Goal: Information Seeking & Learning: Learn about a topic

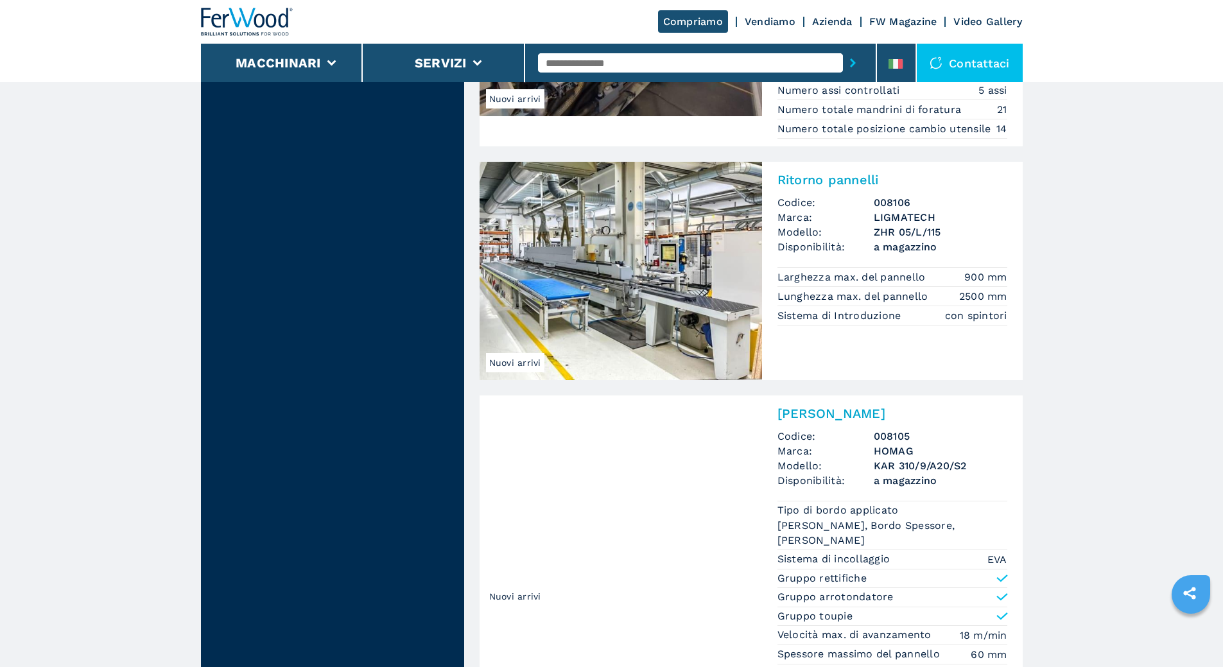
scroll to position [1349, 0]
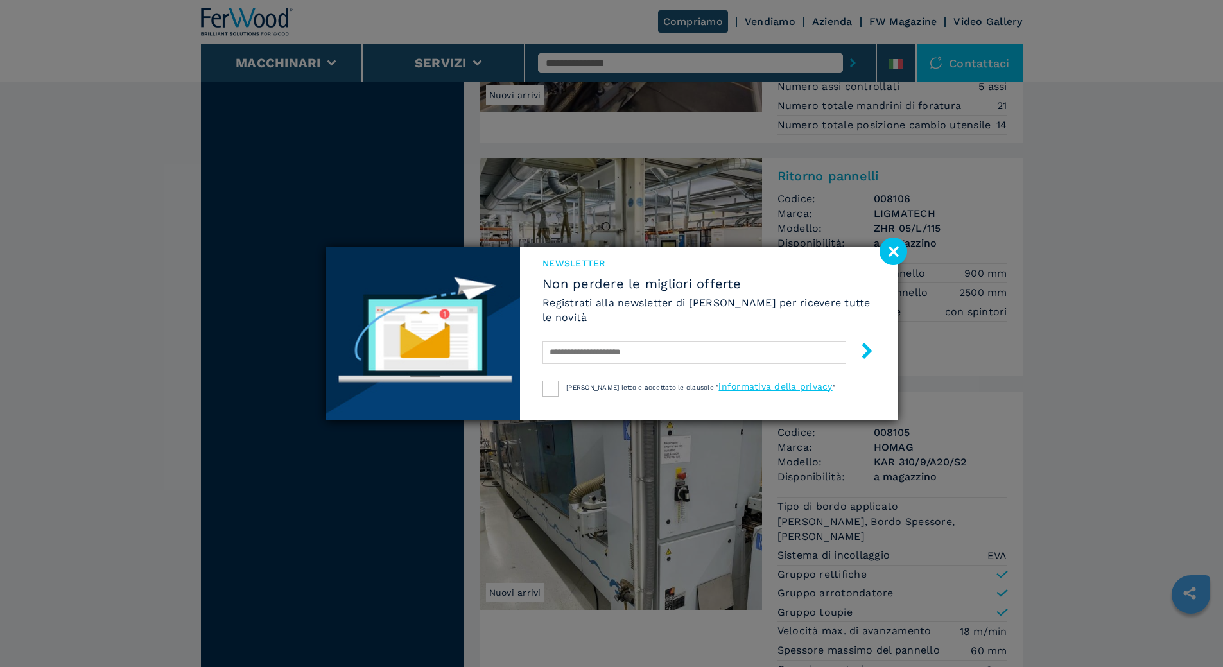
click at [890, 250] on image at bounding box center [894, 252] width 28 height 28
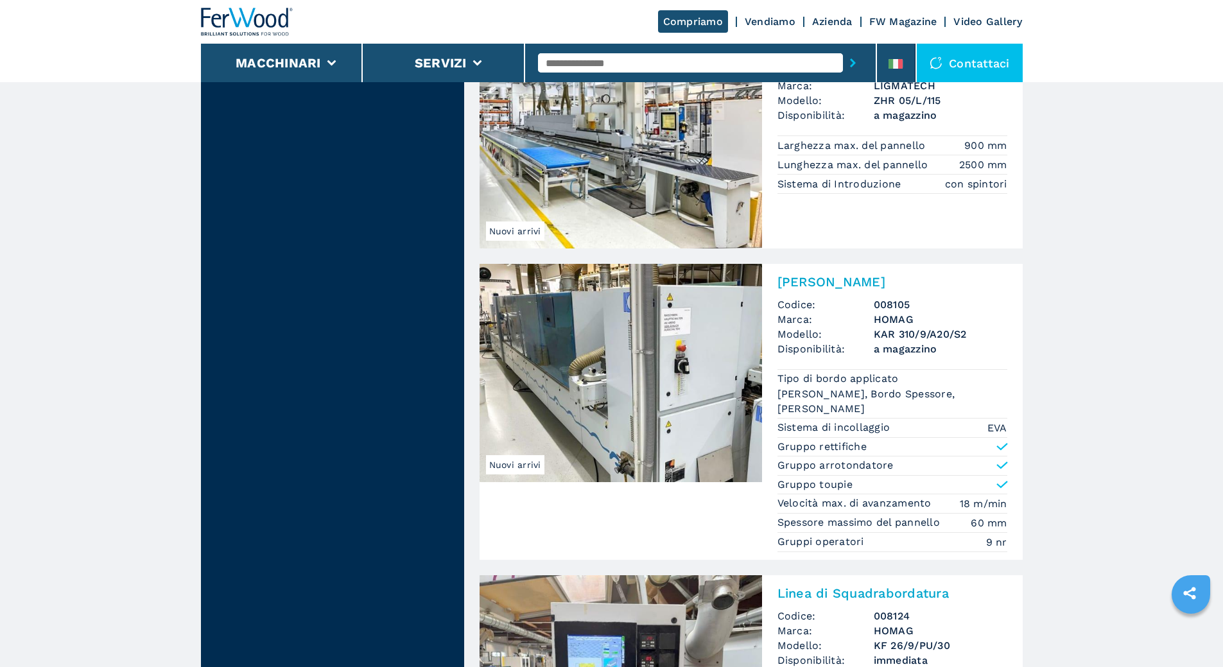
scroll to position [1477, 0]
click at [617, 412] on img at bounding box center [621, 372] width 283 height 218
click at [620, 338] on img at bounding box center [621, 372] width 283 height 218
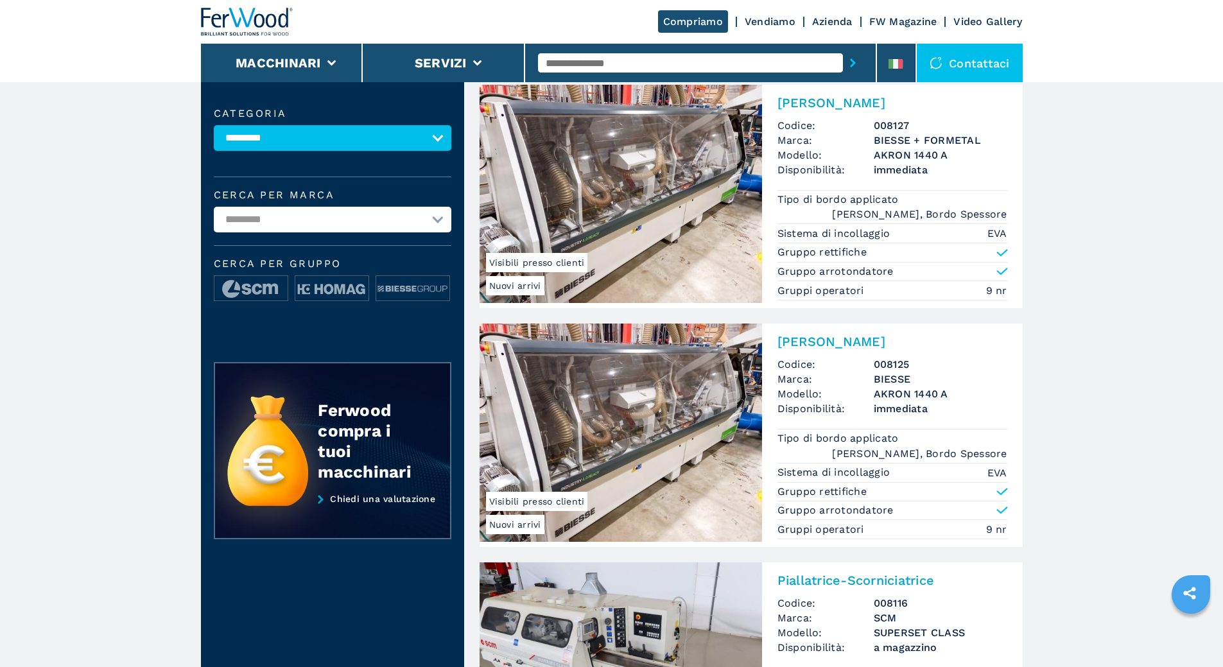
scroll to position [0, 0]
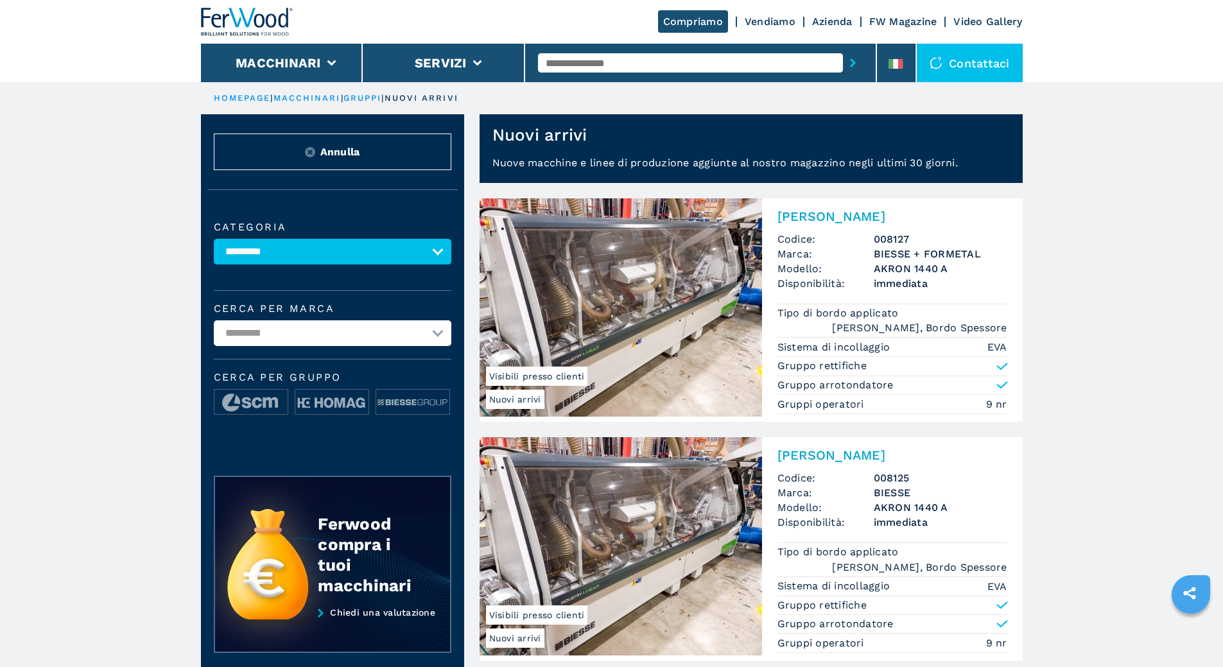
click at [358, 252] on select "**********" at bounding box center [333, 252] width 238 height 26
select select "**********"
click at [214, 248] on select "**********" at bounding box center [333, 252] width 238 height 26
click at [330, 100] on link "macchinari" at bounding box center [307, 98] width 67 height 10
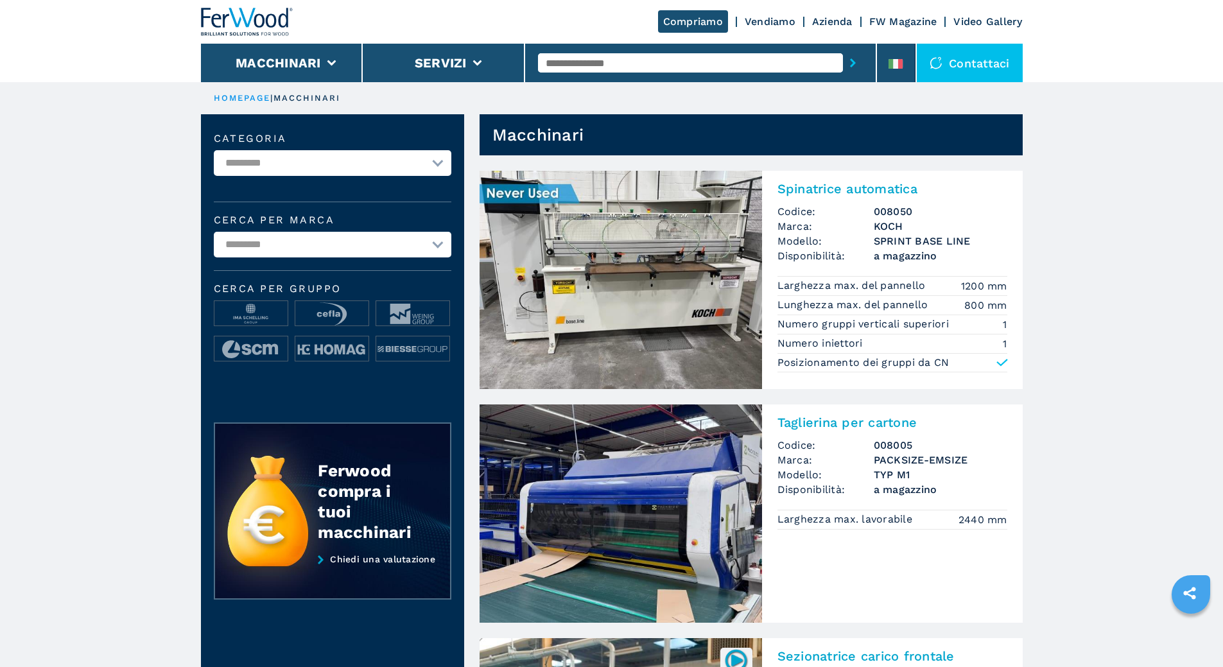
click at [335, 170] on select "**********" at bounding box center [333, 163] width 238 height 26
select select "**********"
click at [214, 150] on select "**********" at bounding box center [333, 163] width 238 height 26
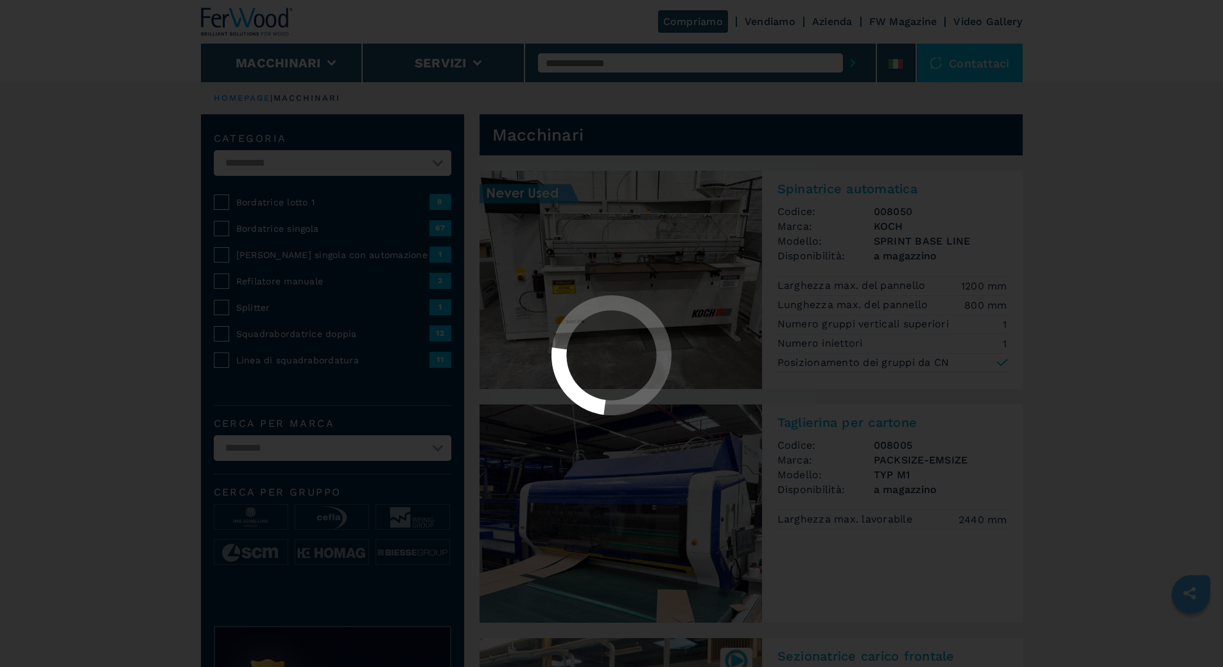
select select "**********"
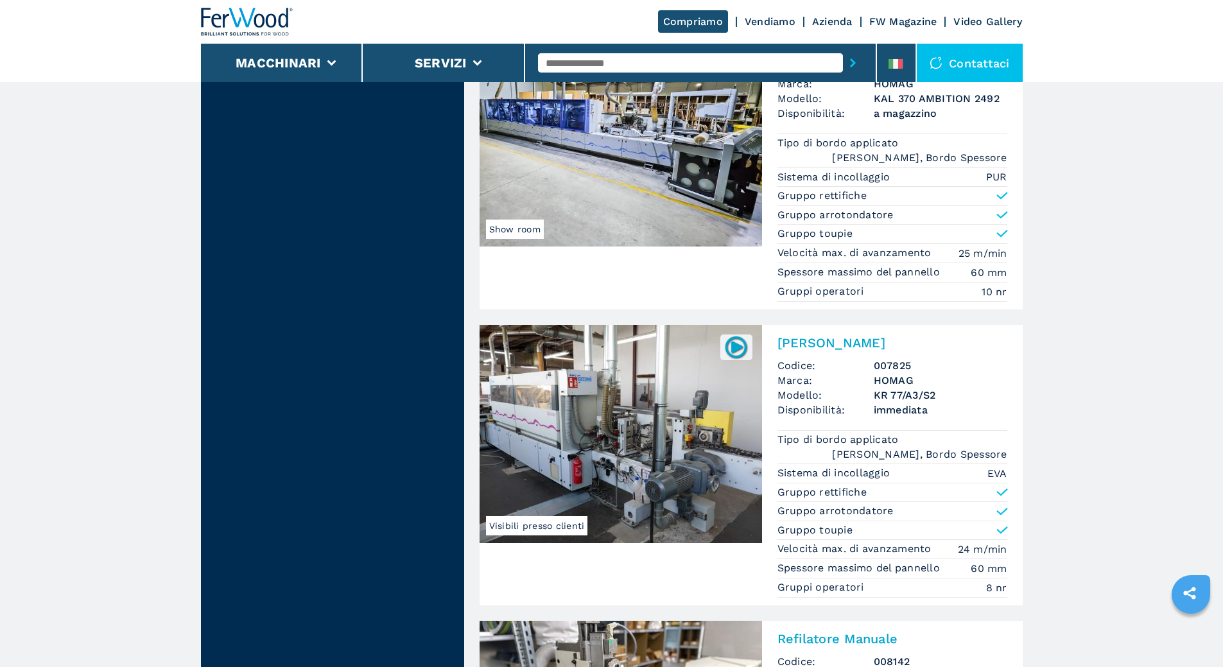
scroll to position [1284, 0]
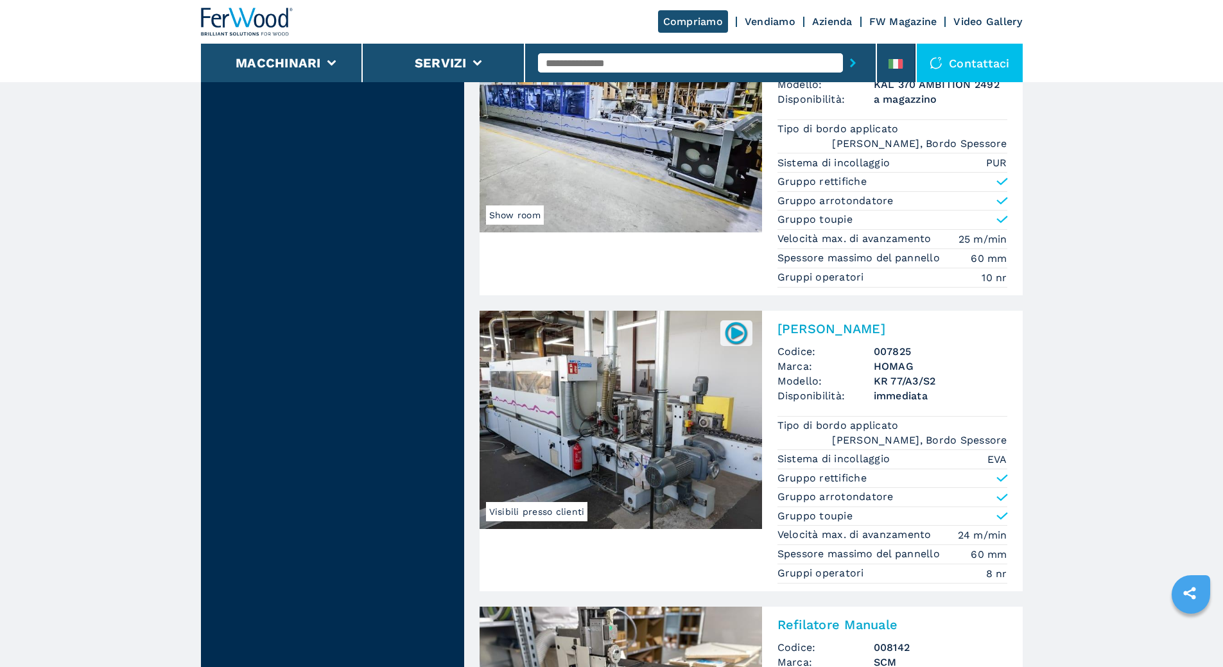
click at [642, 157] on img at bounding box center [621, 123] width 283 height 218
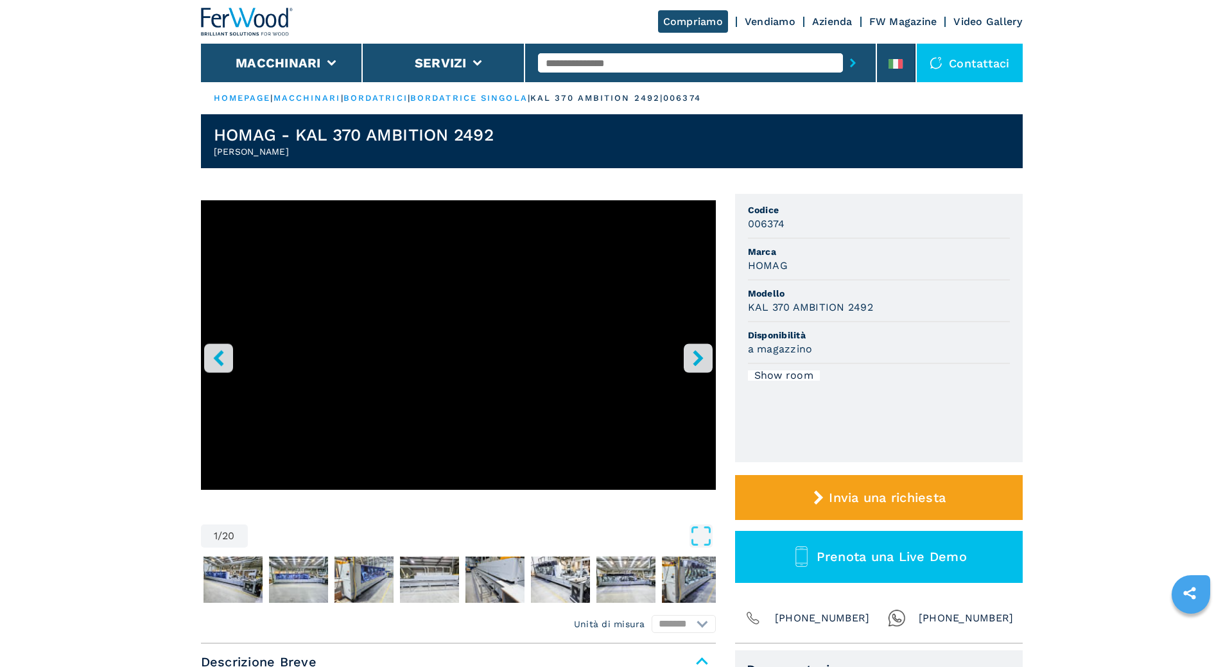
click at [691, 361] on icon "right-button" at bounding box center [698, 358] width 16 height 16
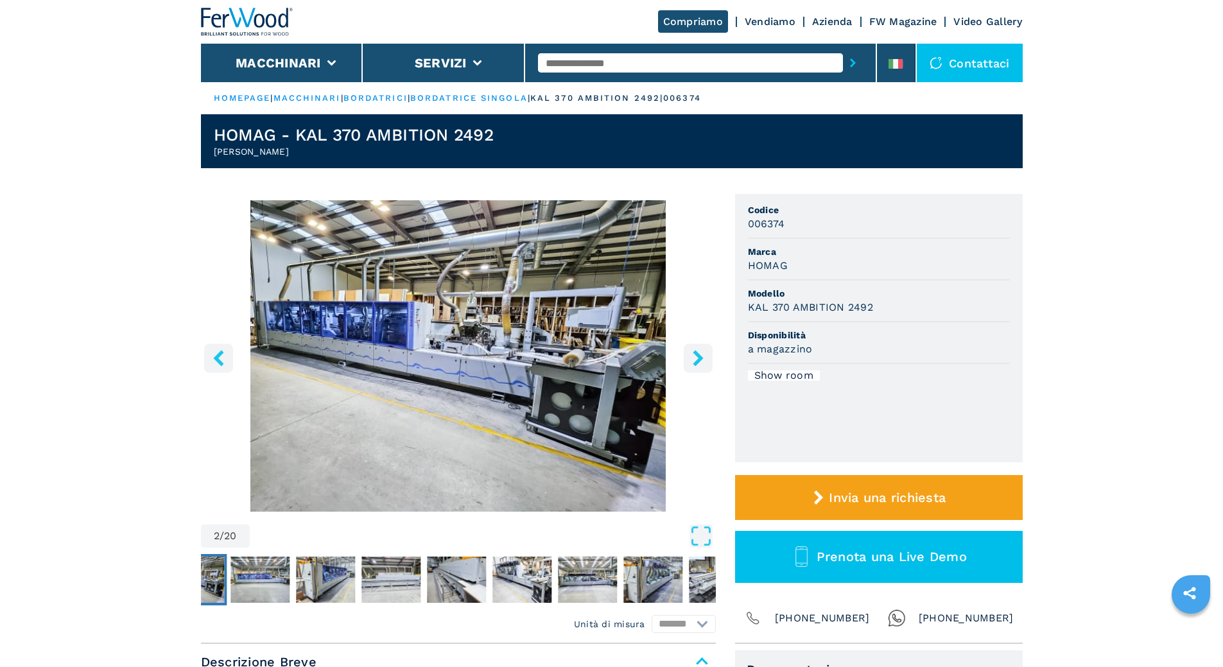
click at [691, 361] on icon "right-button" at bounding box center [698, 358] width 16 height 16
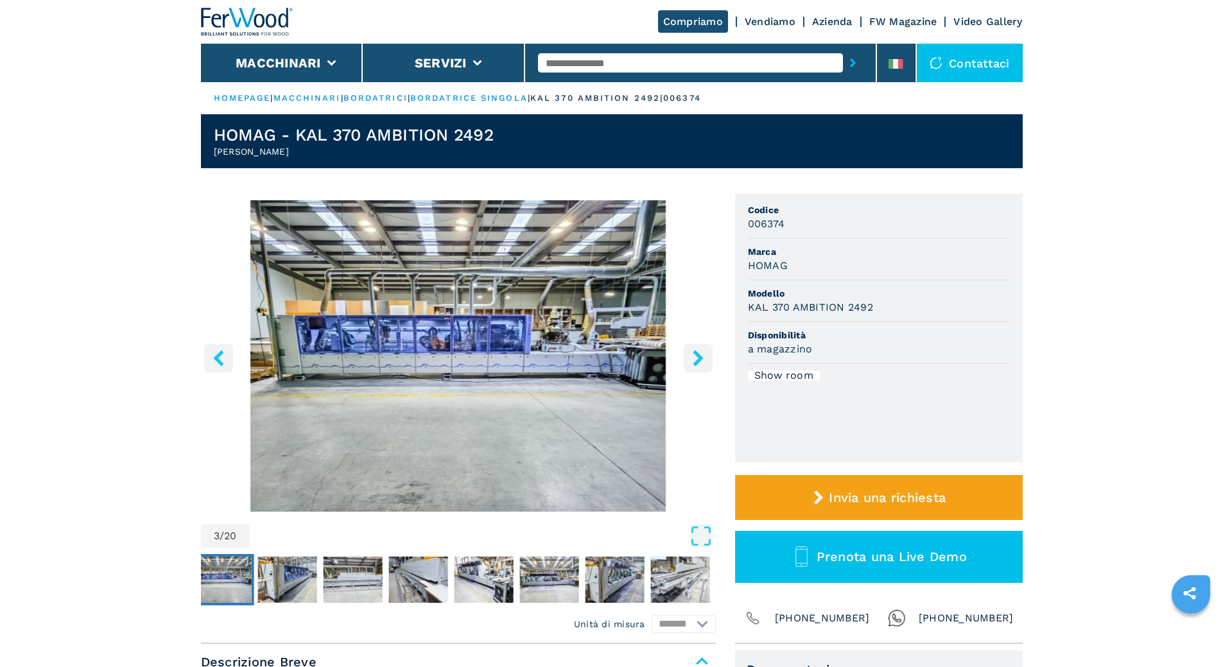
click at [691, 361] on icon "right-button" at bounding box center [698, 358] width 16 height 16
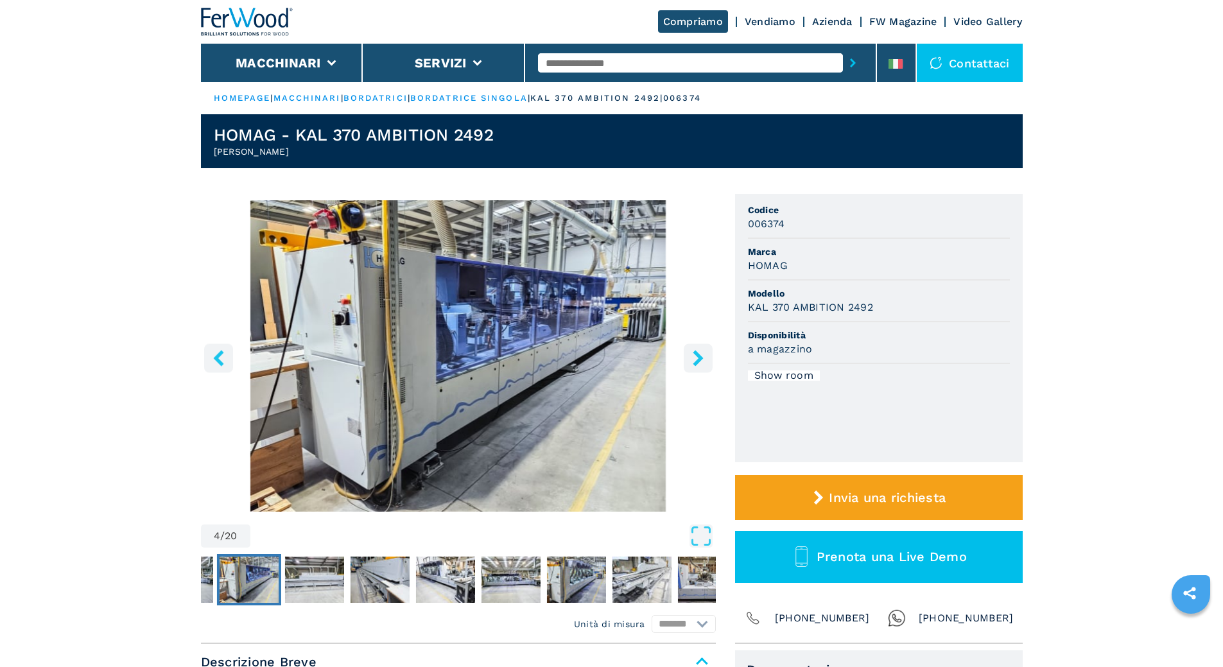
click at [691, 361] on icon "right-button" at bounding box center [698, 358] width 16 height 16
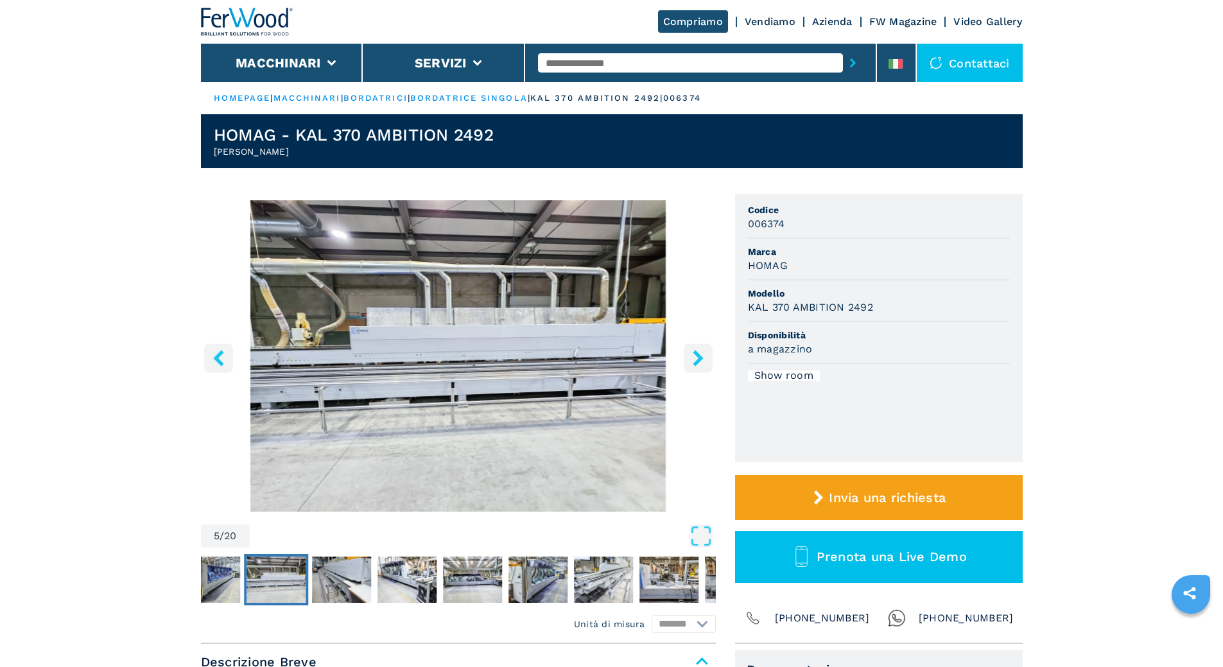
click at [691, 361] on icon "right-button" at bounding box center [698, 358] width 16 height 16
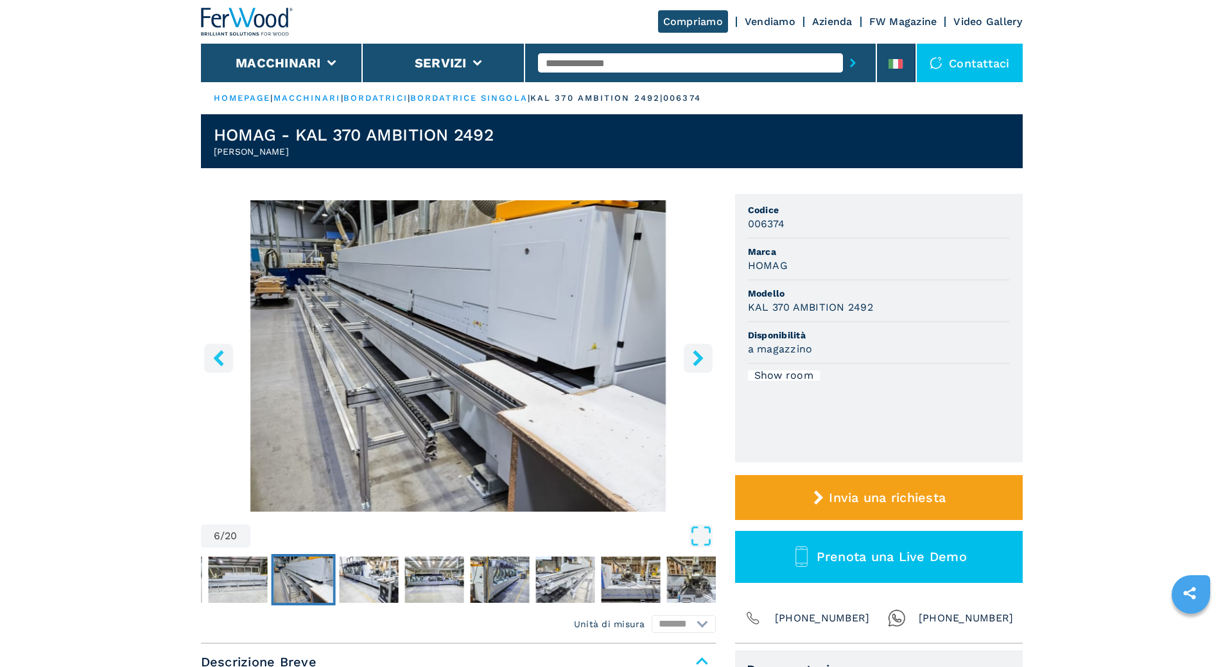
click at [691, 361] on icon "right-button" at bounding box center [698, 358] width 16 height 16
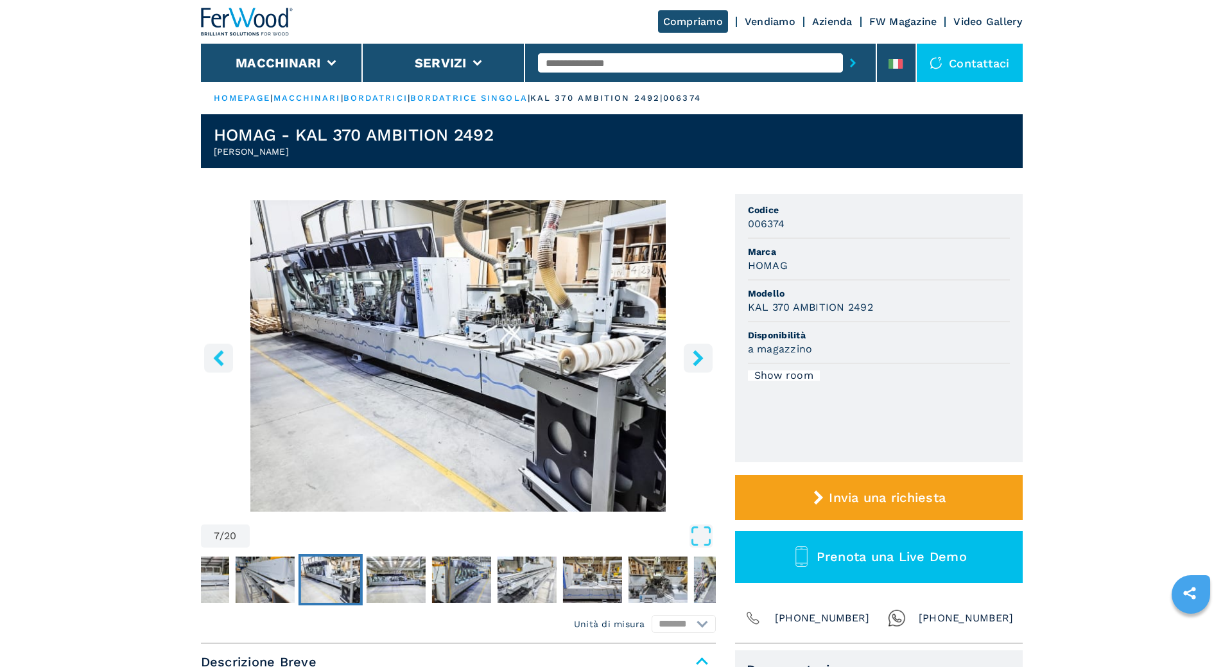
click at [691, 361] on icon "right-button" at bounding box center [698, 358] width 16 height 16
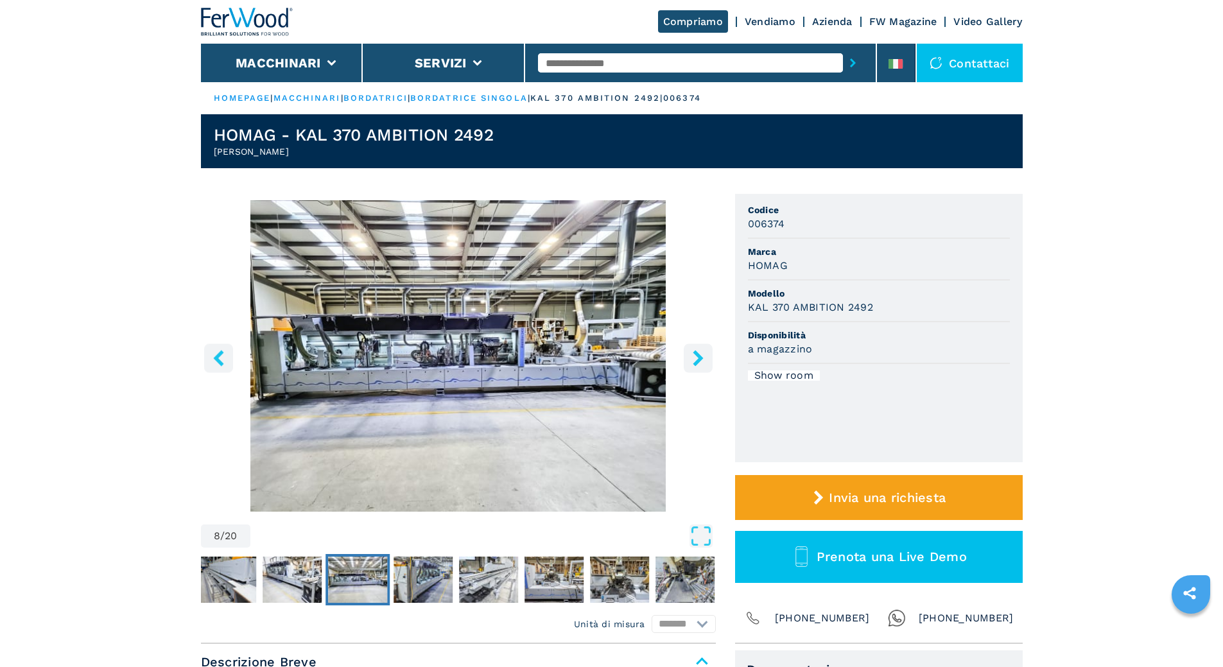
click at [691, 361] on icon "right-button" at bounding box center [698, 358] width 16 height 16
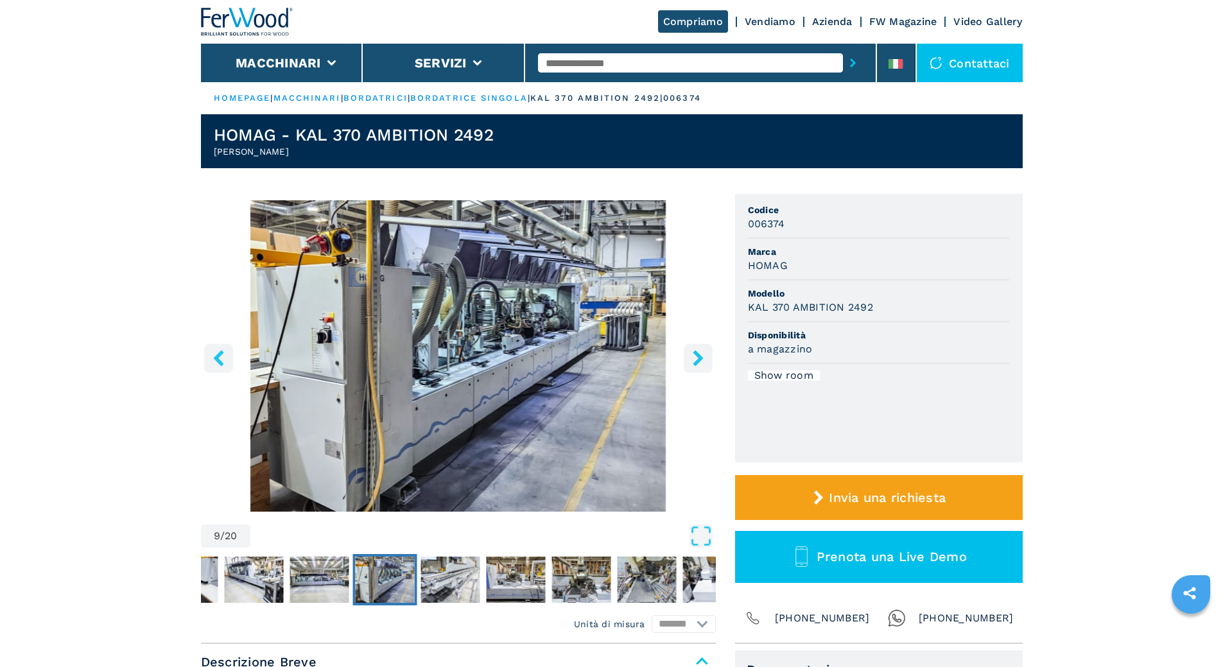
click at [691, 361] on icon "right-button" at bounding box center [698, 358] width 16 height 16
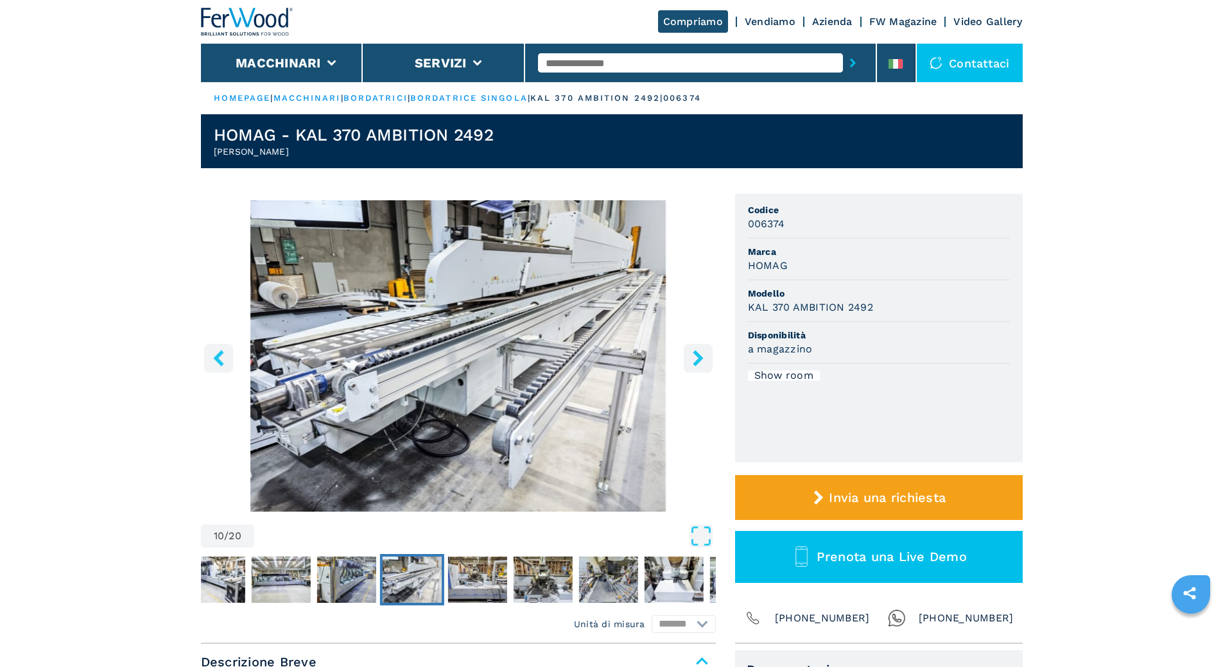
click at [691, 361] on icon "right-button" at bounding box center [698, 358] width 16 height 16
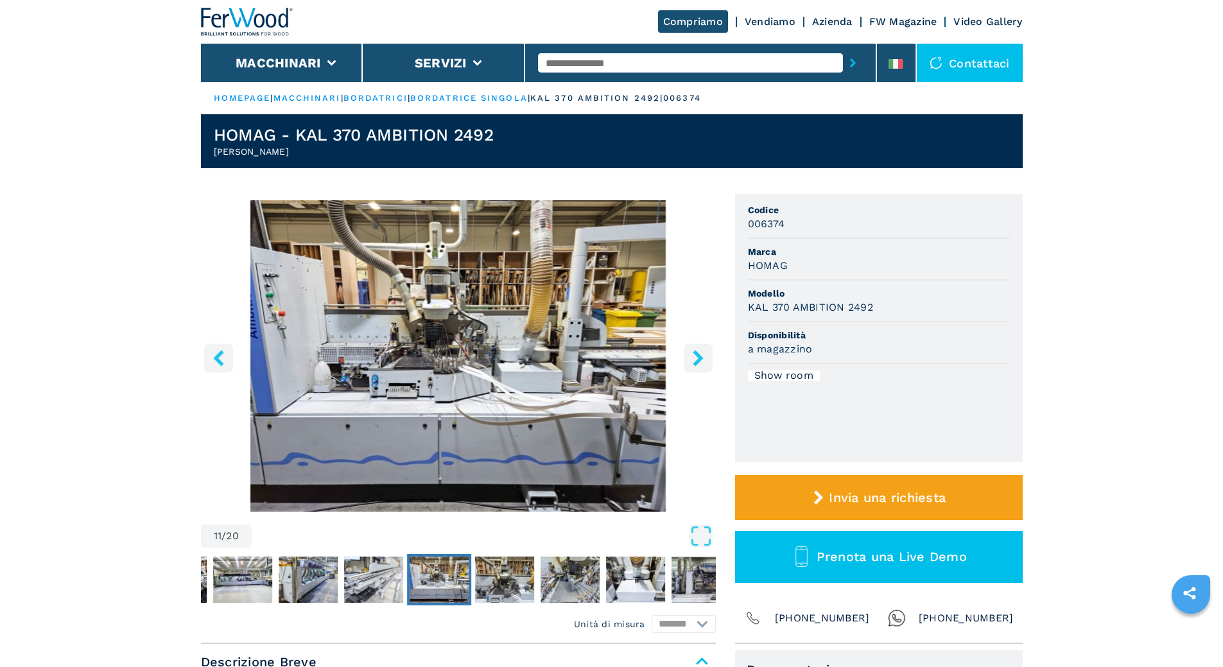
click at [691, 361] on icon "right-button" at bounding box center [698, 358] width 16 height 16
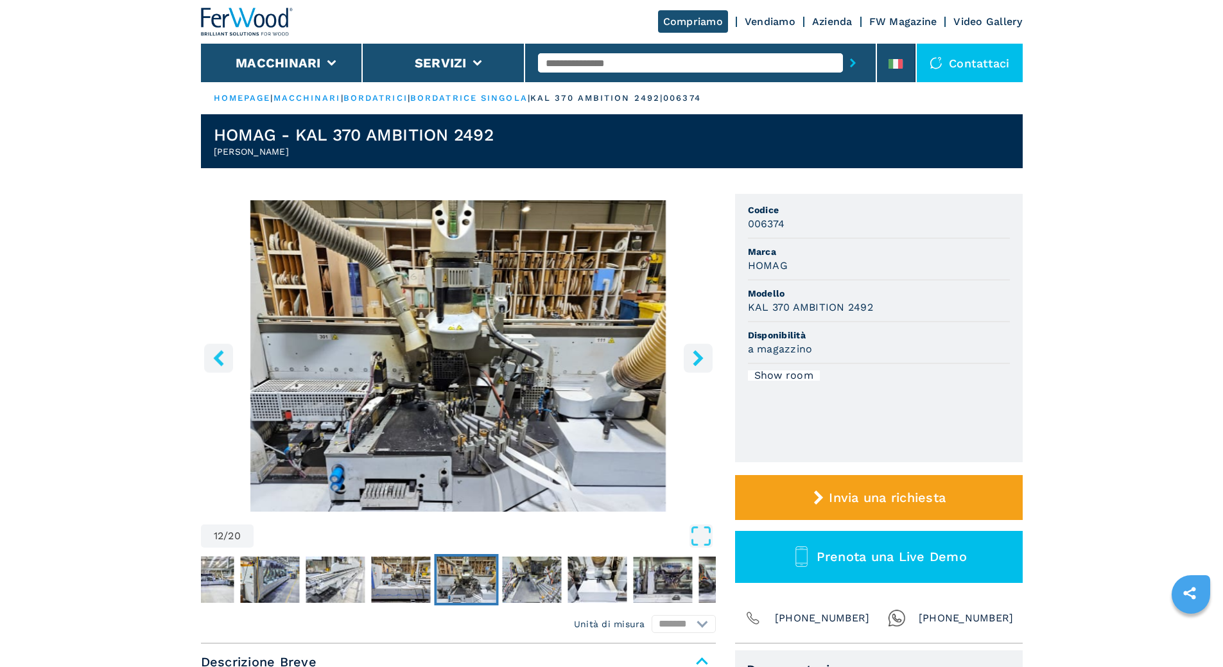
click at [691, 361] on icon "right-button" at bounding box center [698, 358] width 16 height 16
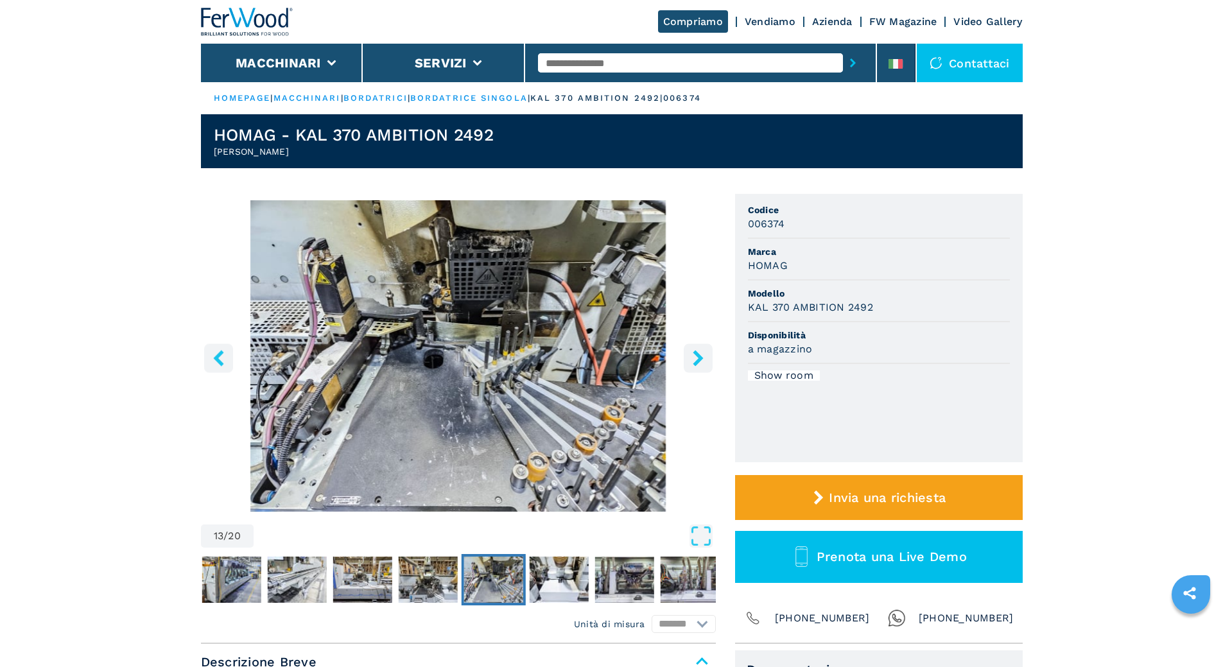
click at [691, 361] on icon "right-button" at bounding box center [698, 358] width 16 height 16
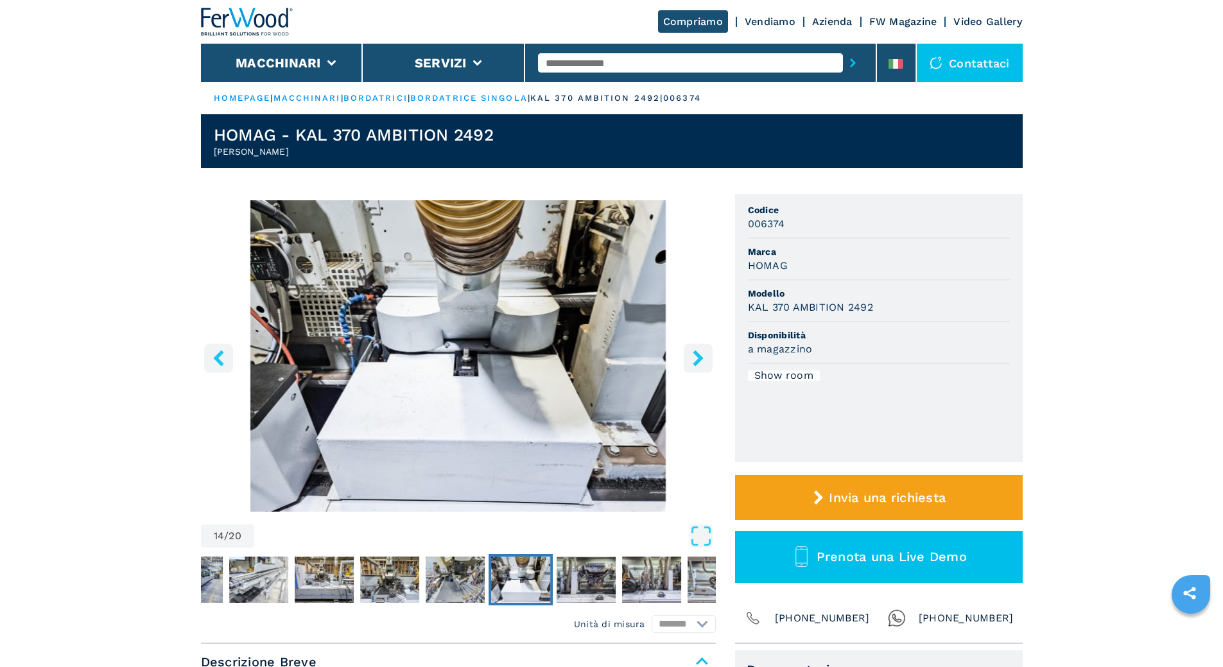
click at [691, 361] on icon "right-button" at bounding box center [698, 358] width 16 height 16
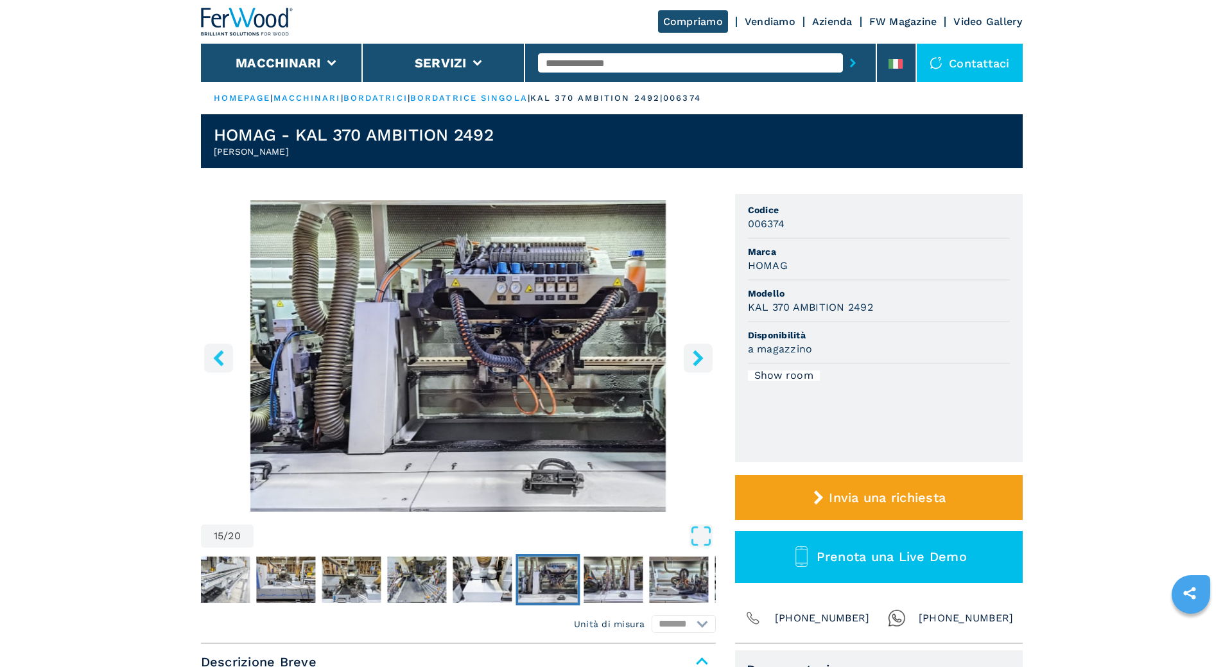
click at [691, 361] on icon "right-button" at bounding box center [698, 358] width 16 height 16
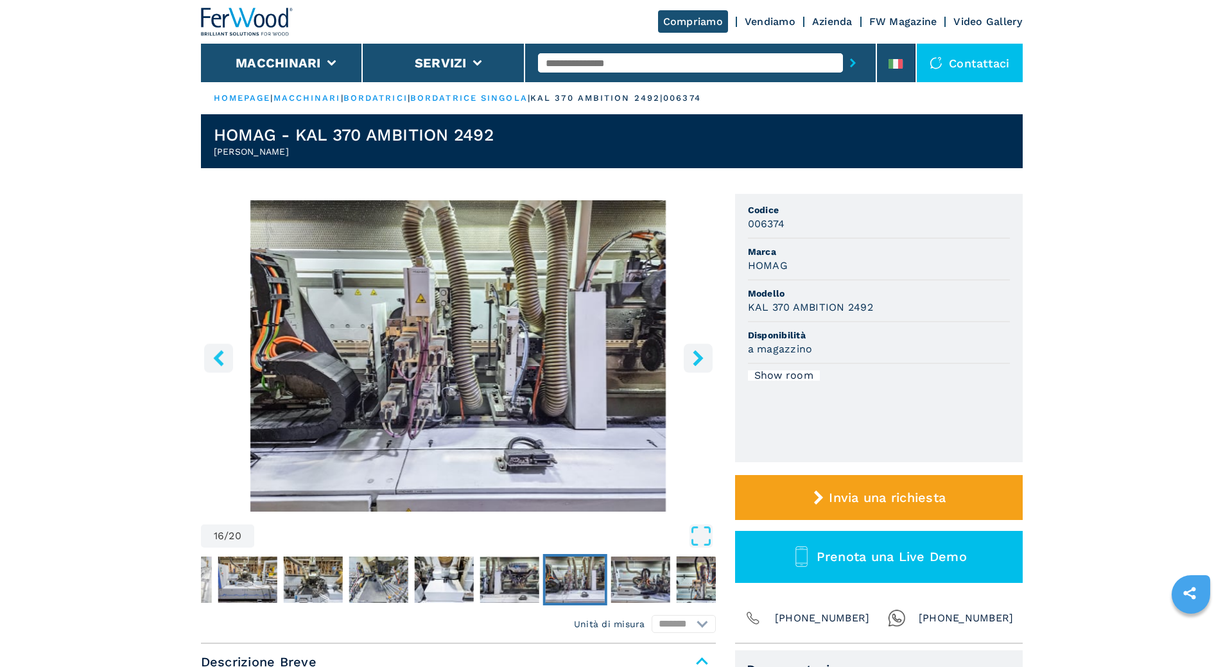
click at [691, 361] on icon "right-button" at bounding box center [698, 358] width 16 height 16
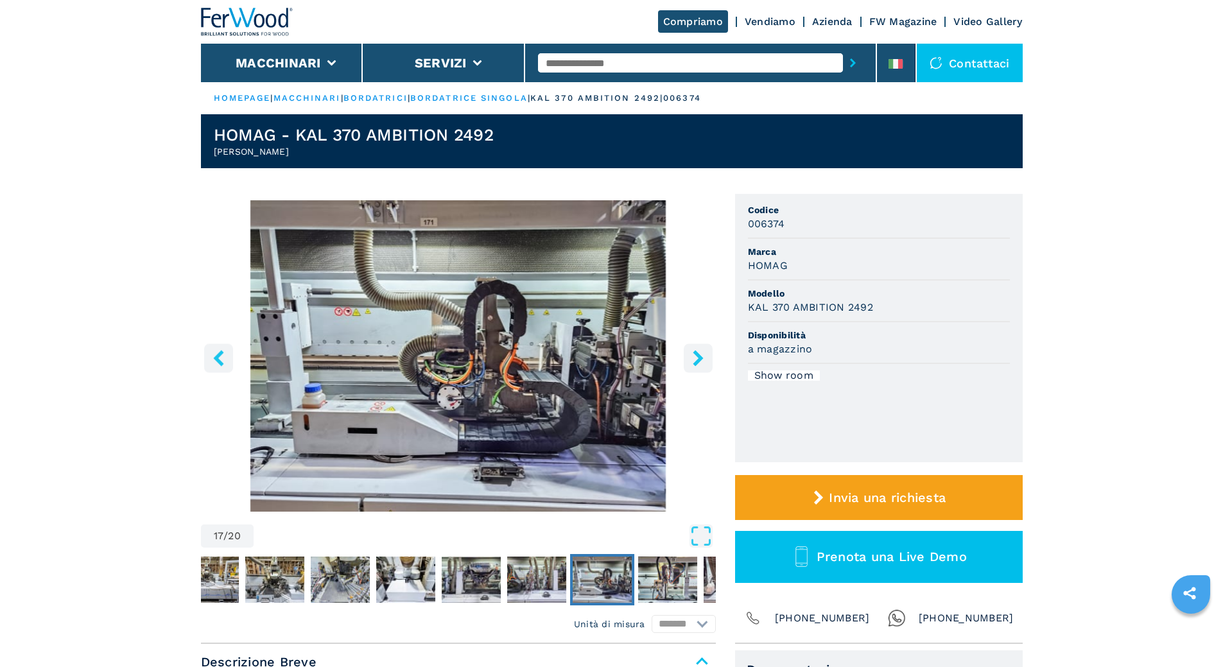
click at [691, 361] on icon "right-button" at bounding box center [698, 358] width 16 height 16
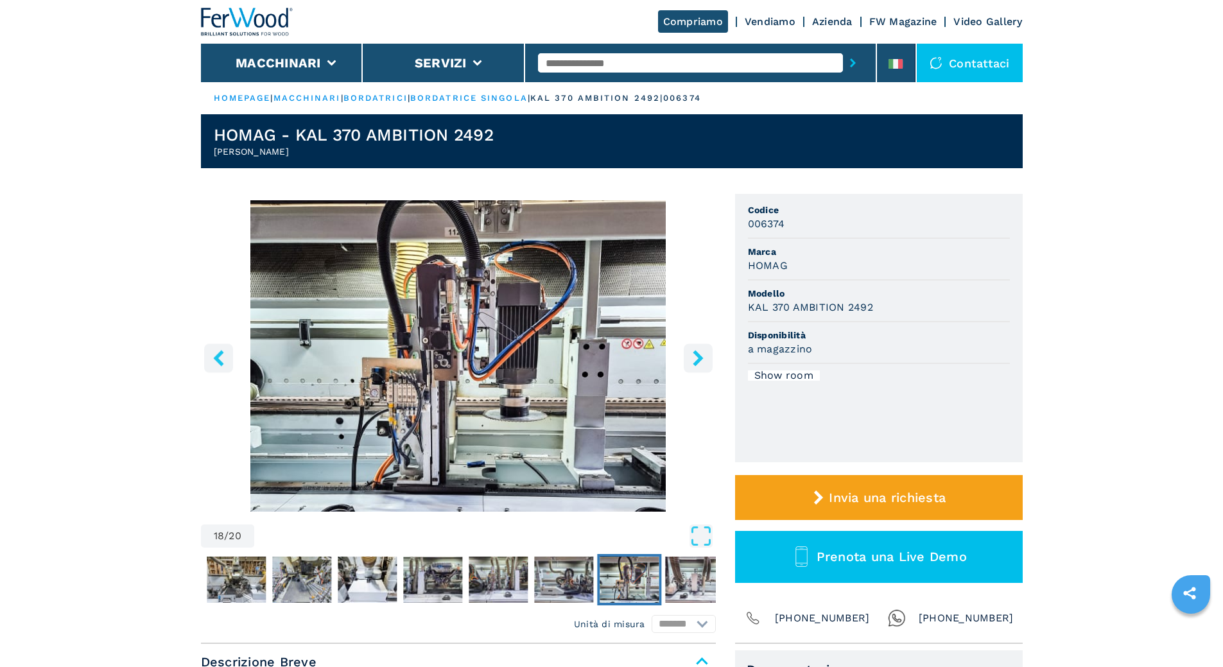
click at [691, 361] on icon "right-button" at bounding box center [698, 358] width 16 height 16
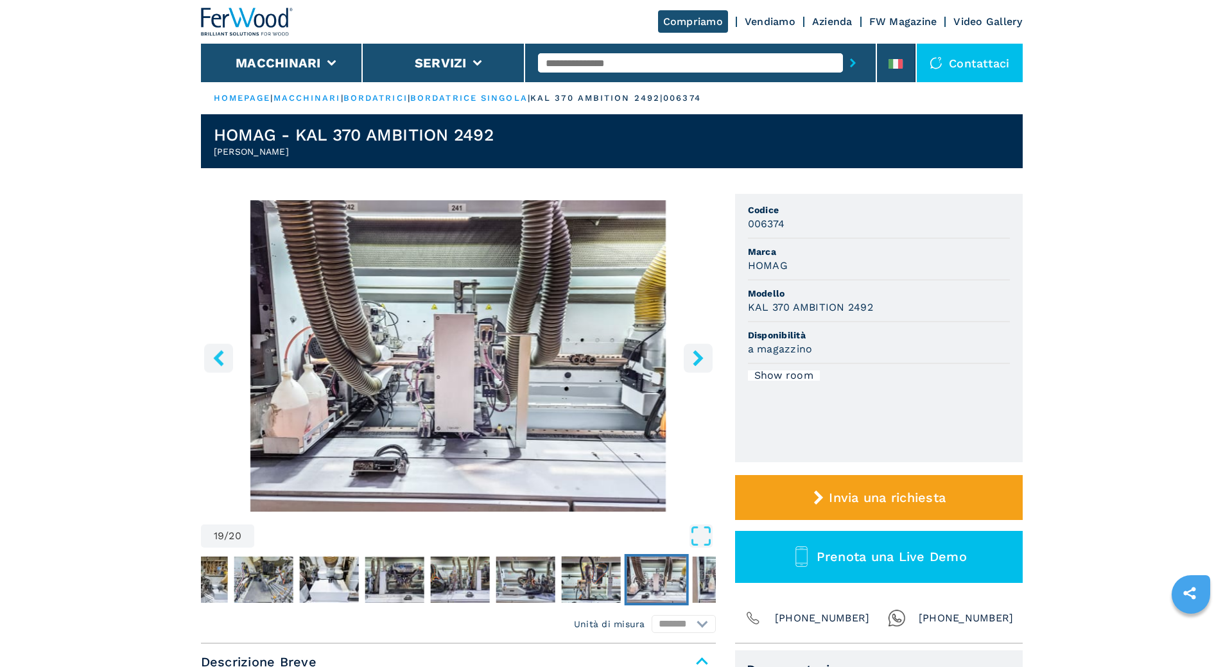
click at [691, 361] on icon "right-button" at bounding box center [698, 358] width 16 height 16
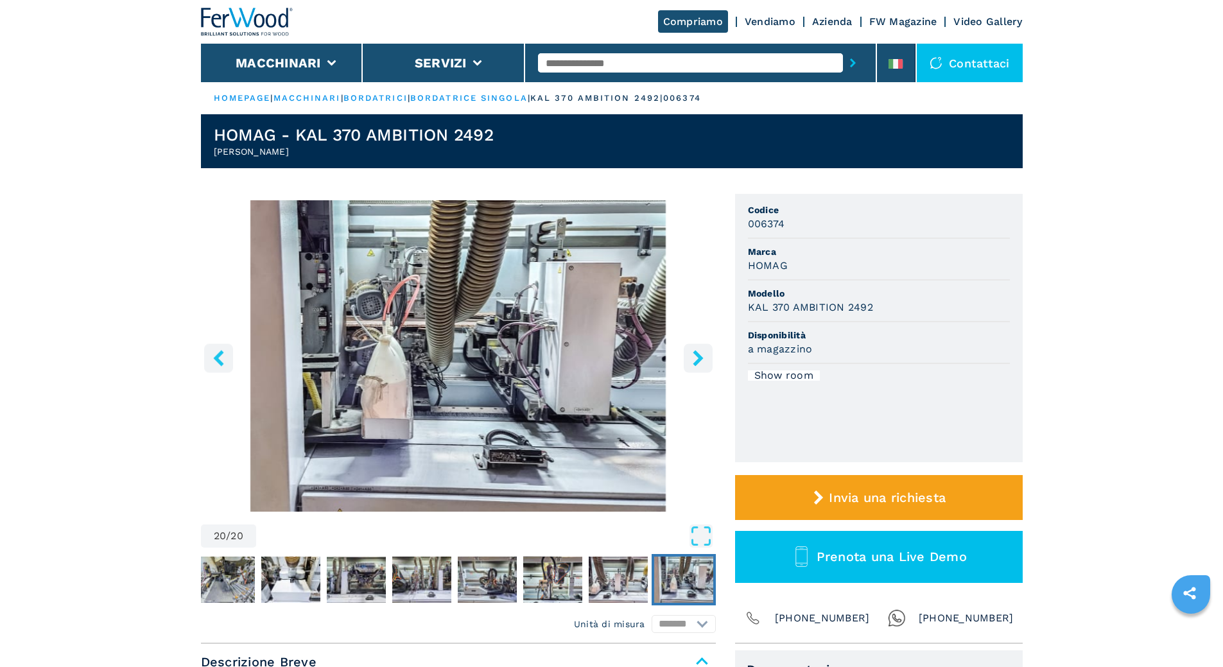
click at [691, 361] on icon "right-button" at bounding box center [698, 358] width 16 height 16
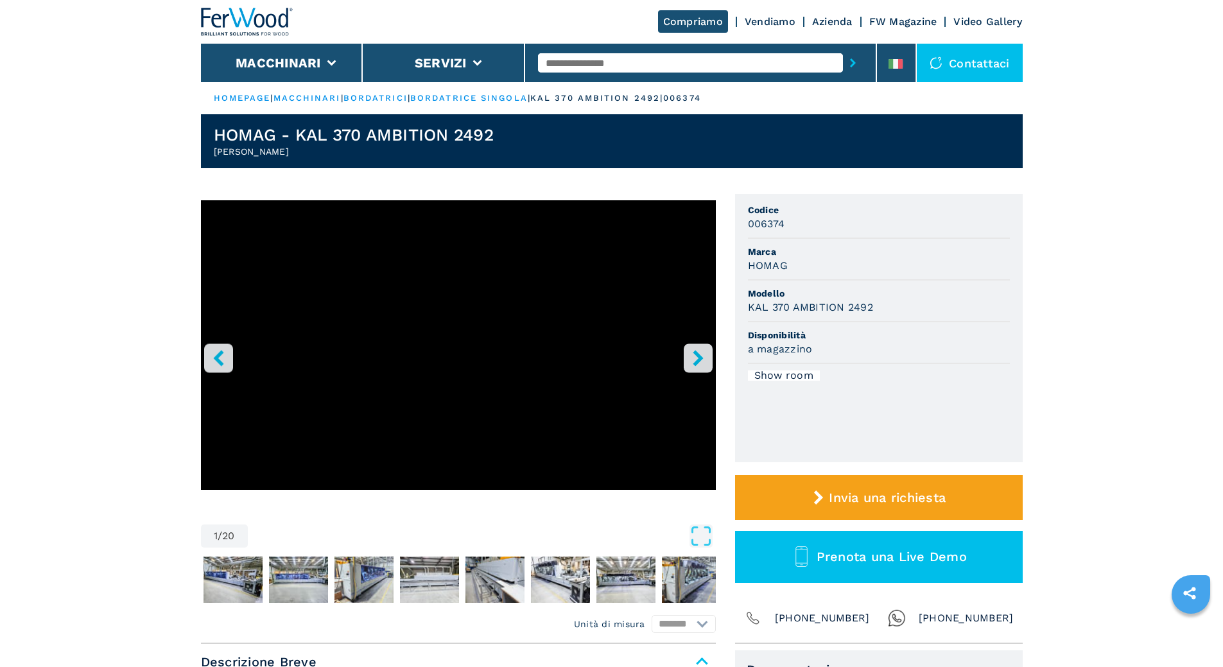
scroll to position [193, 0]
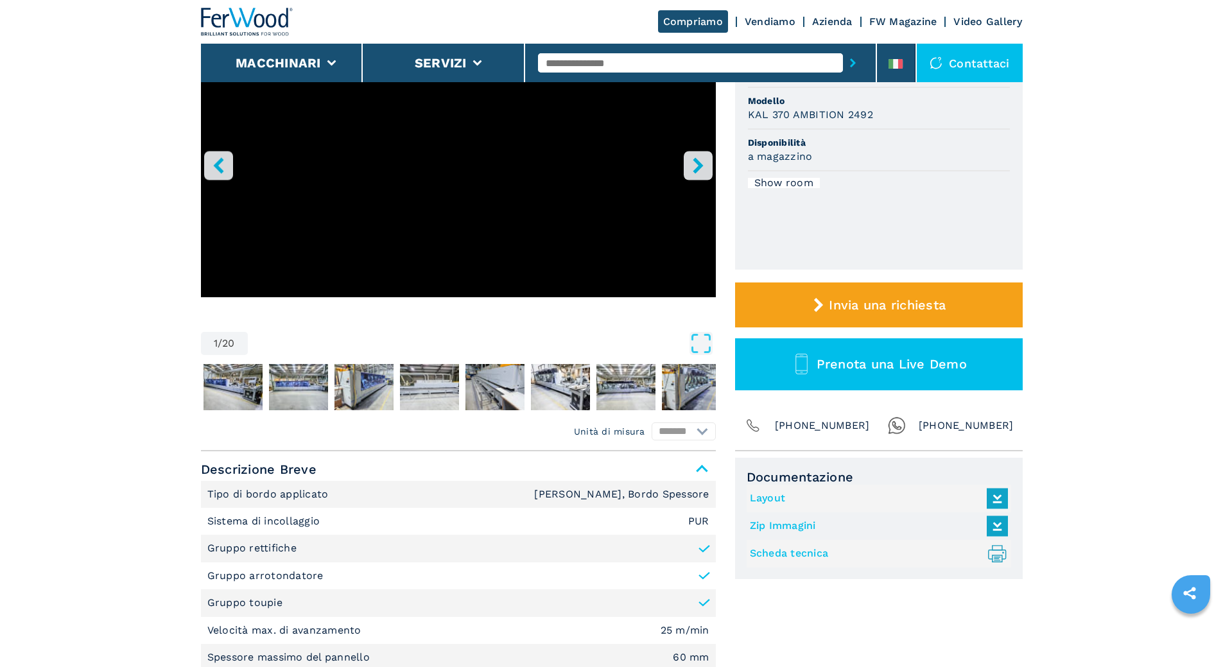
click at [768, 502] on link "Layout" at bounding box center [876, 498] width 252 height 21
select select "**********"
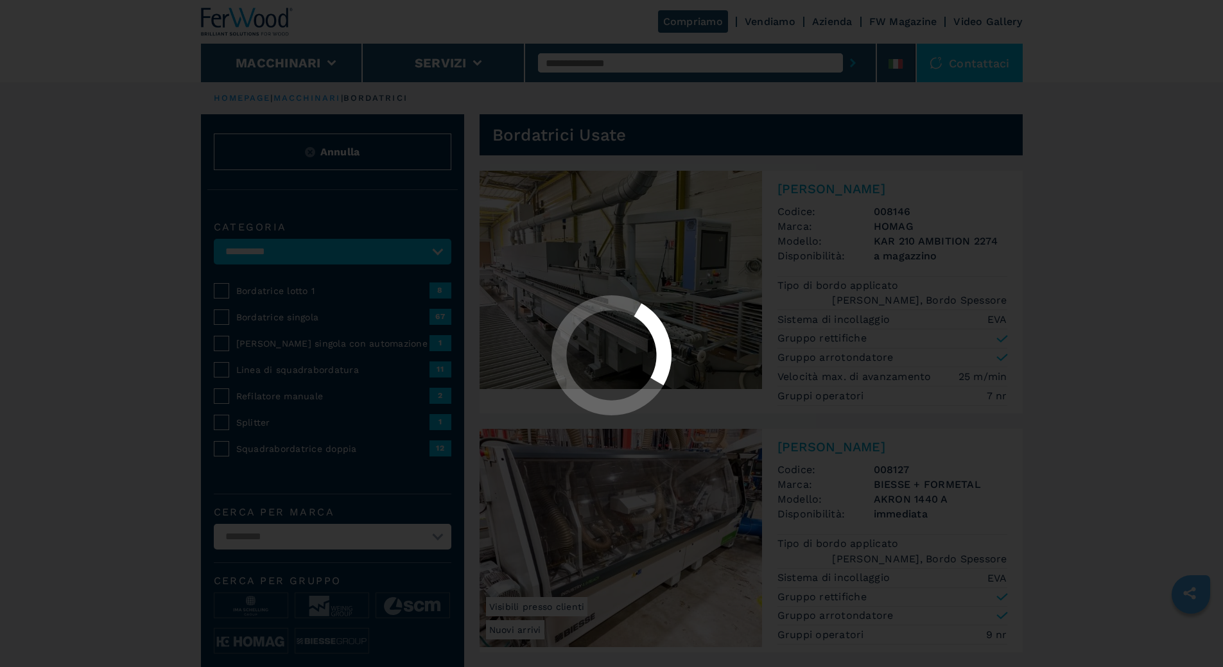
select select "**********"
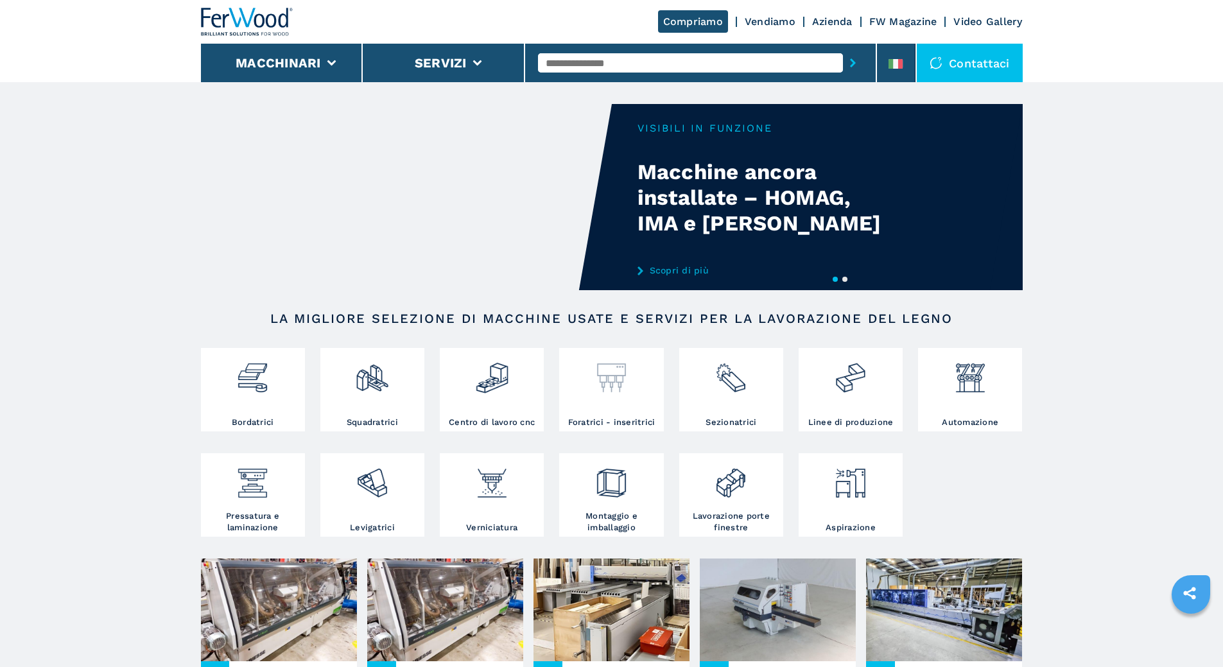
click at [621, 398] on div at bounding box center [612, 384] width 98 height 66
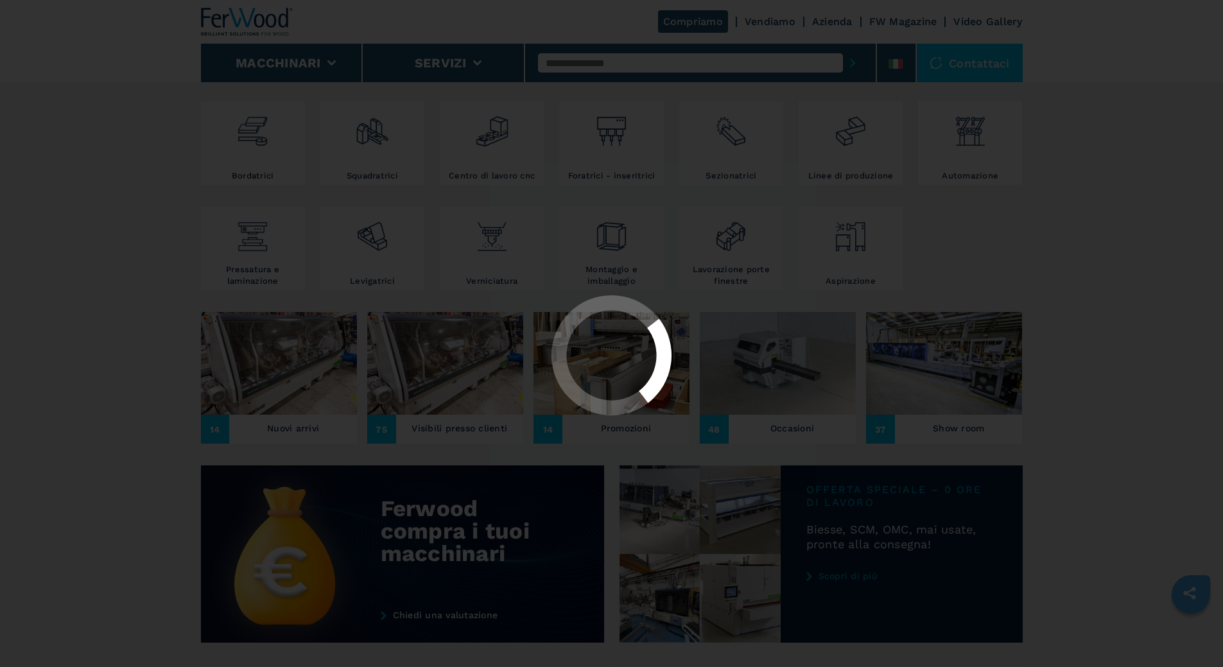
scroll to position [257, 0]
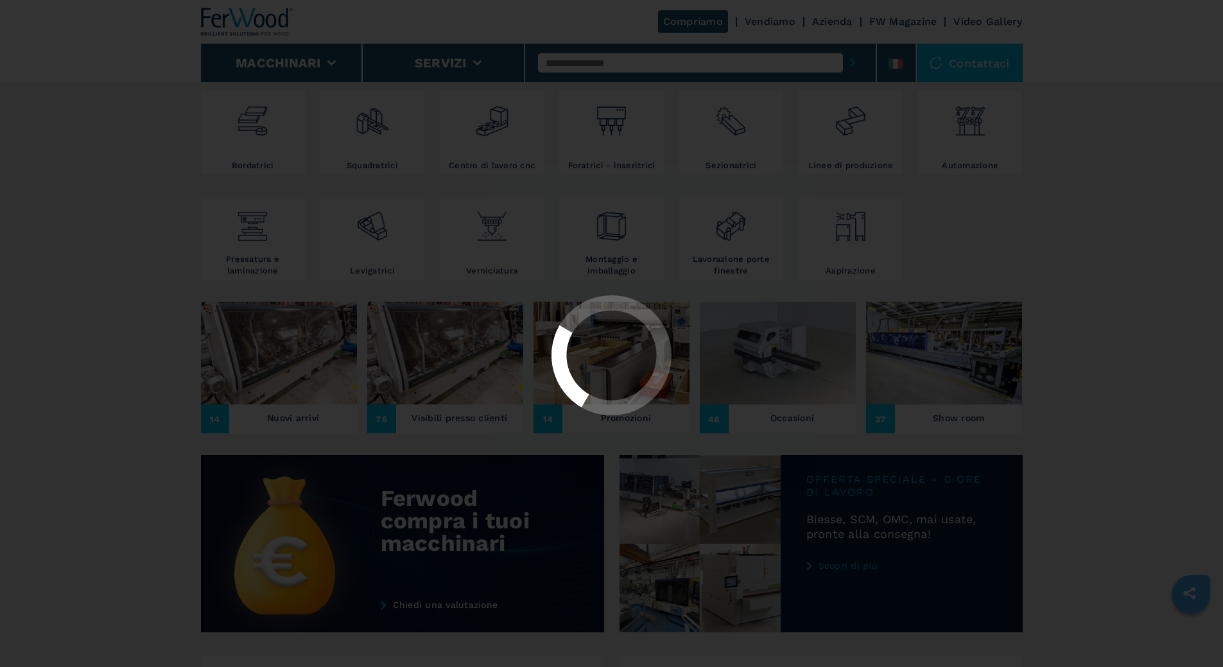
select select "**********"
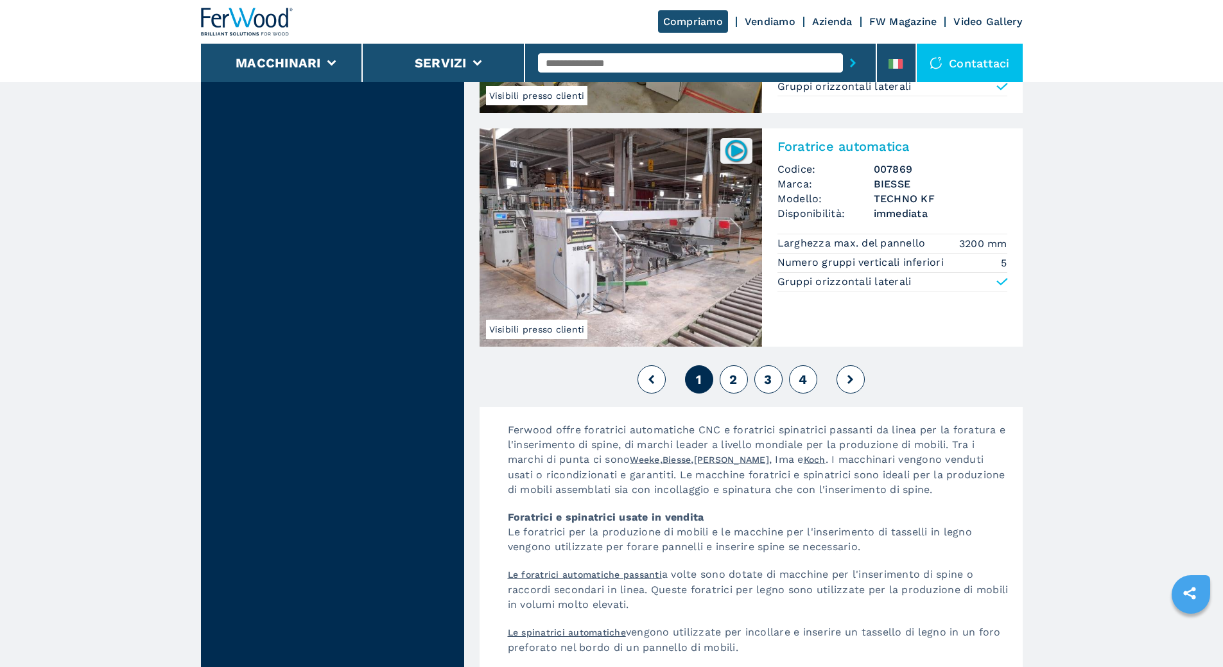
scroll to position [2826, 0]
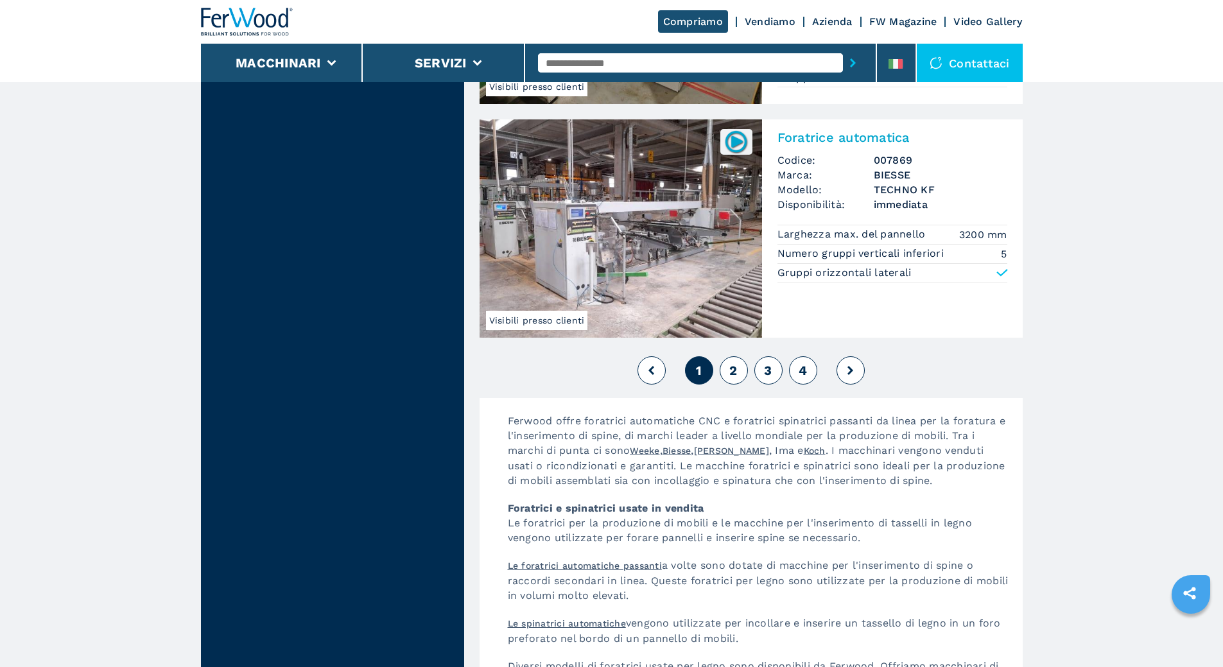
click at [734, 370] on span "2" at bounding box center [734, 370] width 8 height 15
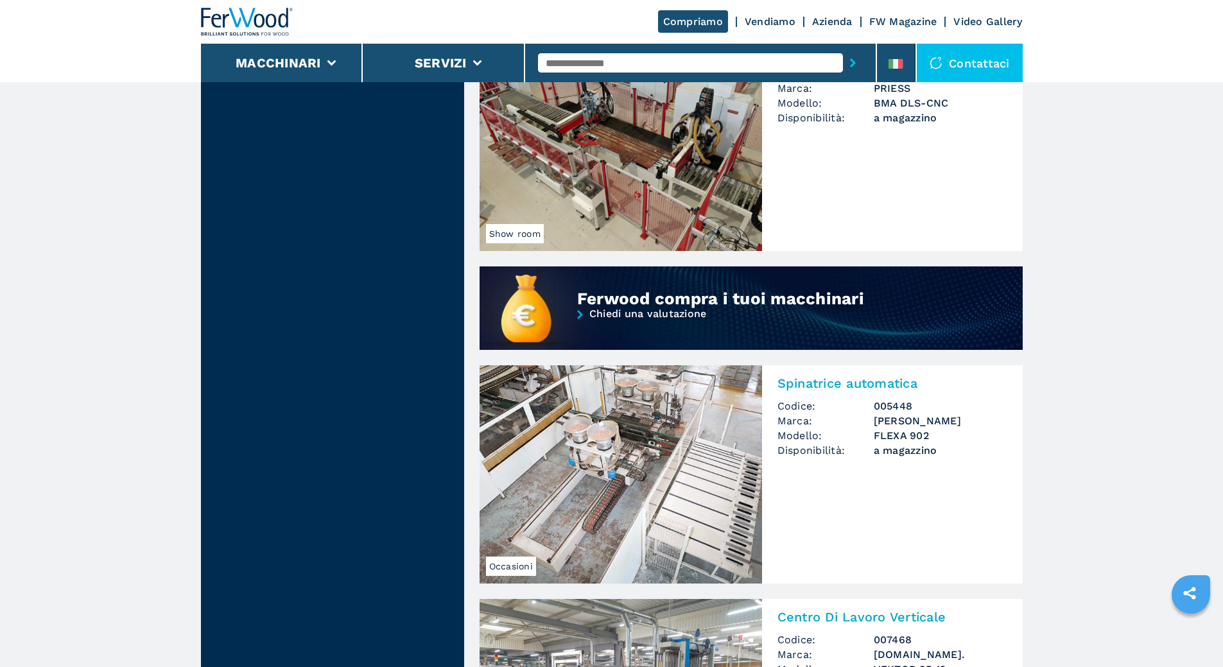
scroll to position [899, 0]
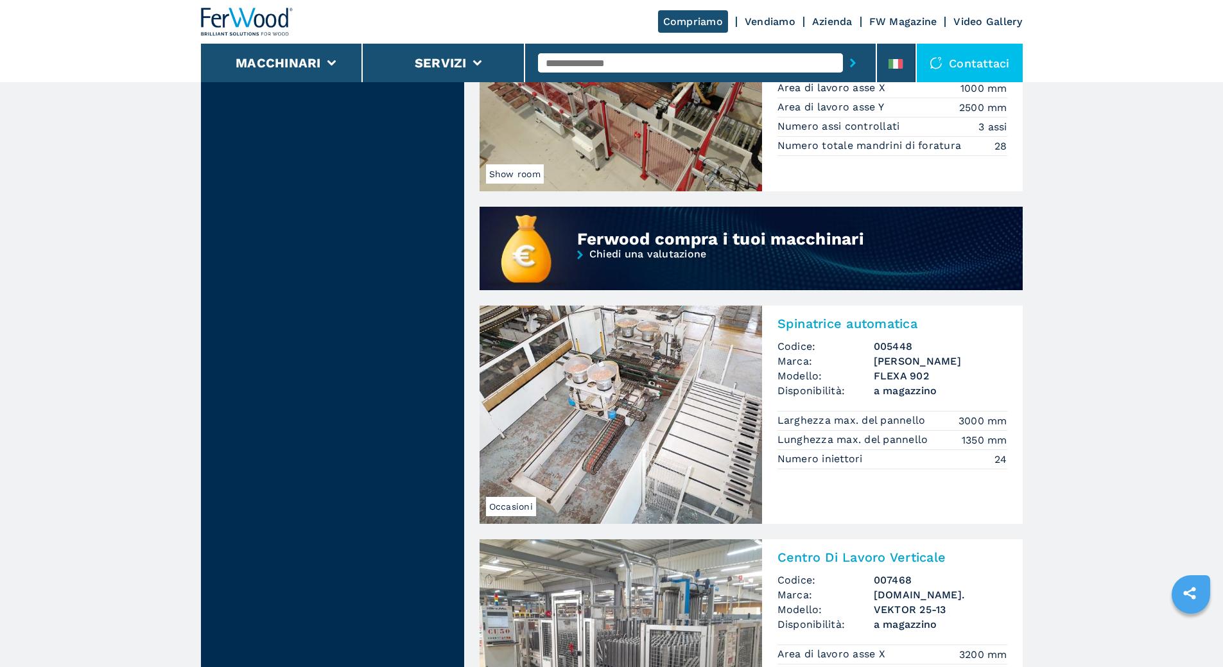
click at [672, 419] on img at bounding box center [621, 415] width 283 height 218
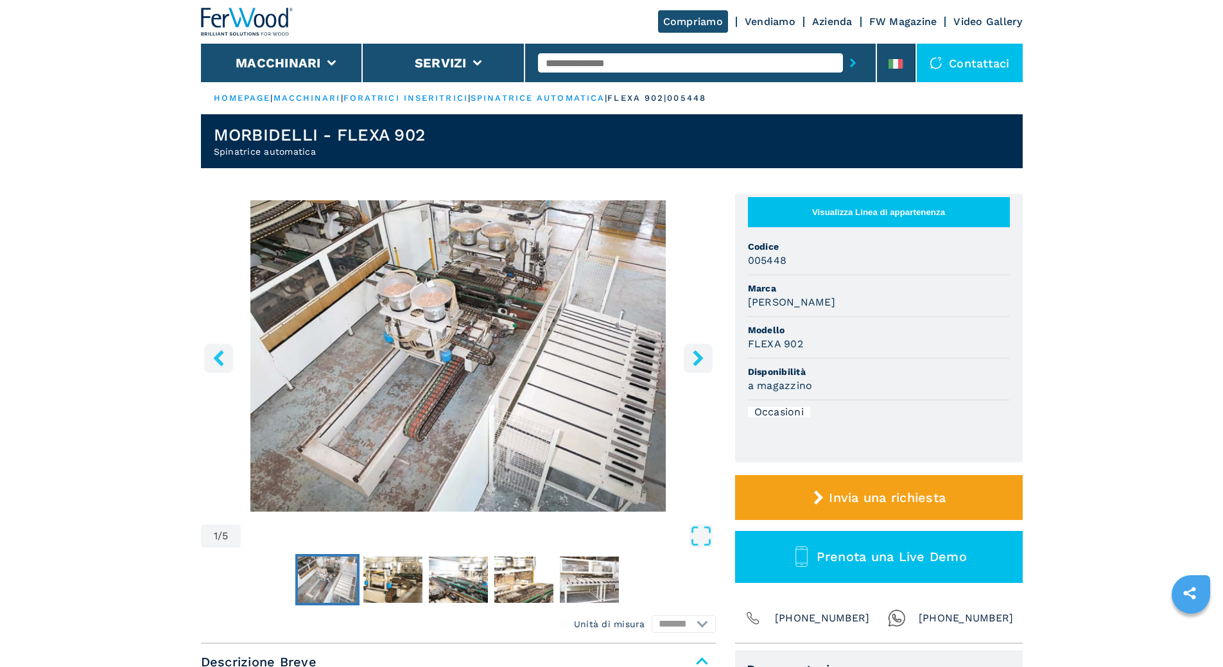
click at [691, 358] on icon "right-button" at bounding box center [698, 358] width 16 height 16
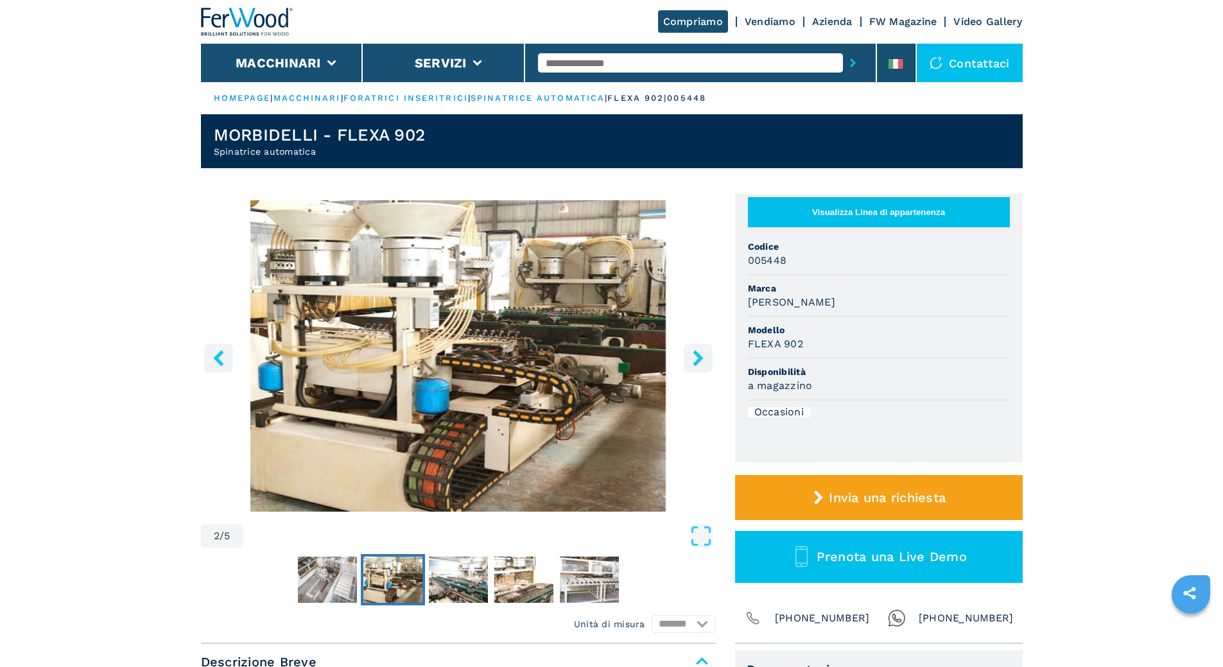
click at [691, 358] on icon "right-button" at bounding box center [698, 358] width 16 height 16
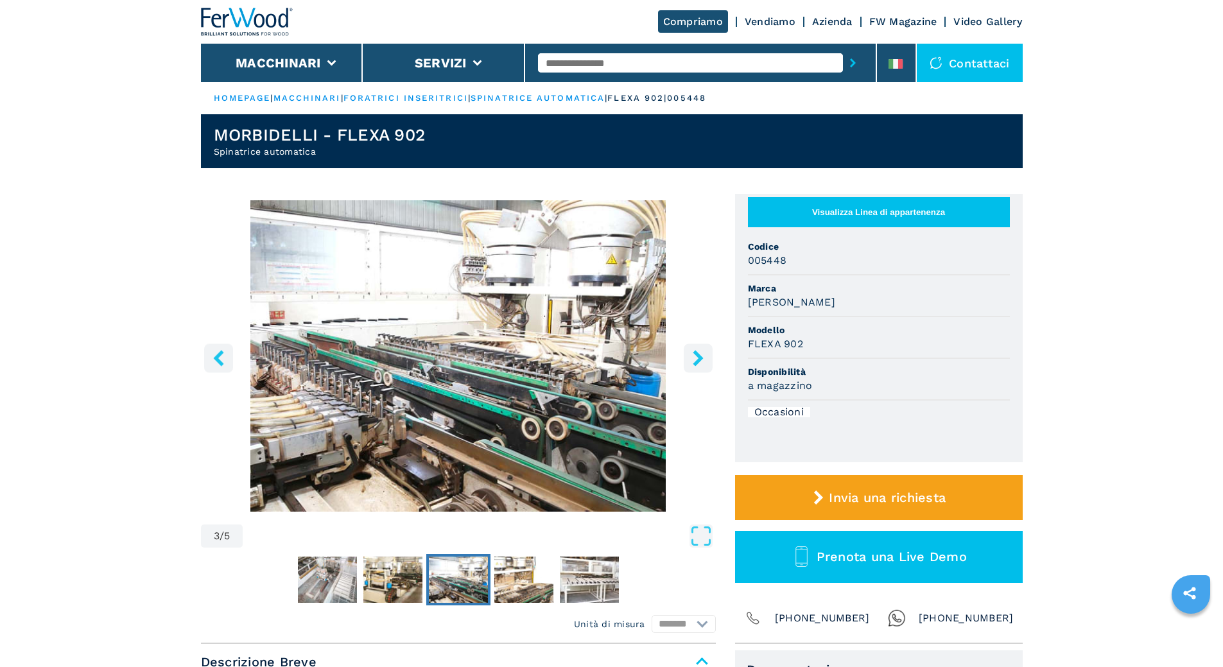
click at [691, 358] on icon "right-button" at bounding box center [698, 358] width 16 height 16
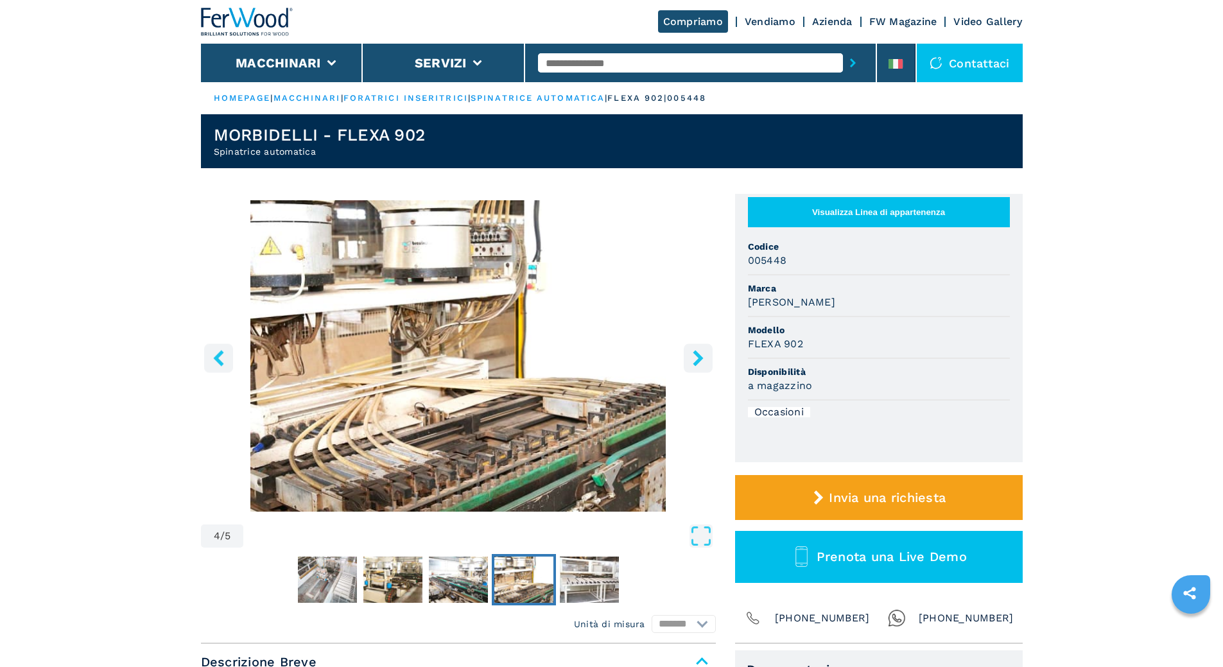
click at [691, 358] on icon "right-button" at bounding box center [698, 358] width 16 height 16
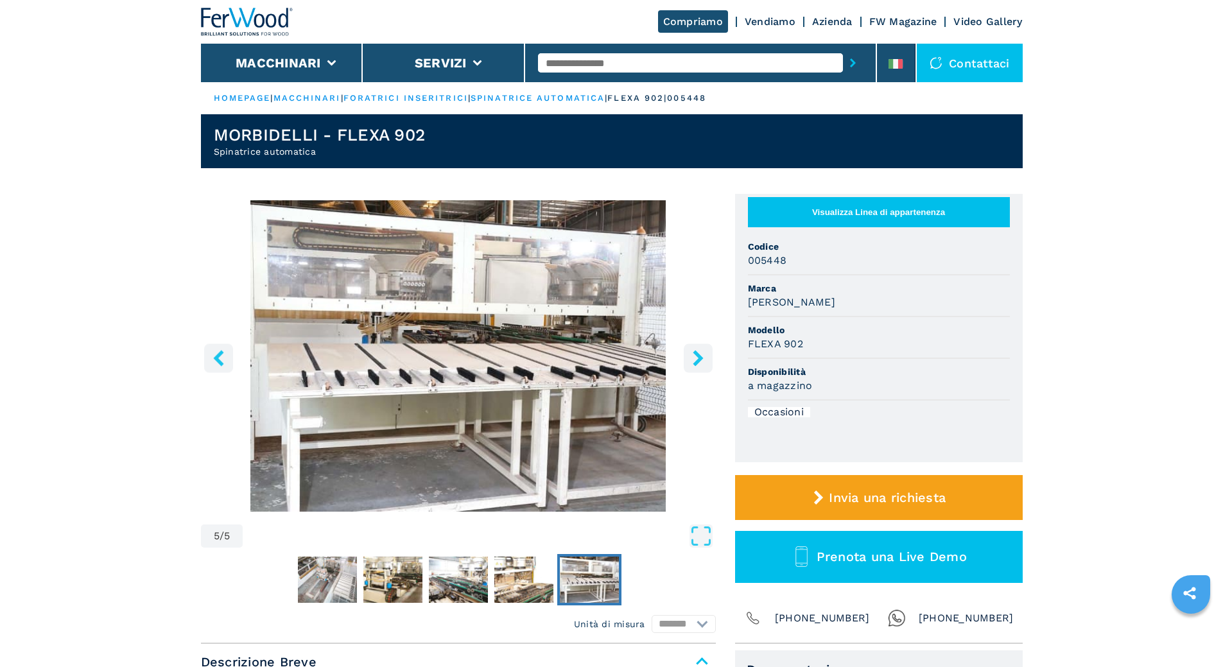
click at [694, 358] on icon "right-button" at bounding box center [698, 358] width 16 height 16
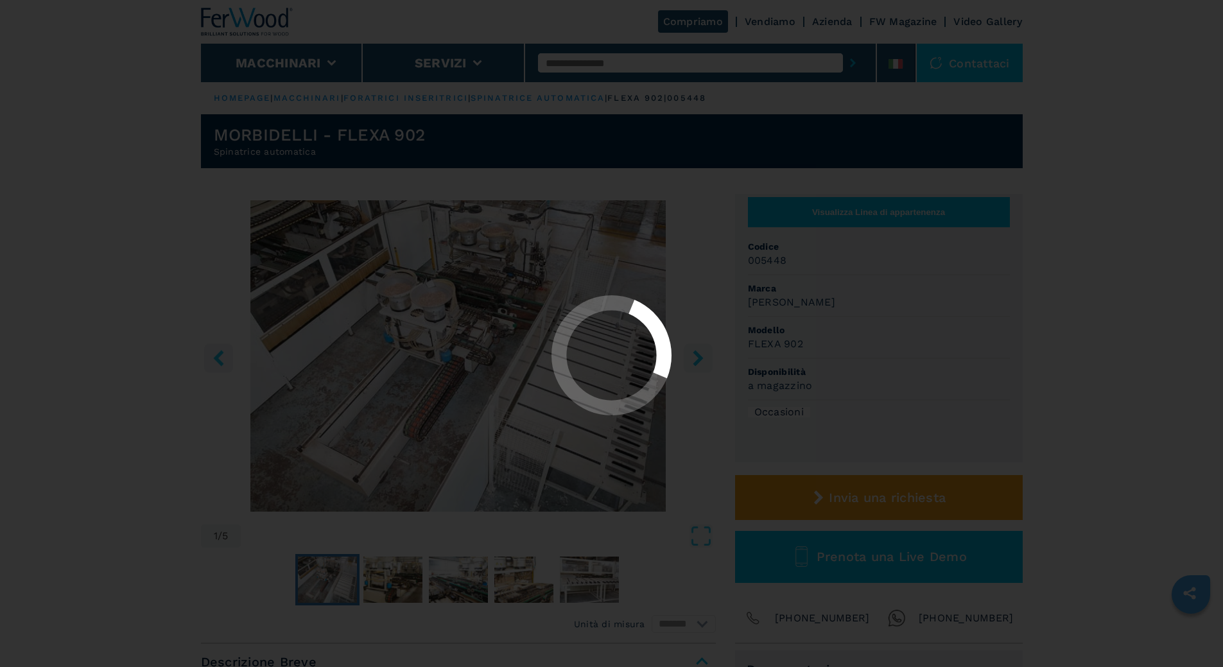
select select "**********"
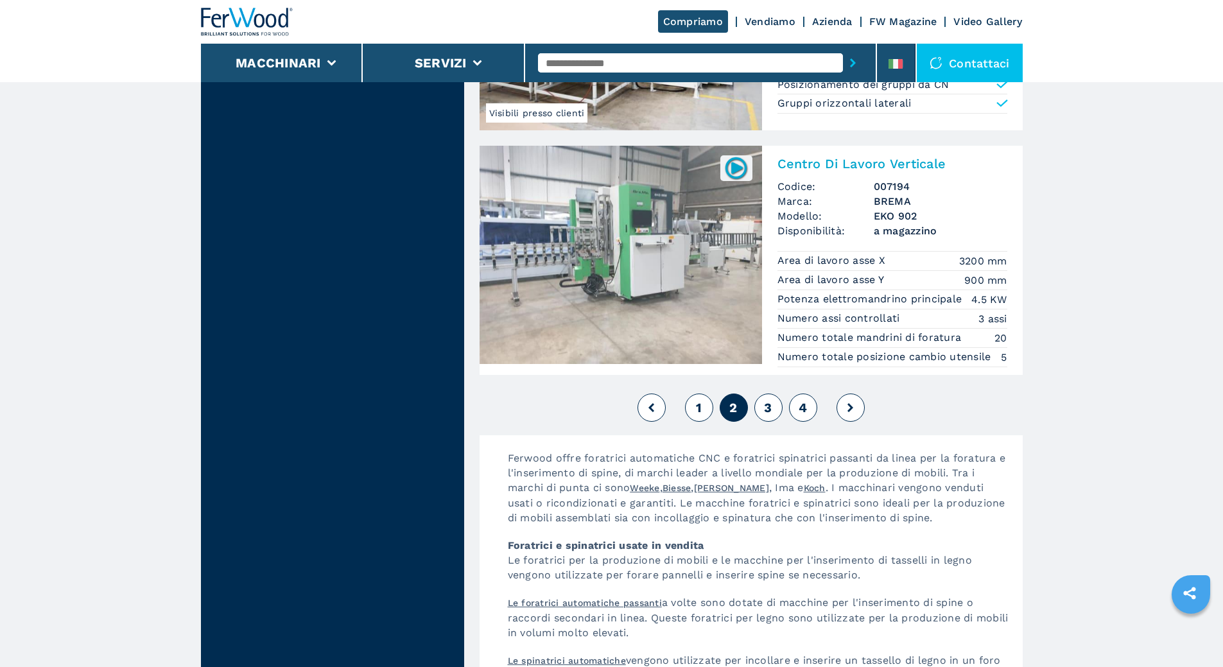
scroll to position [2826, 0]
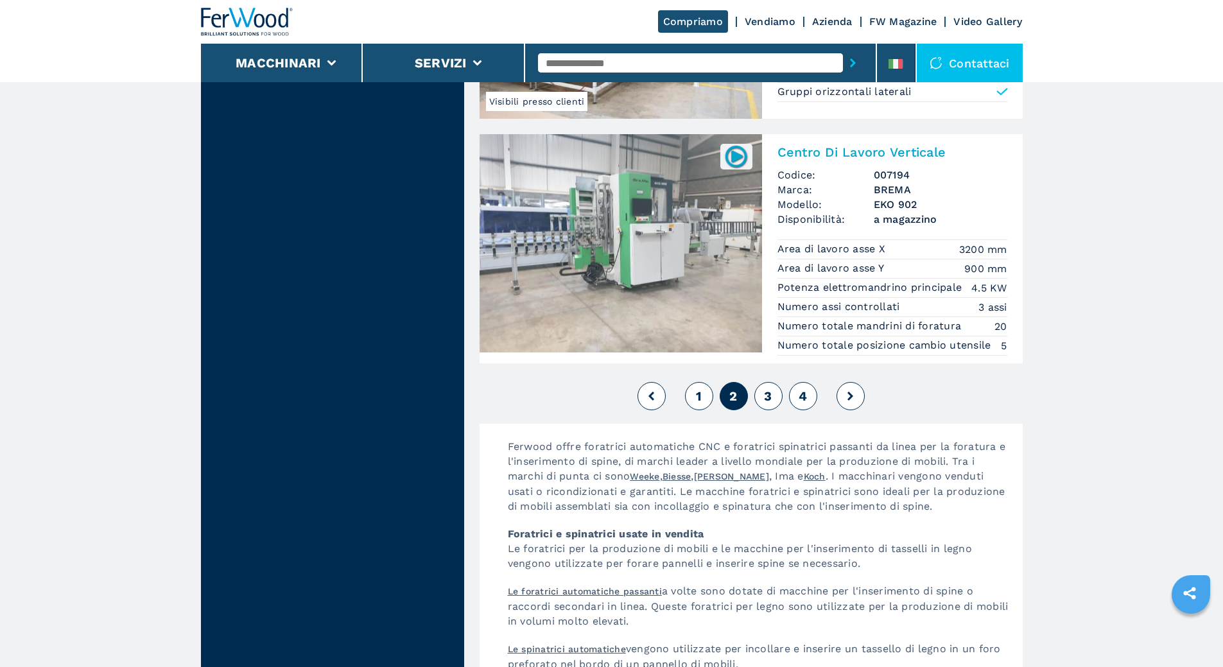
click at [767, 398] on span "3" at bounding box center [768, 396] width 8 height 15
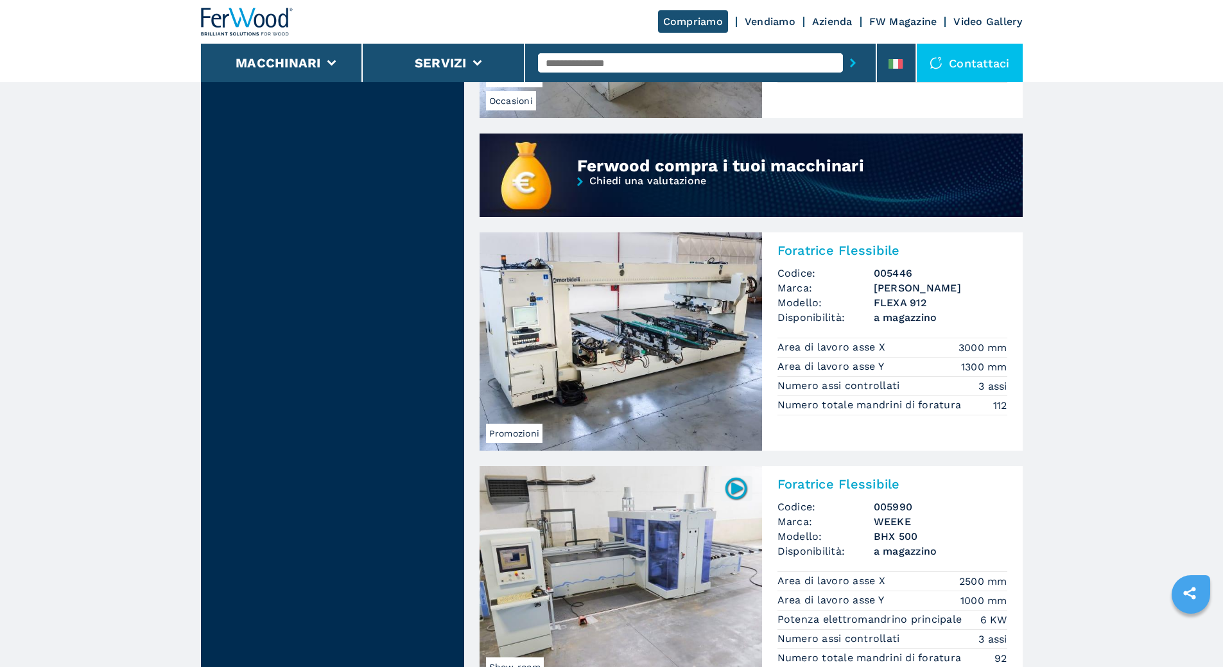
scroll to position [835, 0]
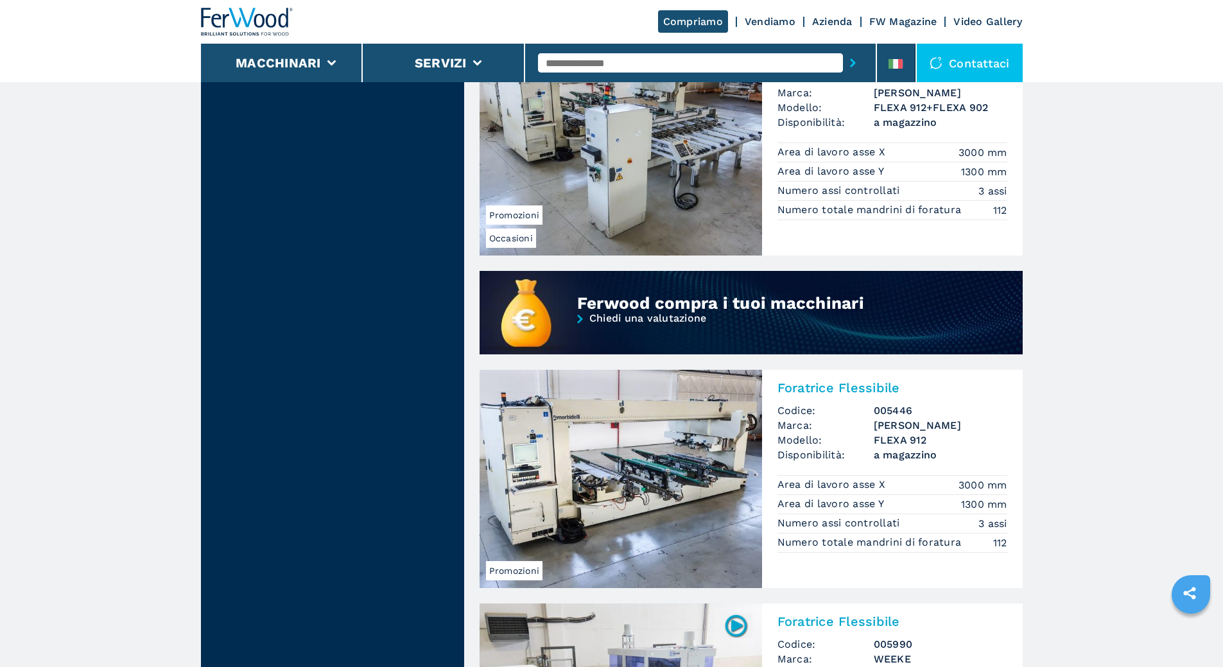
click at [674, 206] on img at bounding box center [621, 146] width 283 height 218
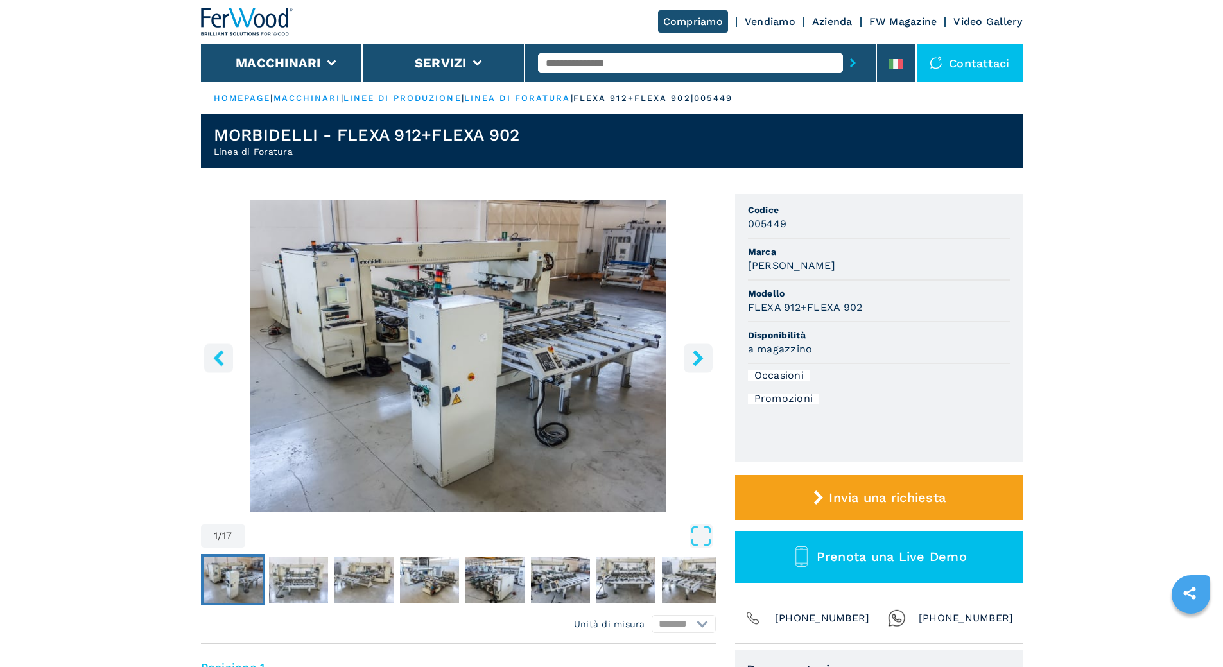
click at [498, 398] on img "Go to Slide 1" at bounding box center [458, 355] width 515 height 311
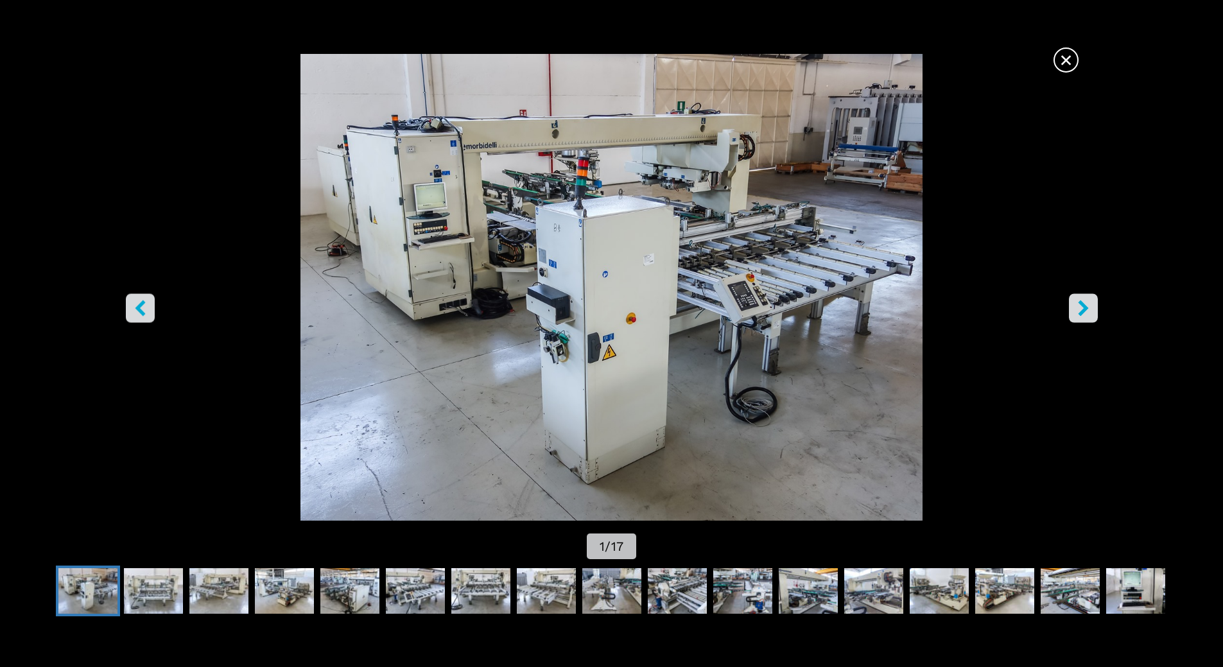
click at [1087, 308] on icon "right-button" at bounding box center [1083, 308] width 10 height 16
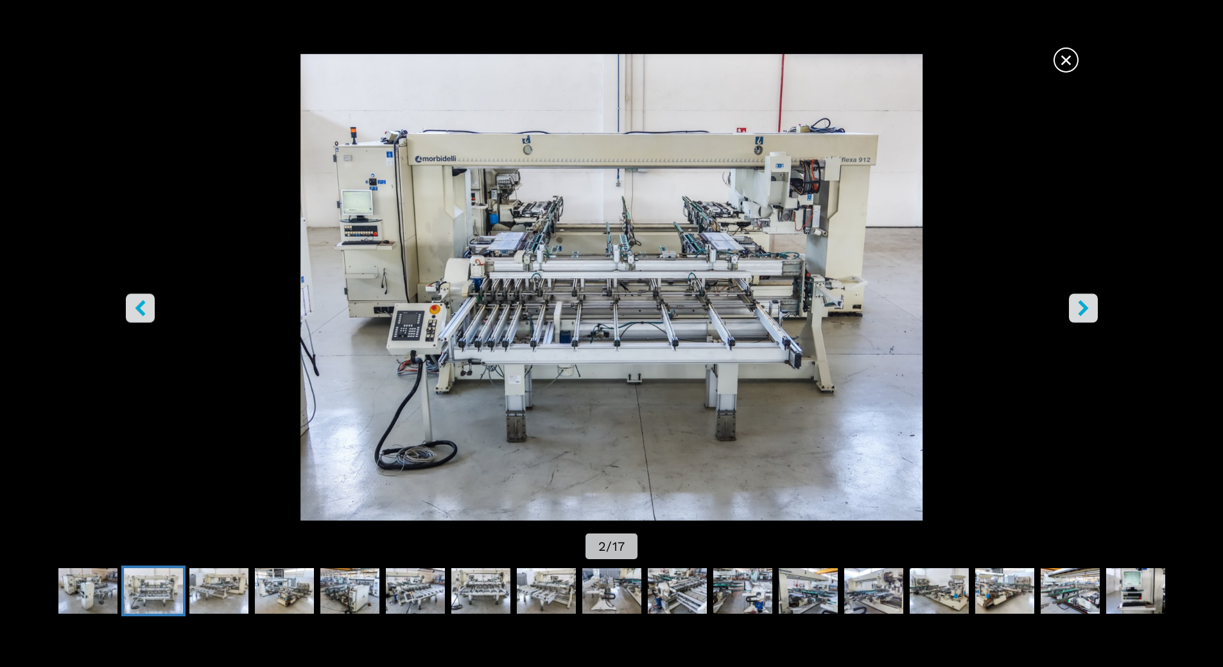
click at [1081, 308] on icon "right-button" at bounding box center [1084, 308] width 16 height 16
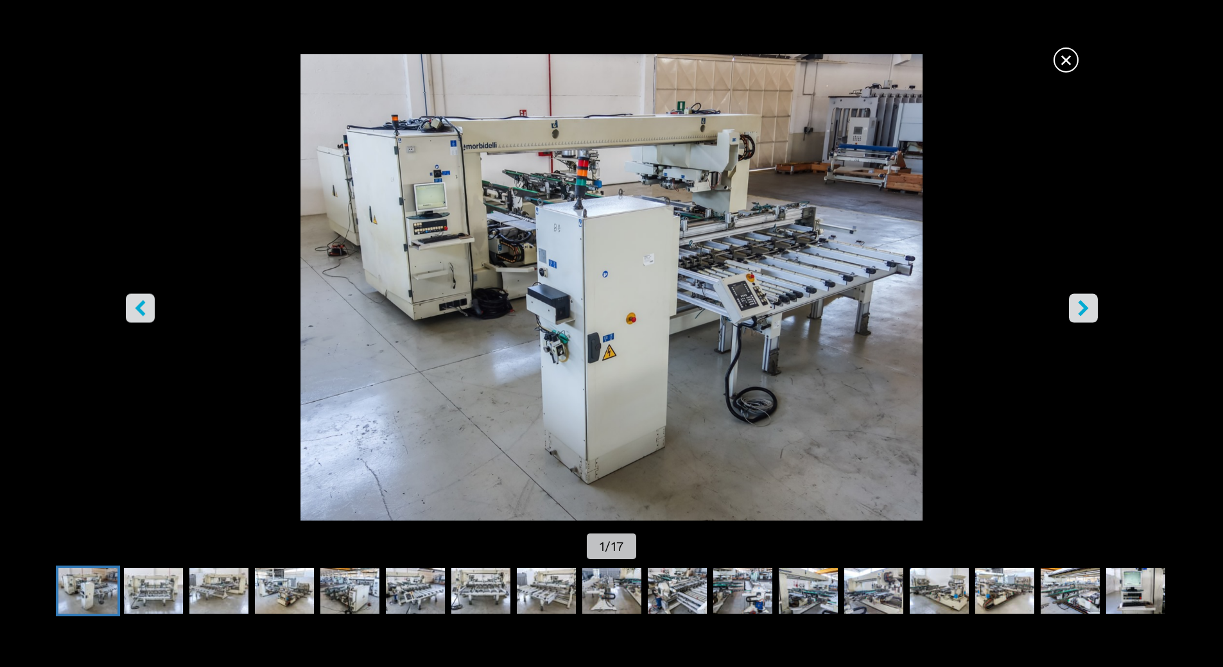
click at [1081, 308] on icon "right-button" at bounding box center [1084, 308] width 16 height 16
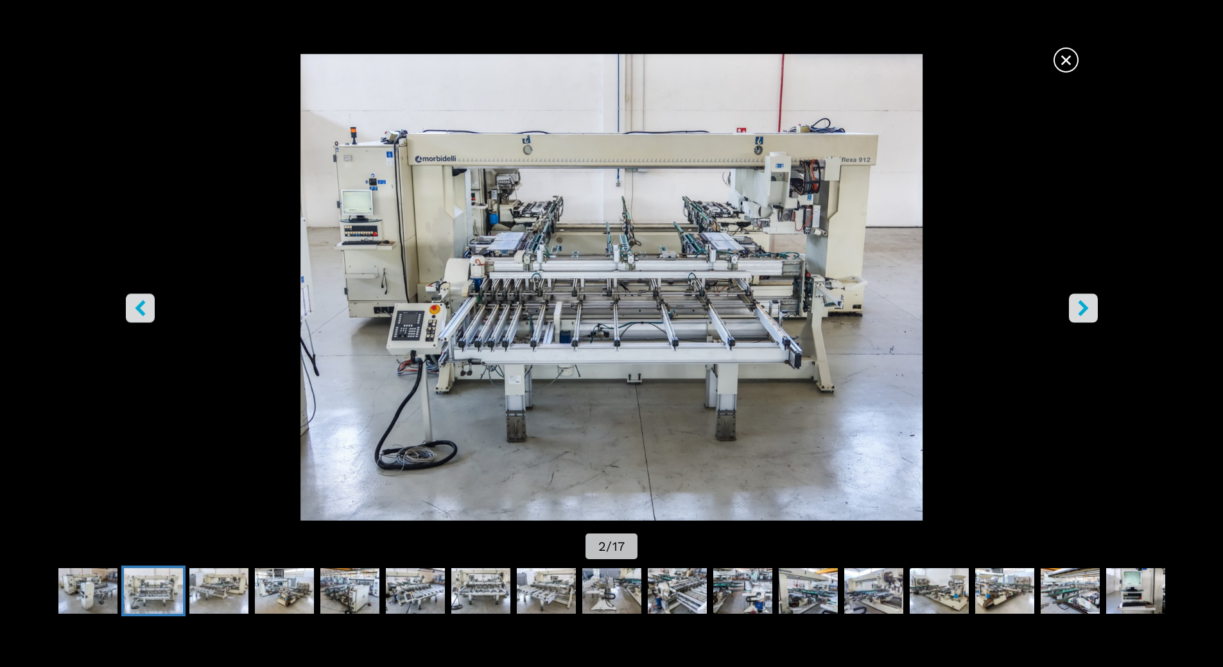
click at [1081, 308] on icon "right-button" at bounding box center [1084, 308] width 16 height 16
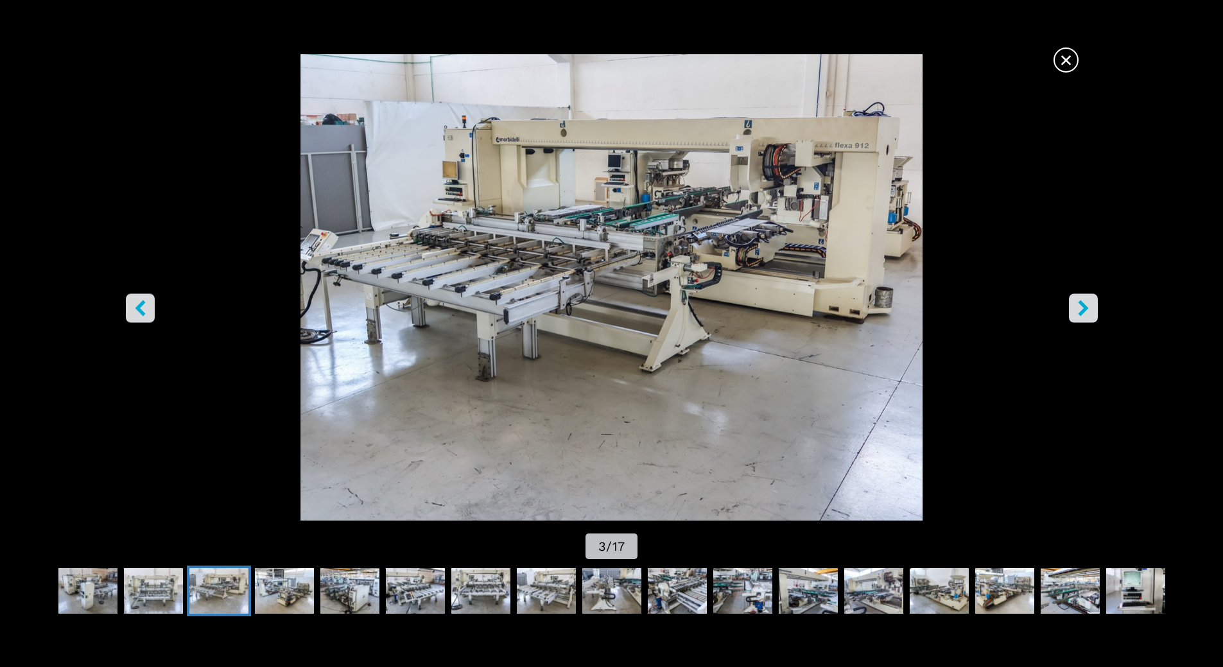
click at [1081, 308] on icon "right-button" at bounding box center [1084, 308] width 16 height 16
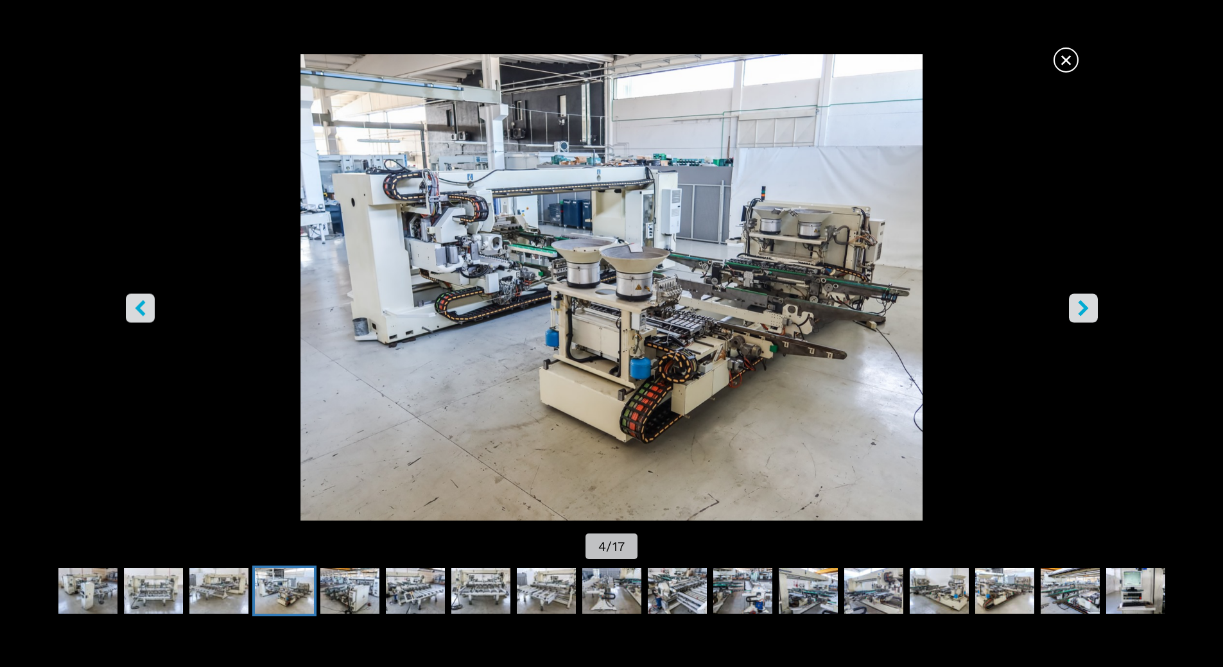
click at [1081, 308] on icon "right-button" at bounding box center [1084, 308] width 16 height 16
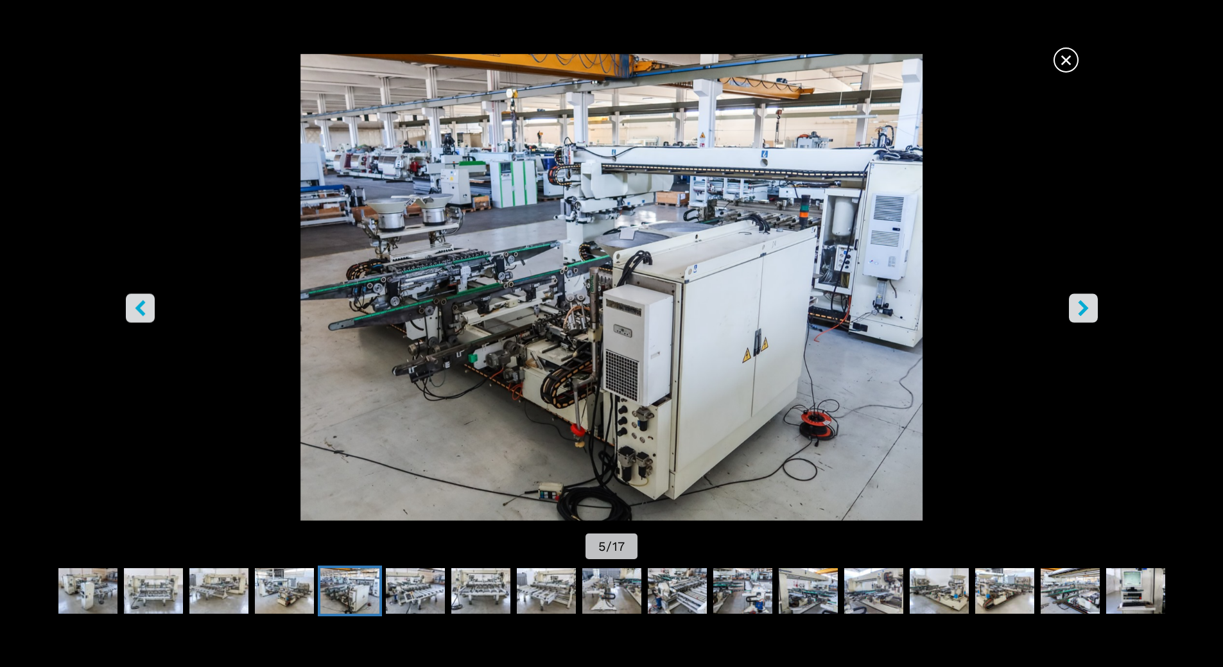
click at [1081, 308] on icon "right-button" at bounding box center [1084, 308] width 16 height 16
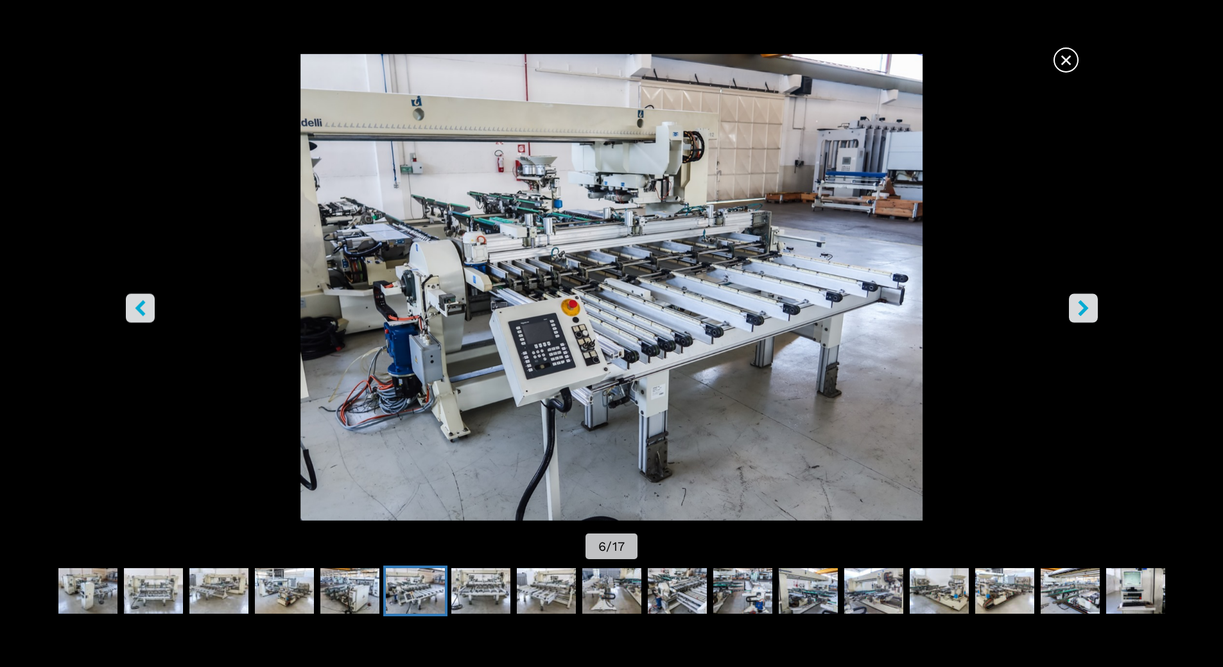
click at [1081, 308] on icon "right-button" at bounding box center [1084, 308] width 16 height 16
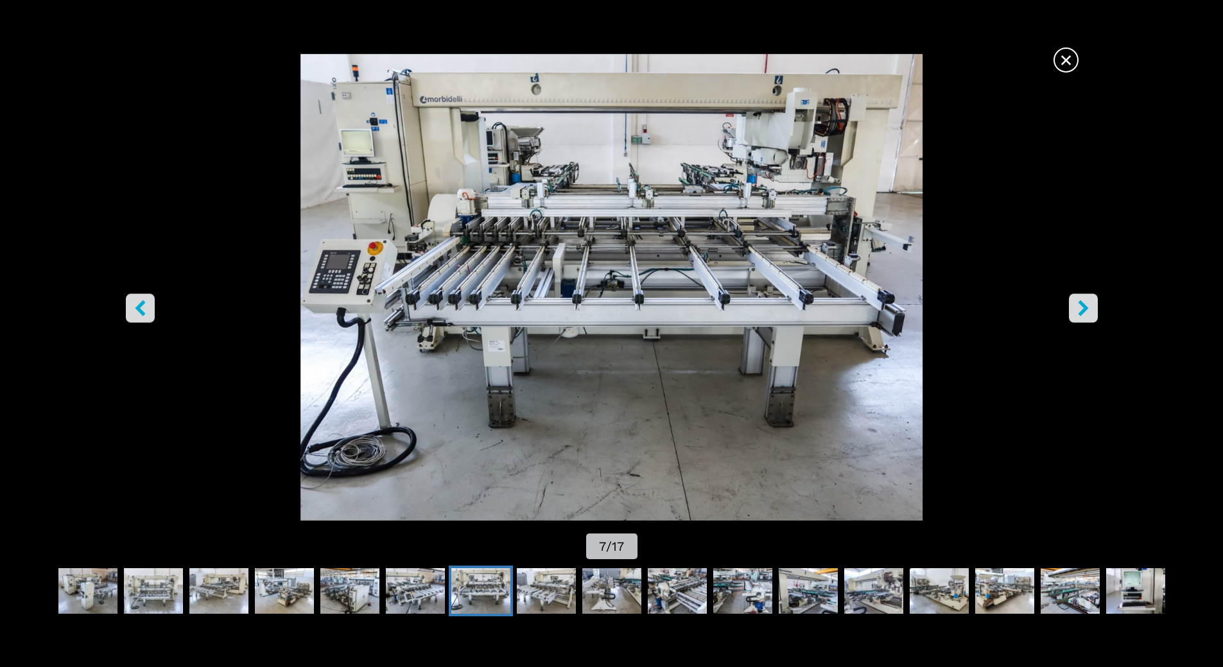
click at [1083, 312] on icon "right-button" at bounding box center [1083, 308] width 10 height 16
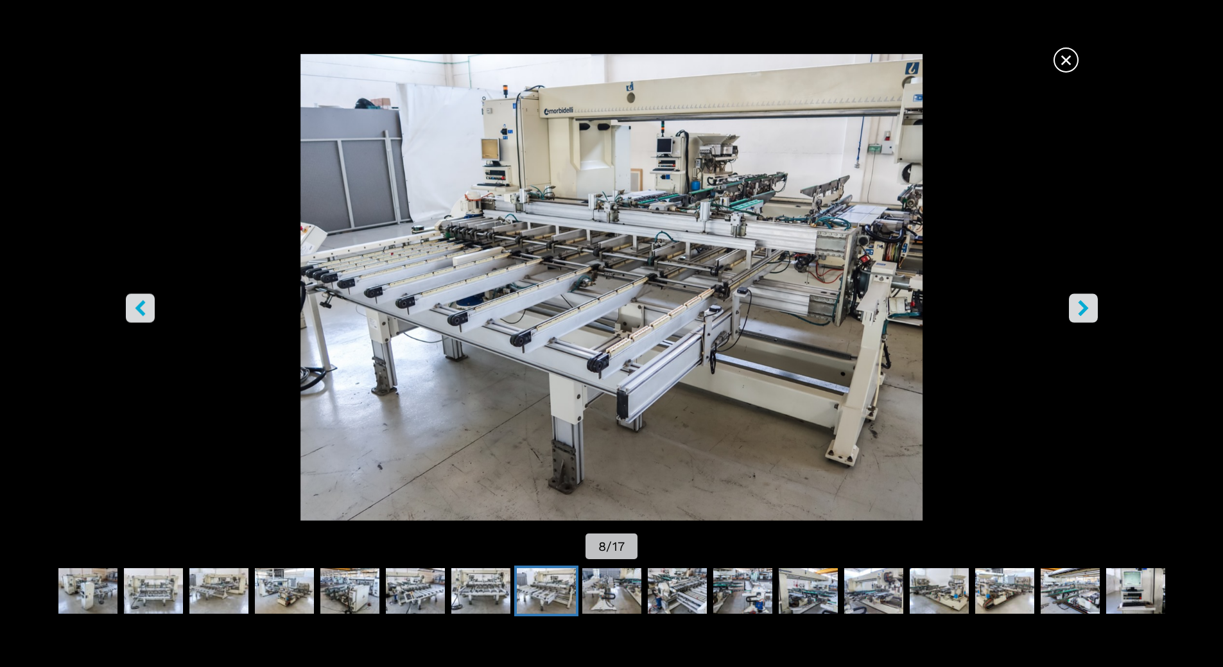
click at [1082, 312] on icon "right-button" at bounding box center [1083, 308] width 10 height 16
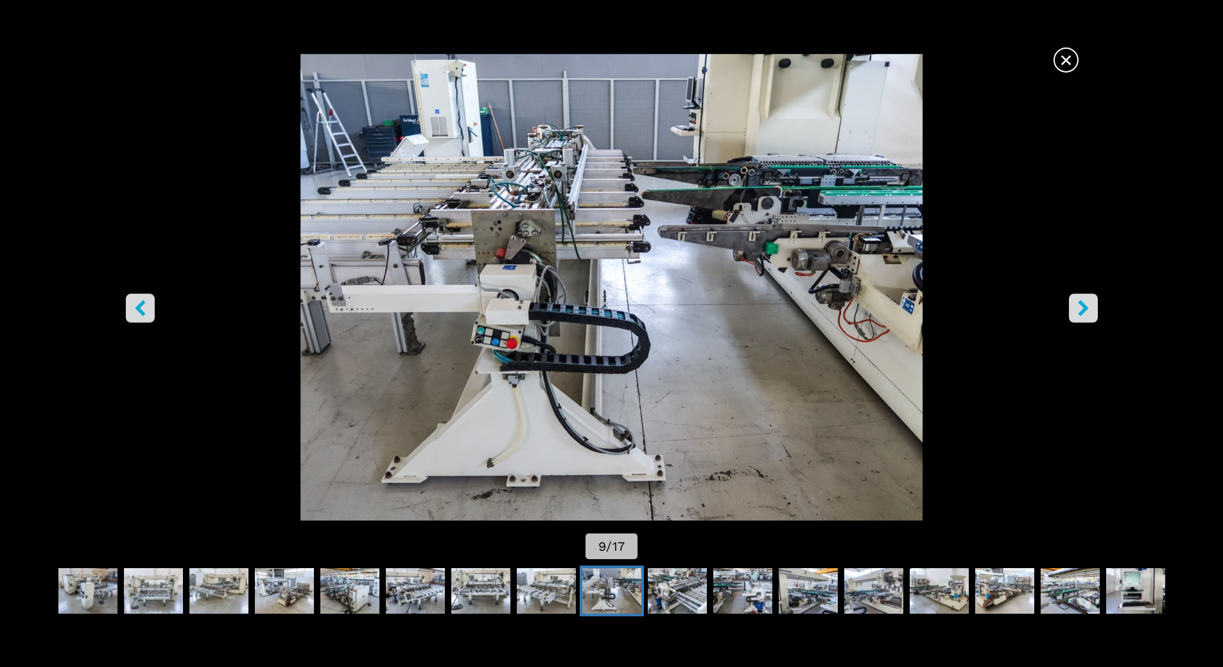
click at [1082, 312] on icon "right-button" at bounding box center [1083, 308] width 10 height 16
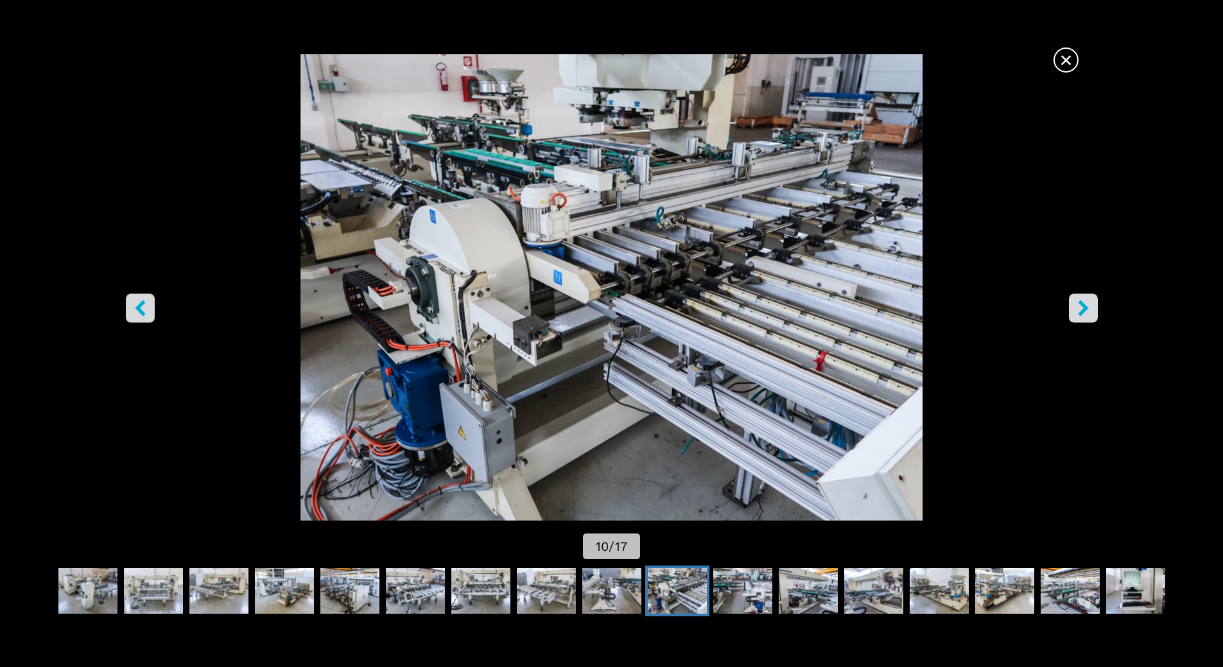
click at [1079, 312] on icon "right-button" at bounding box center [1084, 308] width 16 height 16
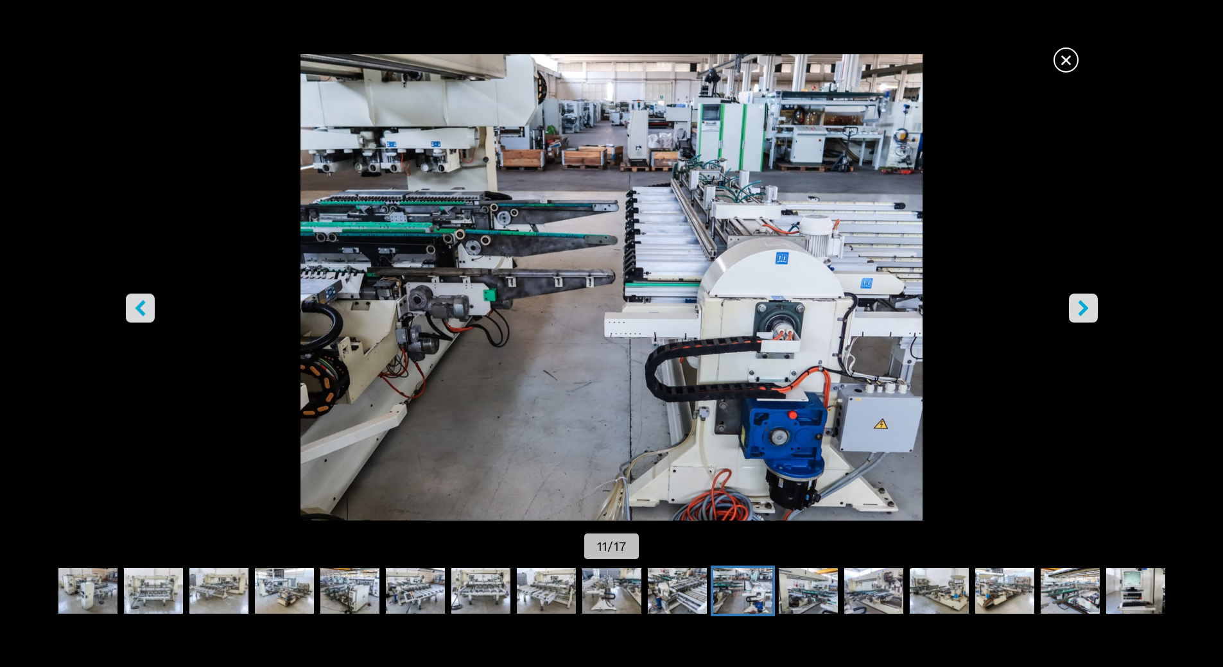
click at [1079, 312] on icon "right-button" at bounding box center [1084, 308] width 16 height 16
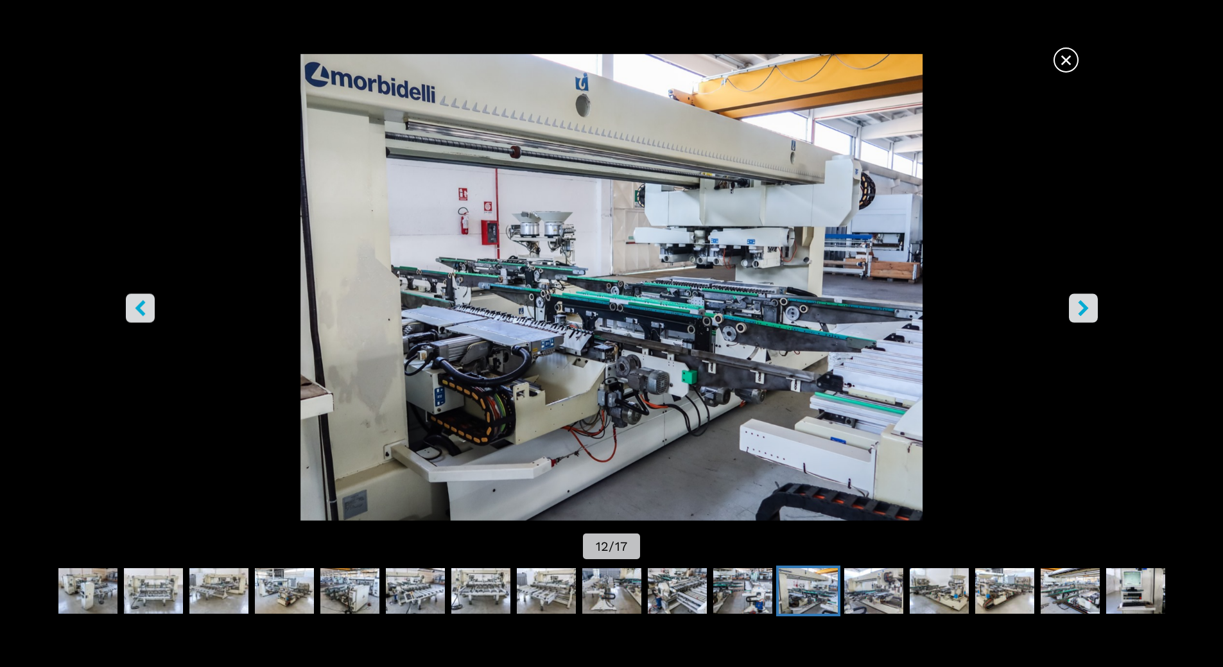
click at [1079, 312] on icon "right-button" at bounding box center [1084, 308] width 16 height 16
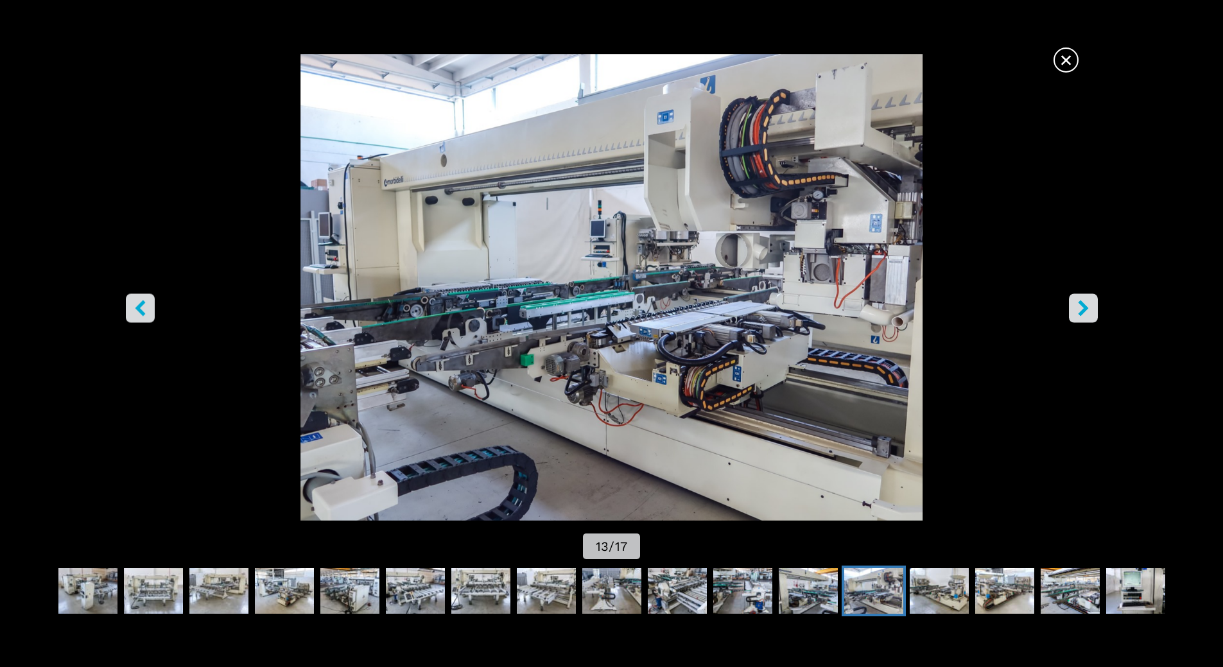
click at [1079, 312] on icon "right-button" at bounding box center [1084, 308] width 16 height 16
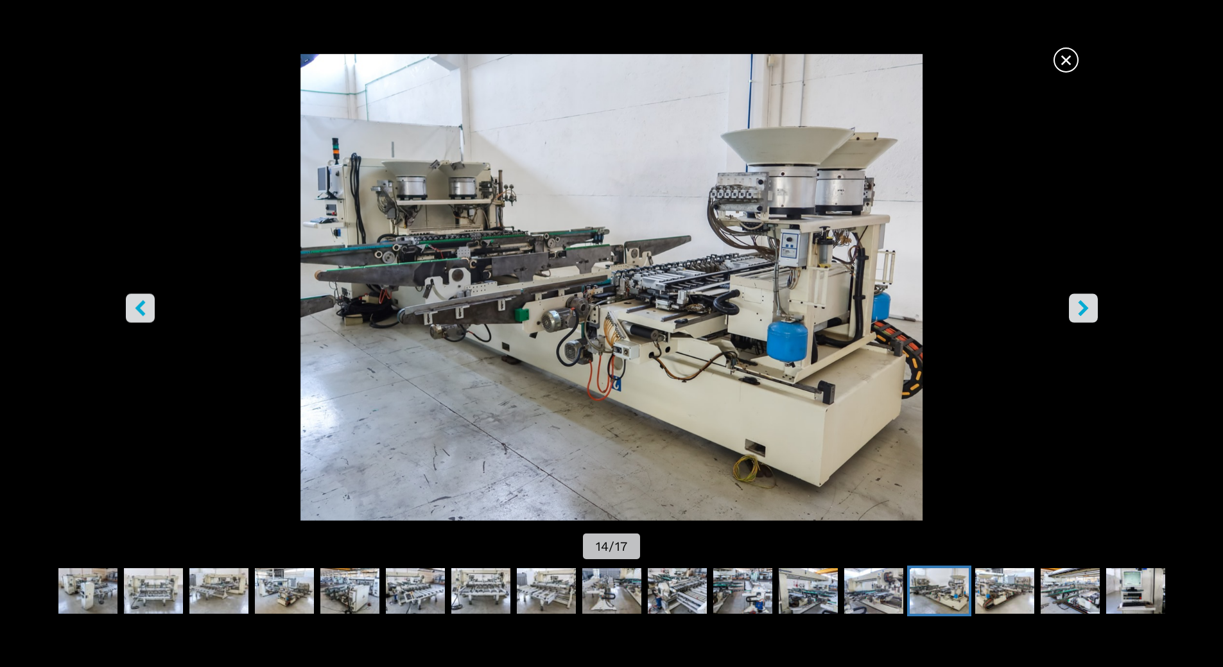
click at [1071, 324] on img "Go to Slide 14" at bounding box center [611, 287] width 1101 height 467
click at [1082, 308] on icon "right-button" at bounding box center [1084, 308] width 16 height 16
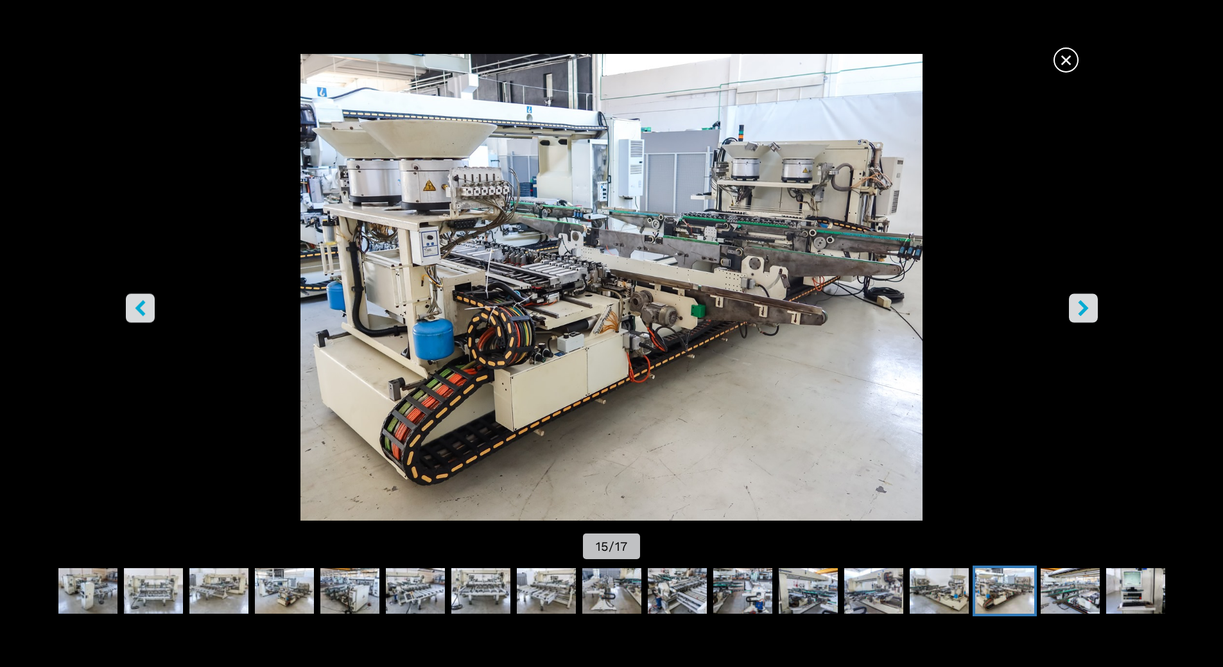
click at [1087, 326] on img "Go to Slide 15" at bounding box center [611, 287] width 1101 height 467
click at [1082, 311] on icon "right-button" at bounding box center [1084, 308] width 16 height 16
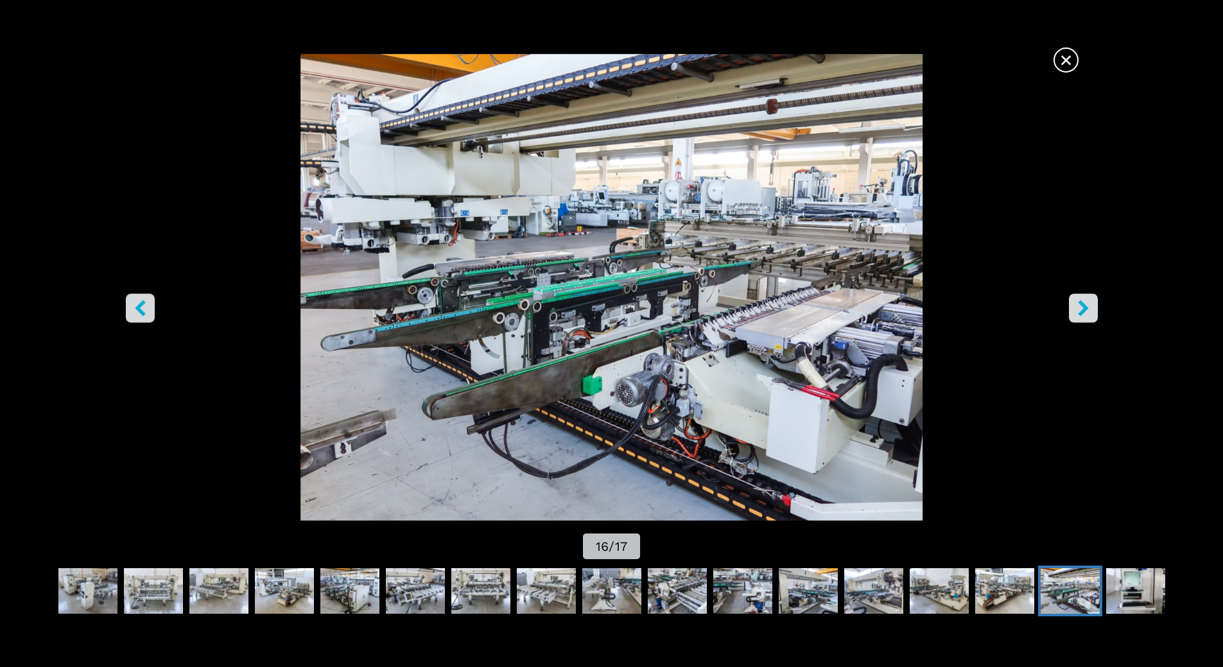
click at [1081, 315] on icon "right-button" at bounding box center [1083, 308] width 10 height 16
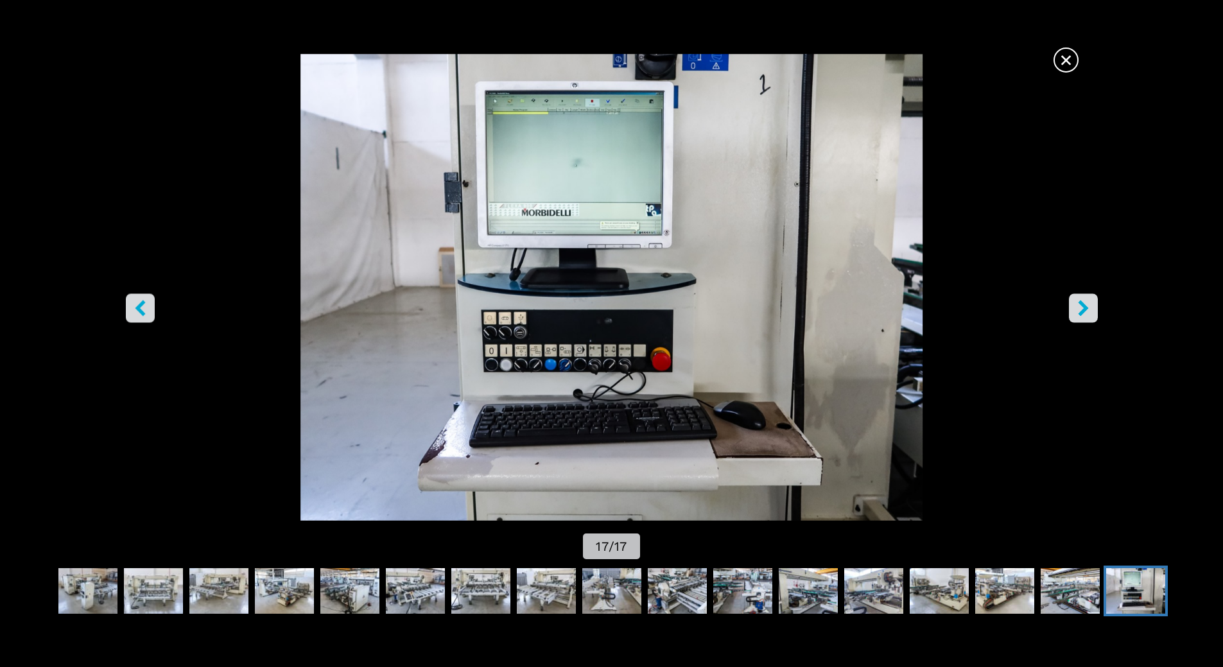
click at [1081, 315] on icon "right-button" at bounding box center [1083, 308] width 10 height 16
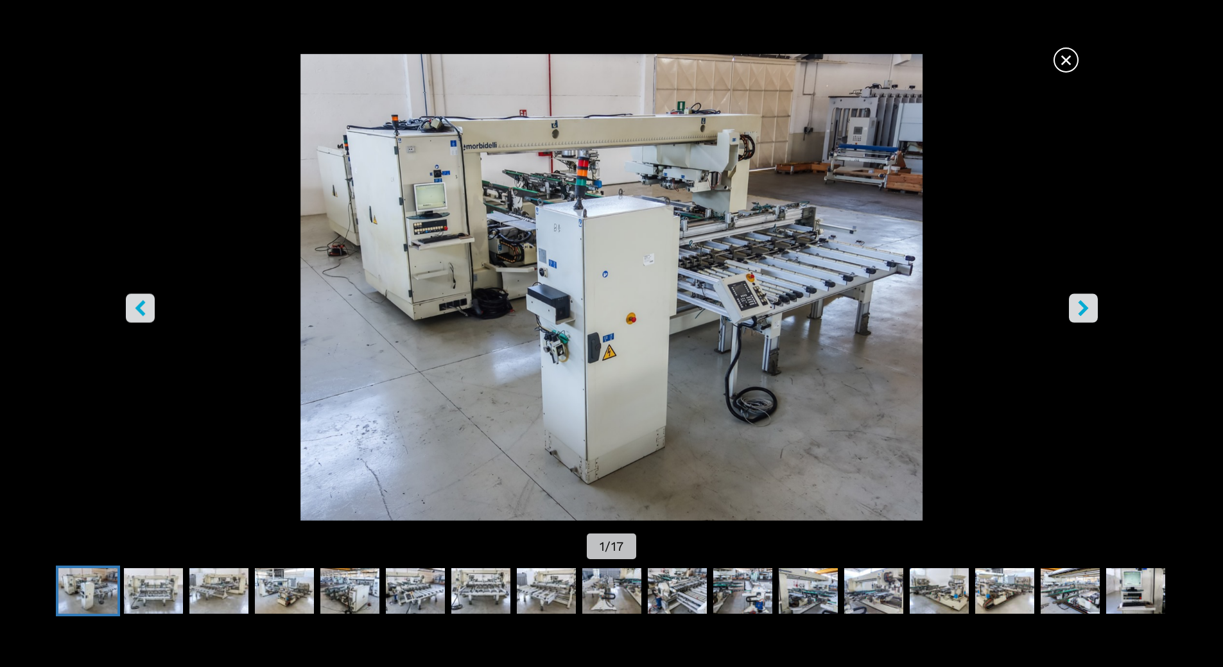
click at [1081, 315] on icon "right-button" at bounding box center [1083, 308] width 10 height 16
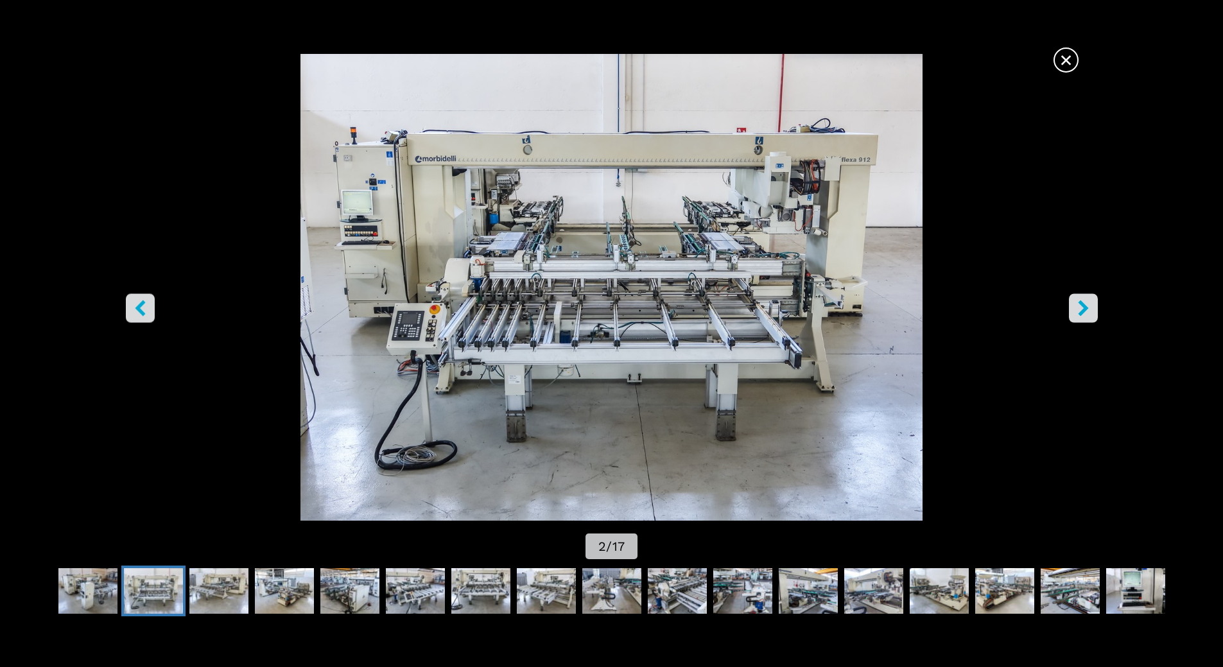
click at [1072, 58] on span "×" at bounding box center [1066, 57] width 22 height 22
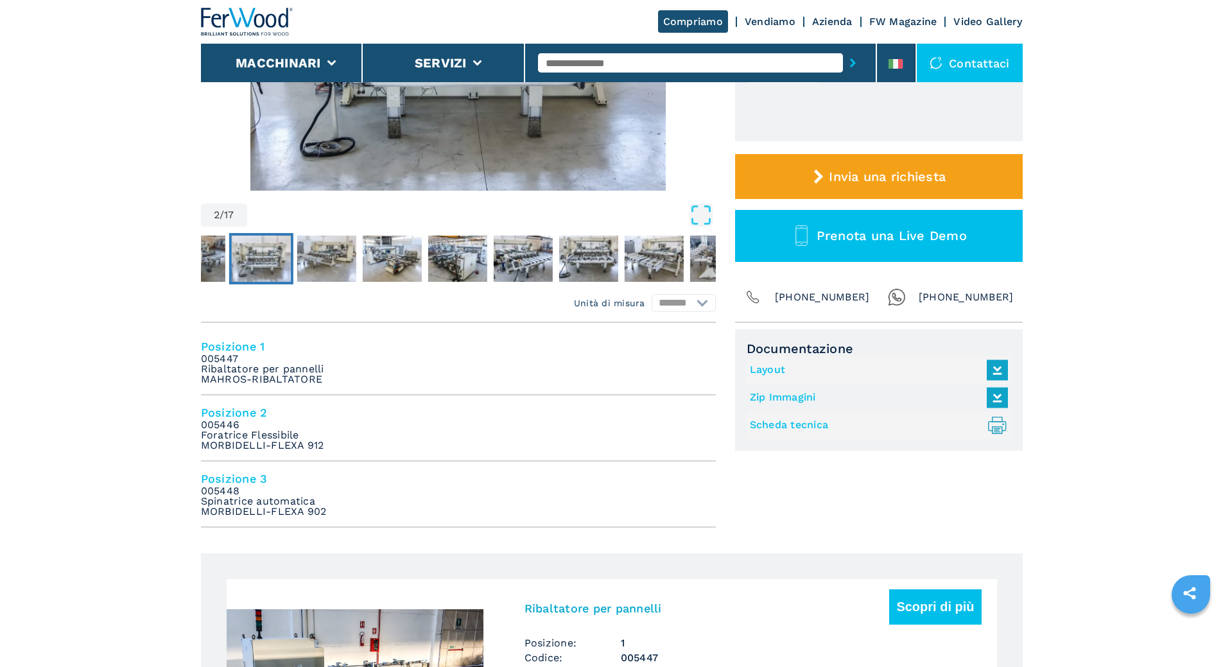
scroll to position [385, 0]
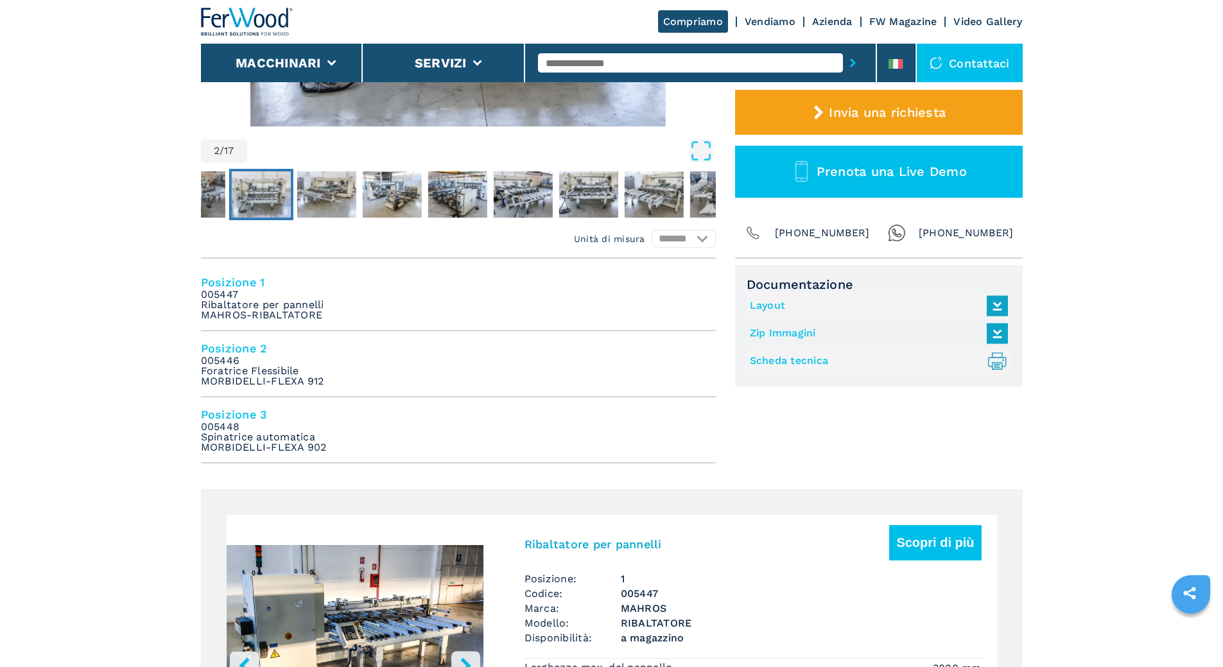
click at [767, 306] on link "Layout" at bounding box center [876, 305] width 252 height 21
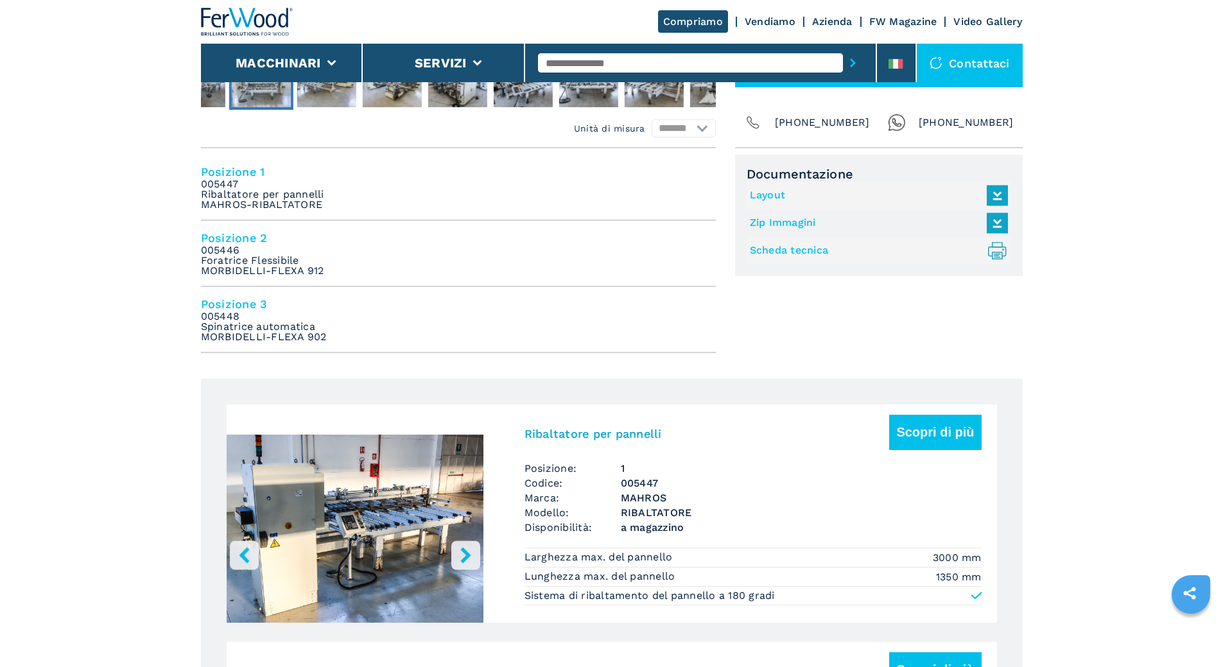
scroll to position [706, 0]
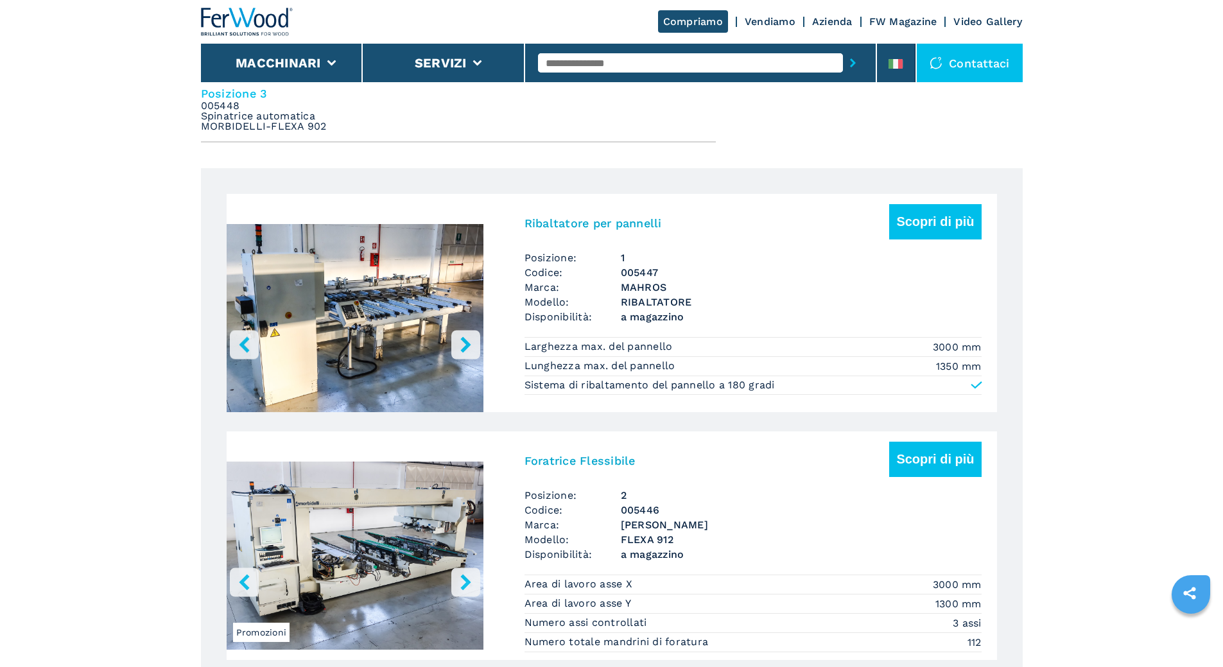
click at [468, 345] on icon "right-button" at bounding box center [465, 345] width 10 height 16
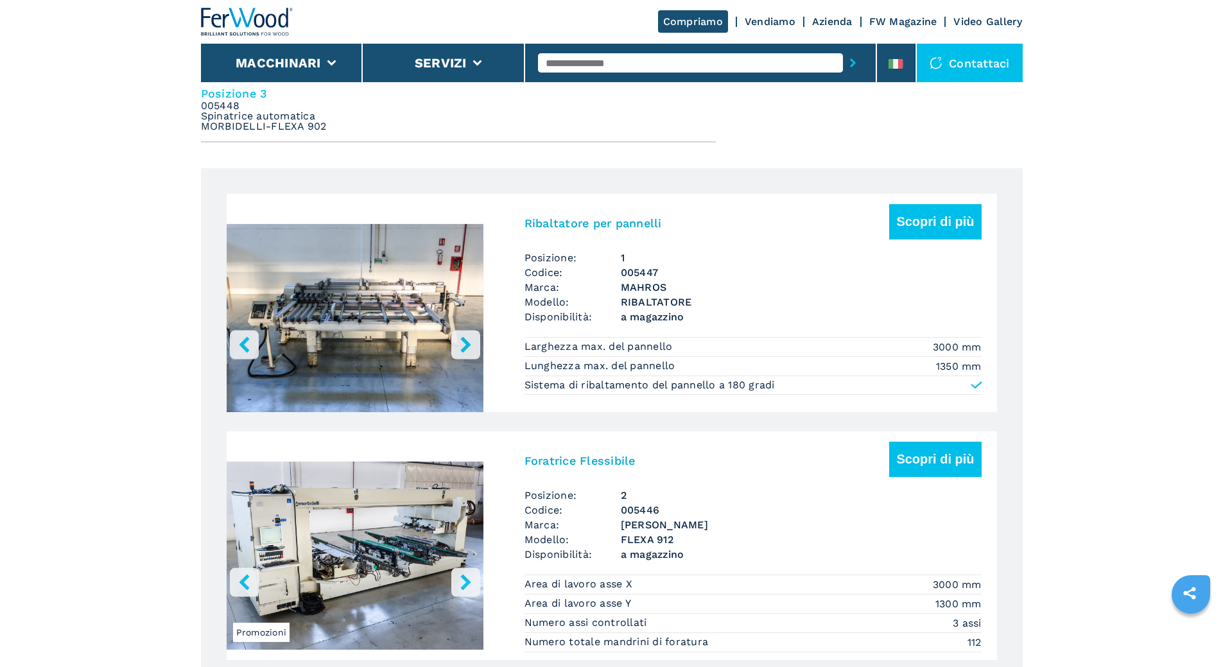
click at [468, 345] on icon "right-button" at bounding box center [465, 345] width 10 height 16
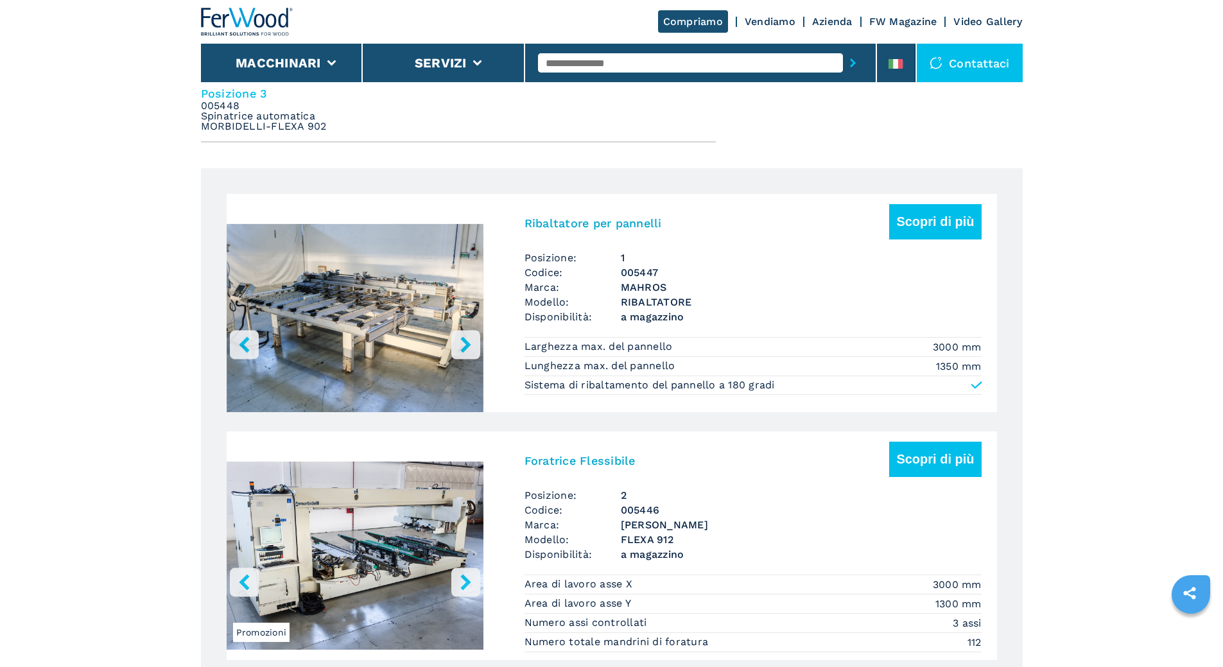
click at [468, 345] on icon "right-button" at bounding box center [465, 345] width 10 height 16
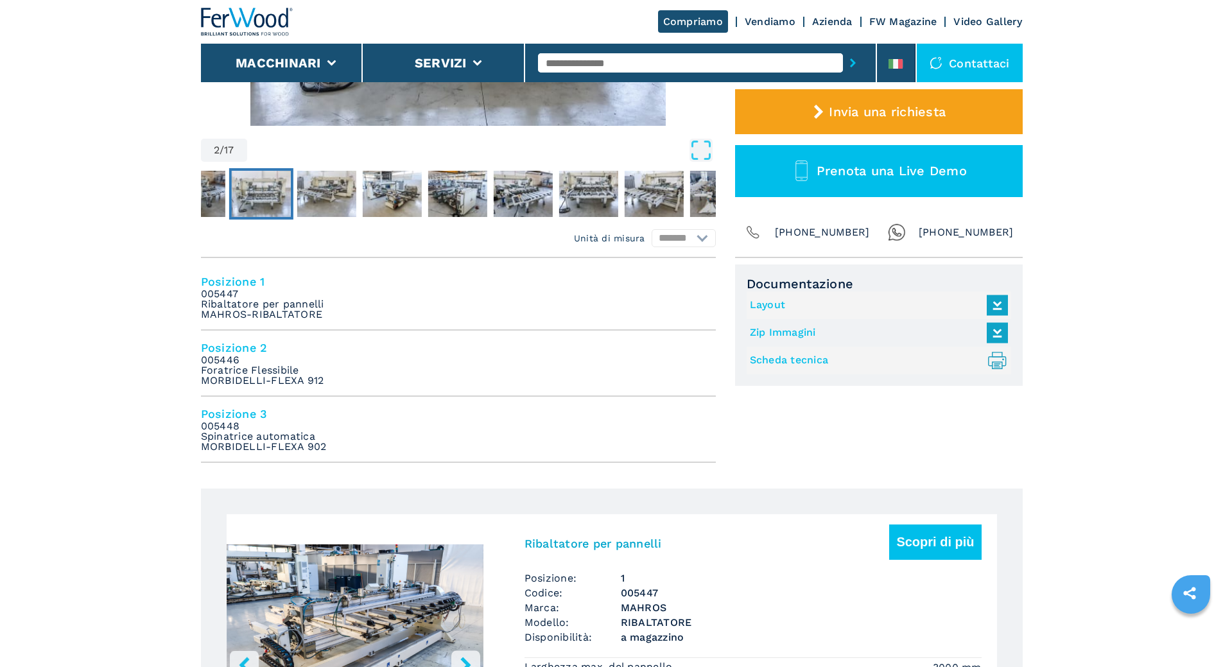
scroll to position [385, 0]
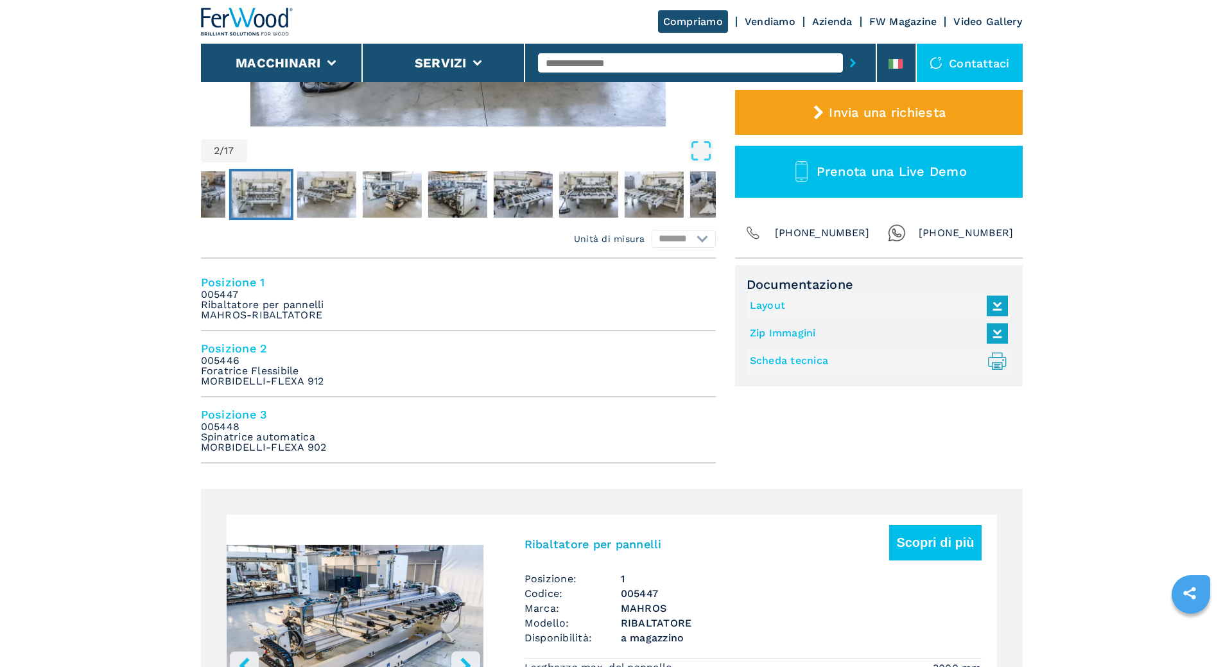
click at [768, 306] on link "Layout" at bounding box center [876, 305] width 252 height 21
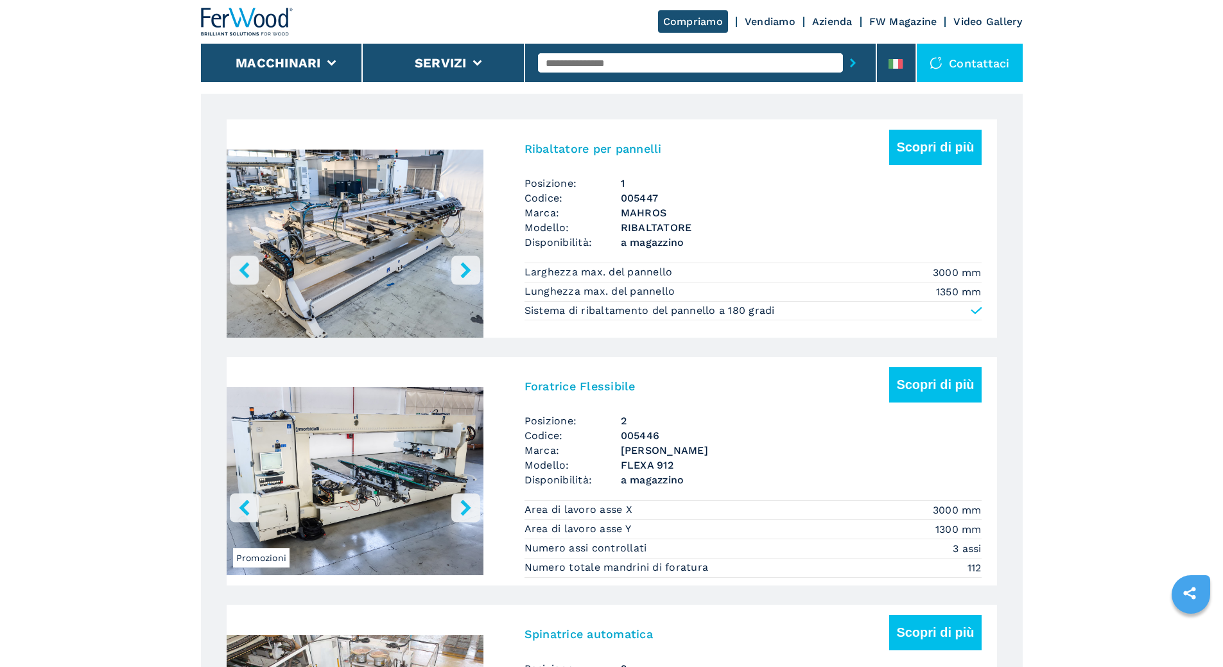
scroll to position [963, 0]
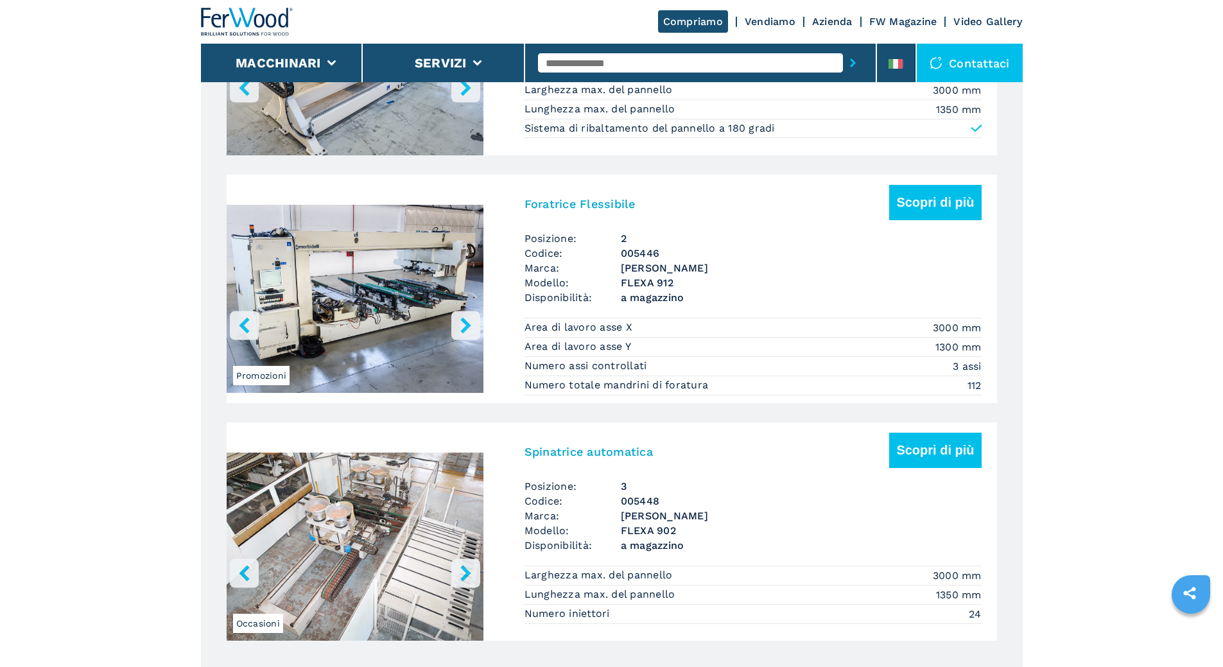
click at [408, 325] on img "Go to Slide 1" at bounding box center [355, 301] width 257 height 241
click at [442, 560] on img "Go to Slide 1" at bounding box center [355, 549] width 257 height 241
click at [467, 581] on icon "right-button" at bounding box center [465, 573] width 10 height 16
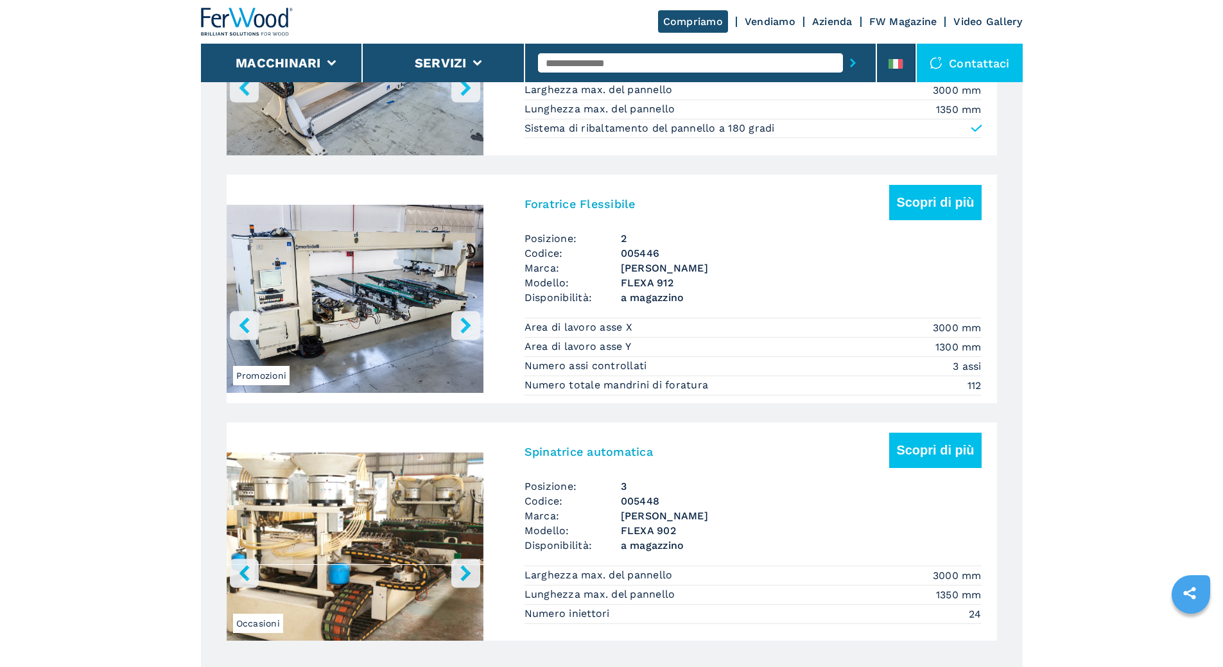
click at [466, 581] on icon "right-button" at bounding box center [465, 573] width 10 height 16
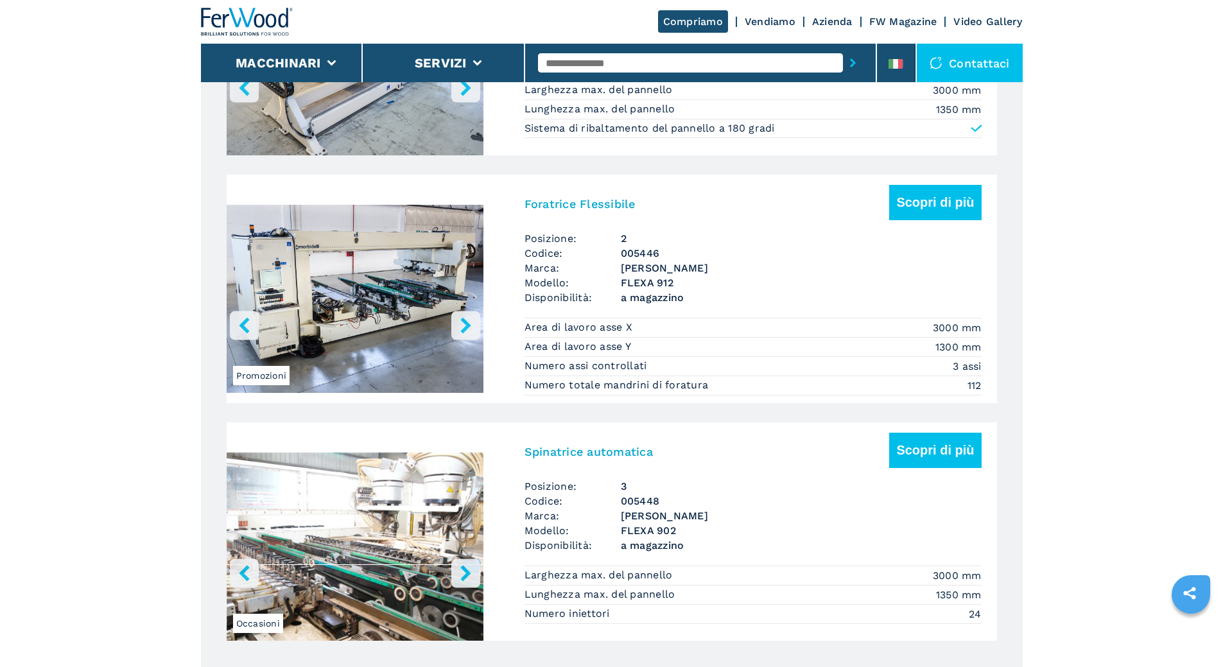
click at [466, 581] on icon "right-button" at bounding box center [465, 573] width 10 height 16
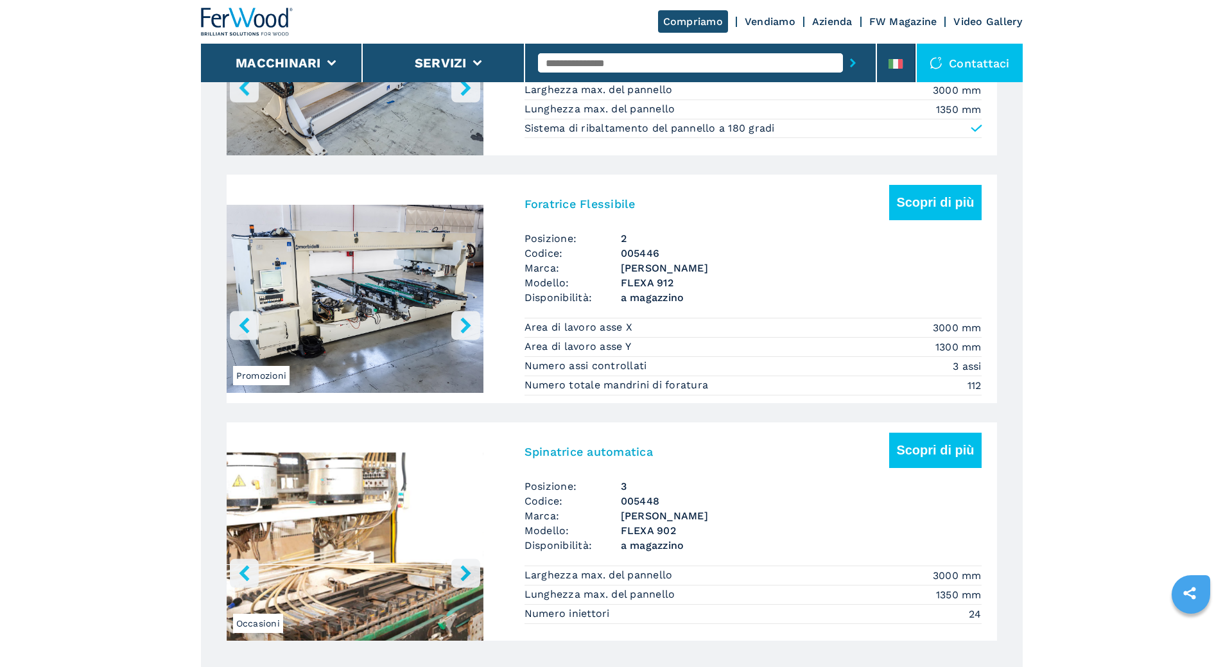
click at [384, 563] on img "Go to Slide 4" at bounding box center [355, 549] width 257 height 241
click at [948, 468] on button "Scopri di più" at bounding box center [936, 450] width 92 height 35
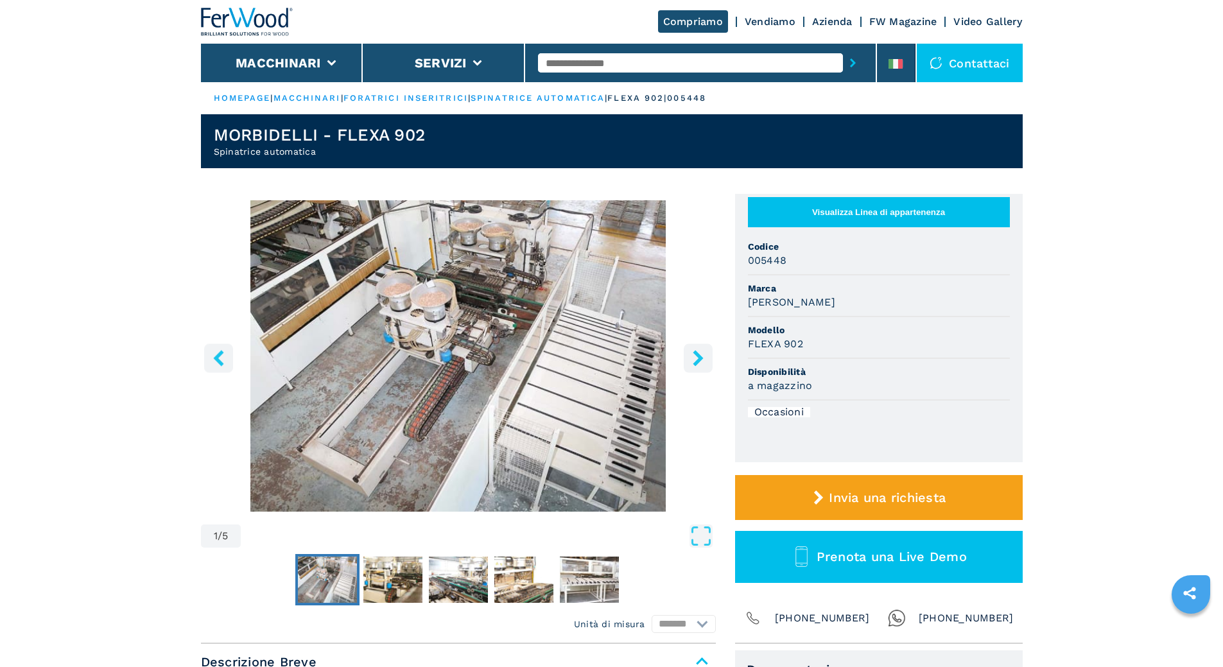
click at [492, 352] on img "Go to Slide 1" at bounding box center [458, 355] width 515 height 311
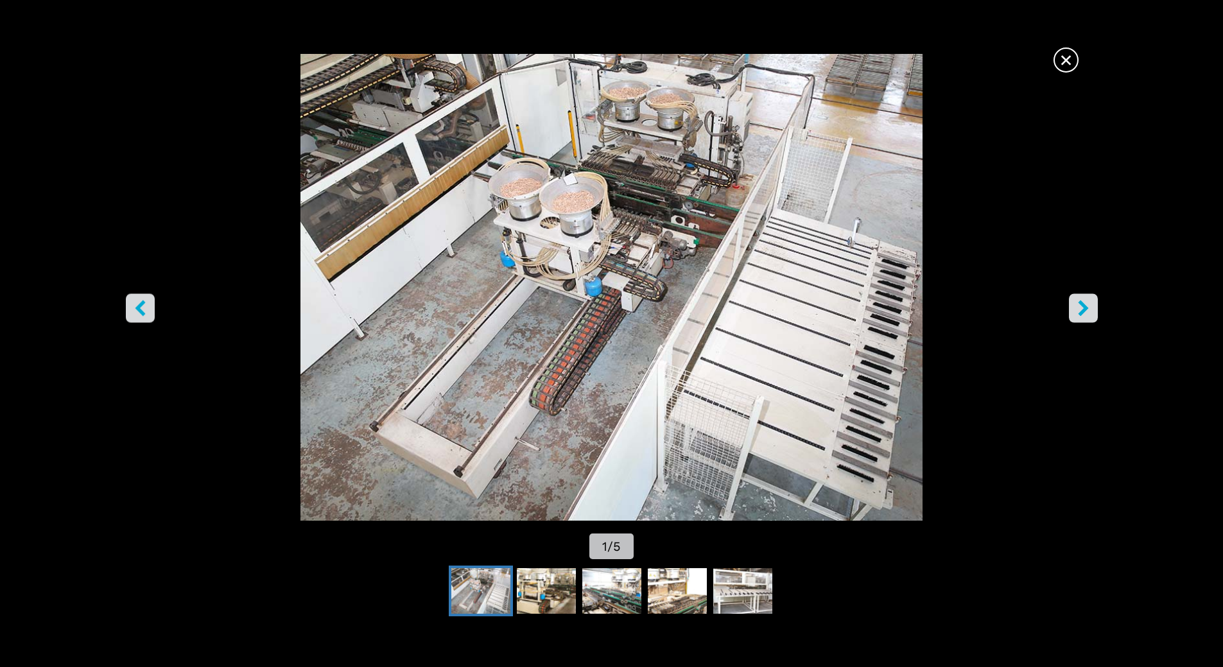
click at [1079, 313] on icon "right-button" at bounding box center [1083, 308] width 10 height 16
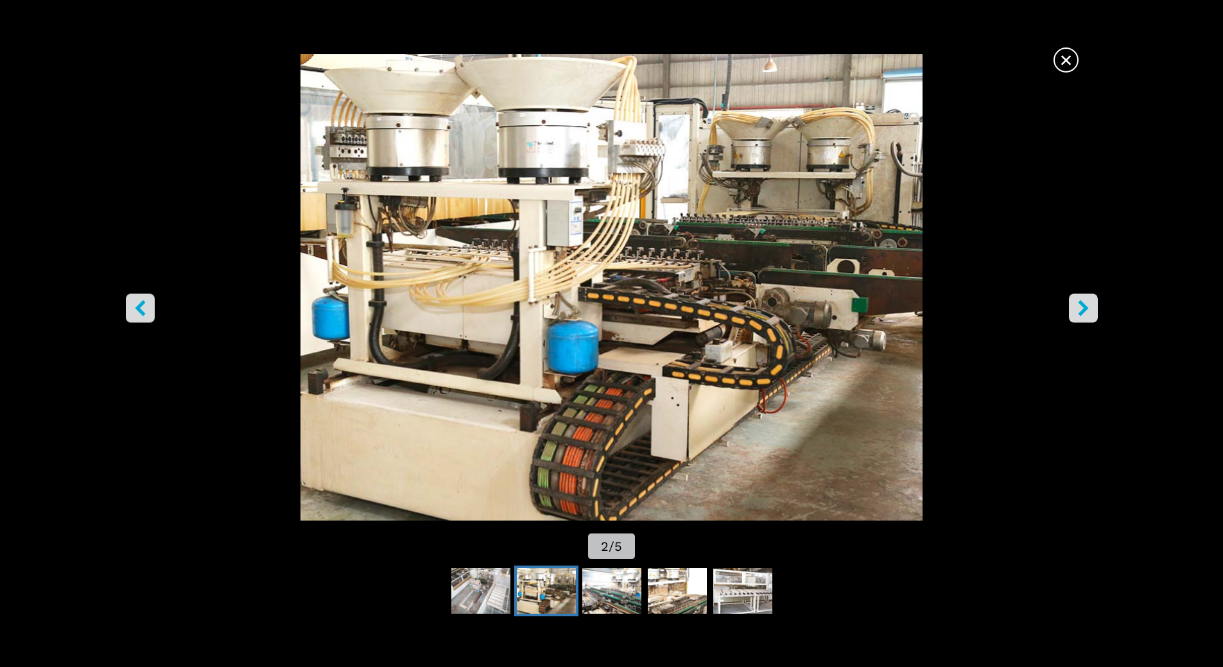
click at [1079, 313] on icon "right-button" at bounding box center [1083, 308] width 10 height 16
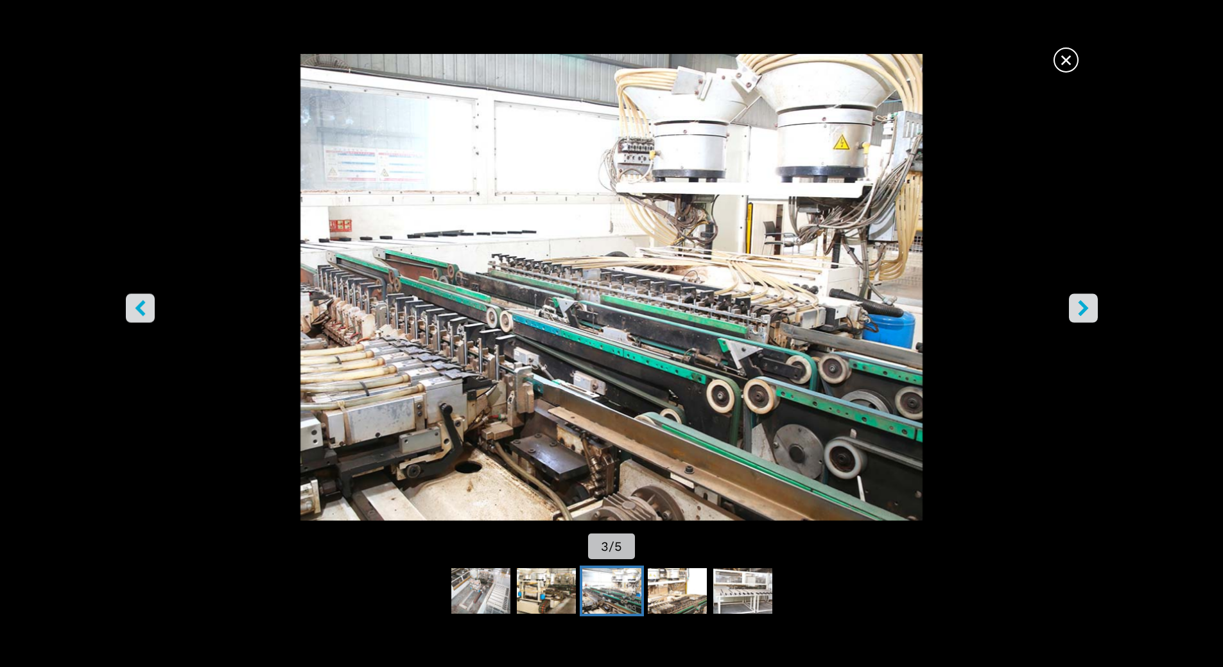
click at [1079, 313] on icon "right-button" at bounding box center [1083, 308] width 10 height 16
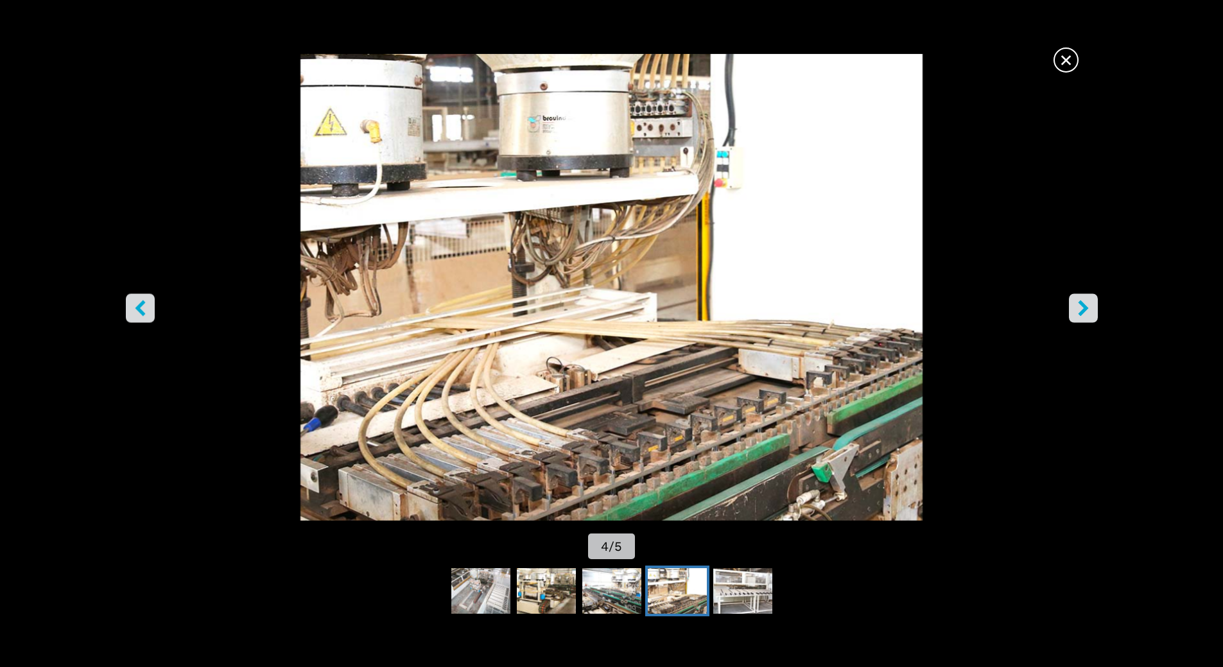
click at [1079, 313] on icon "right-button" at bounding box center [1083, 308] width 10 height 16
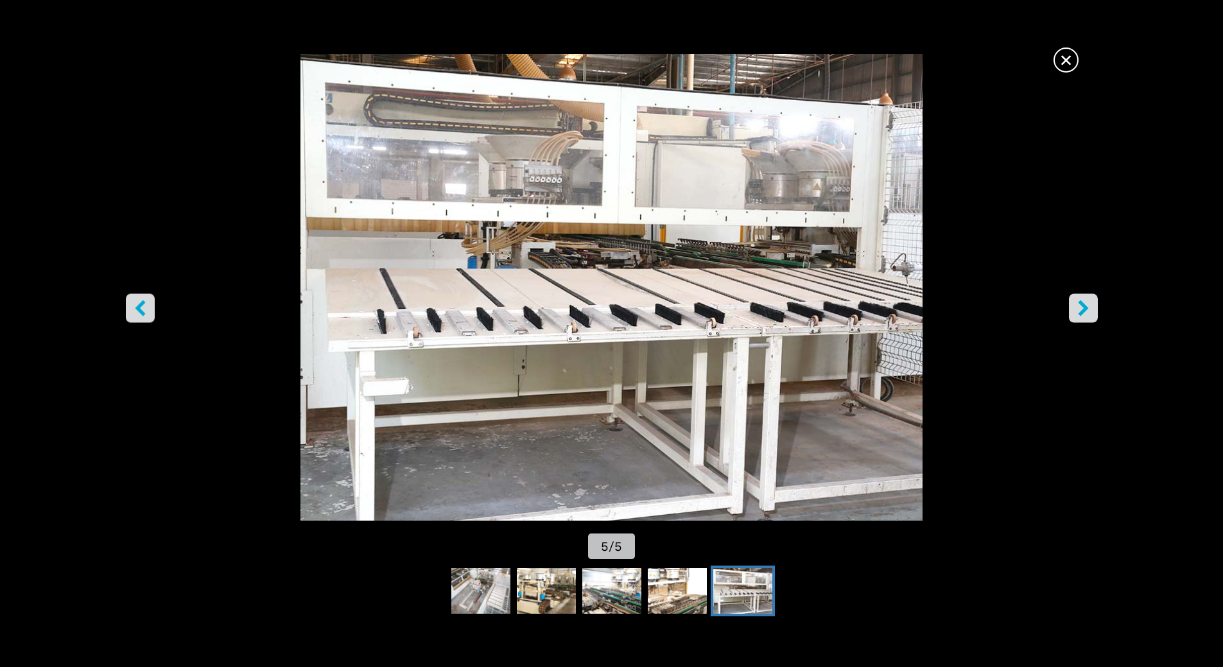
click at [1079, 313] on icon "right-button" at bounding box center [1083, 308] width 10 height 16
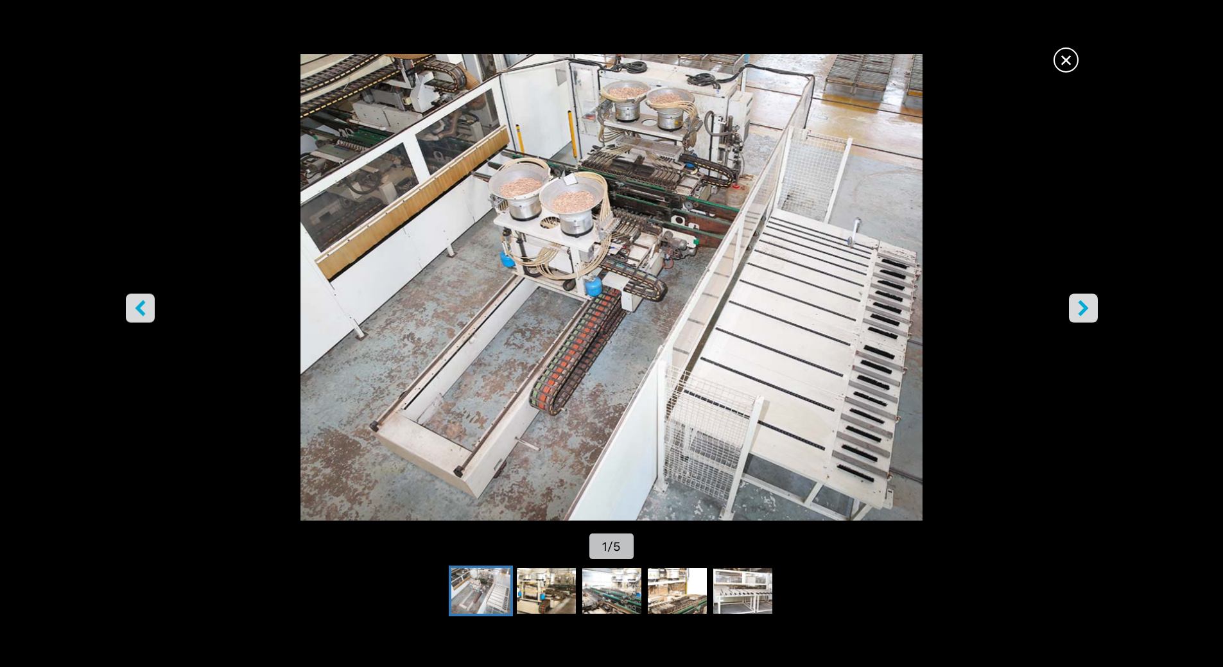
click at [1079, 313] on icon "right-button" at bounding box center [1083, 308] width 10 height 16
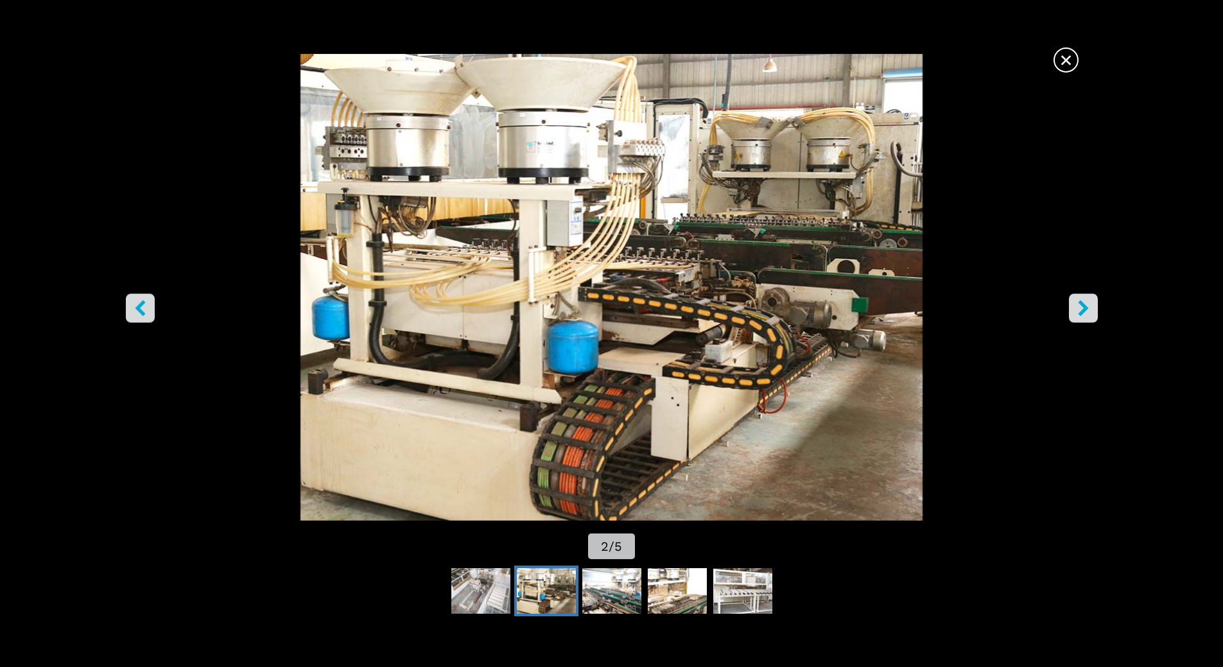
click at [1079, 313] on icon "right-button" at bounding box center [1083, 308] width 10 height 16
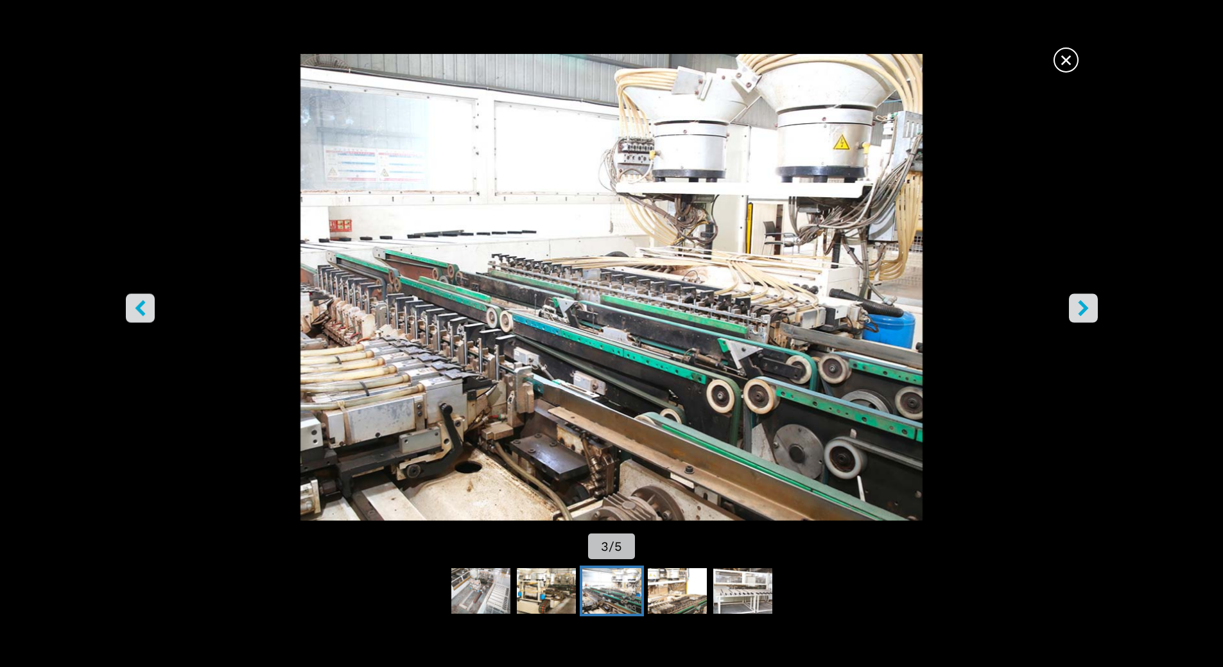
click at [1079, 313] on icon "right-button" at bounding box center [1083, 308] width 10 height 16
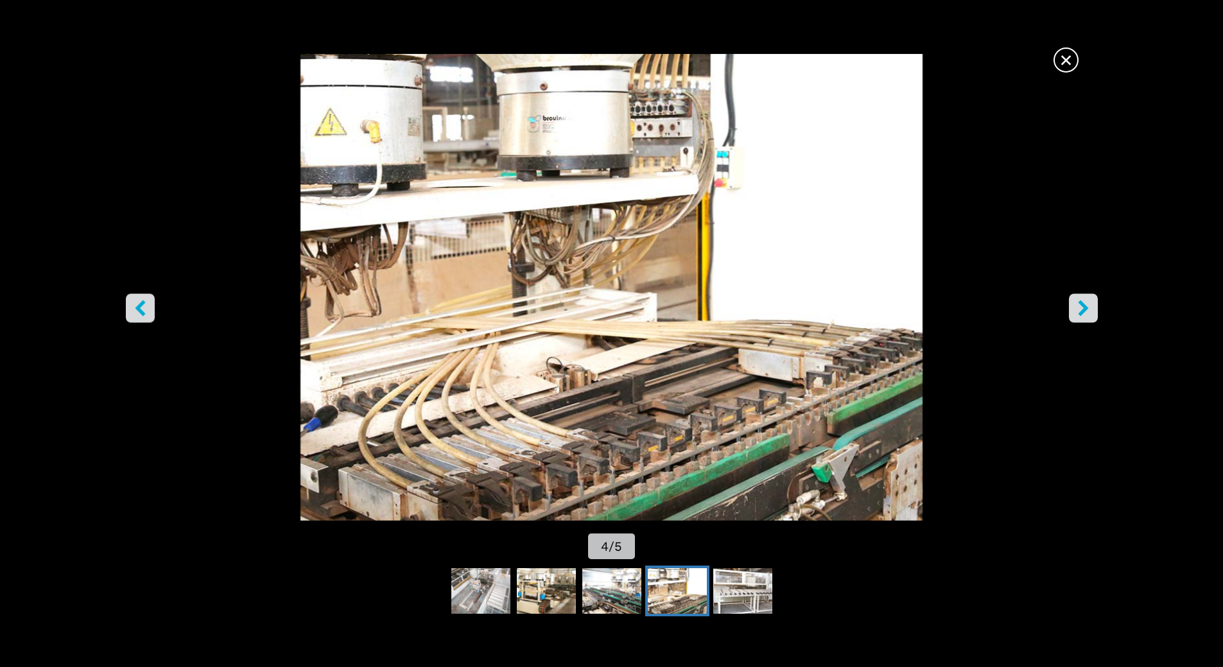
click at [1079, 313] on icon "right-button" at bounding box center [1083, 308] width 10 height 16
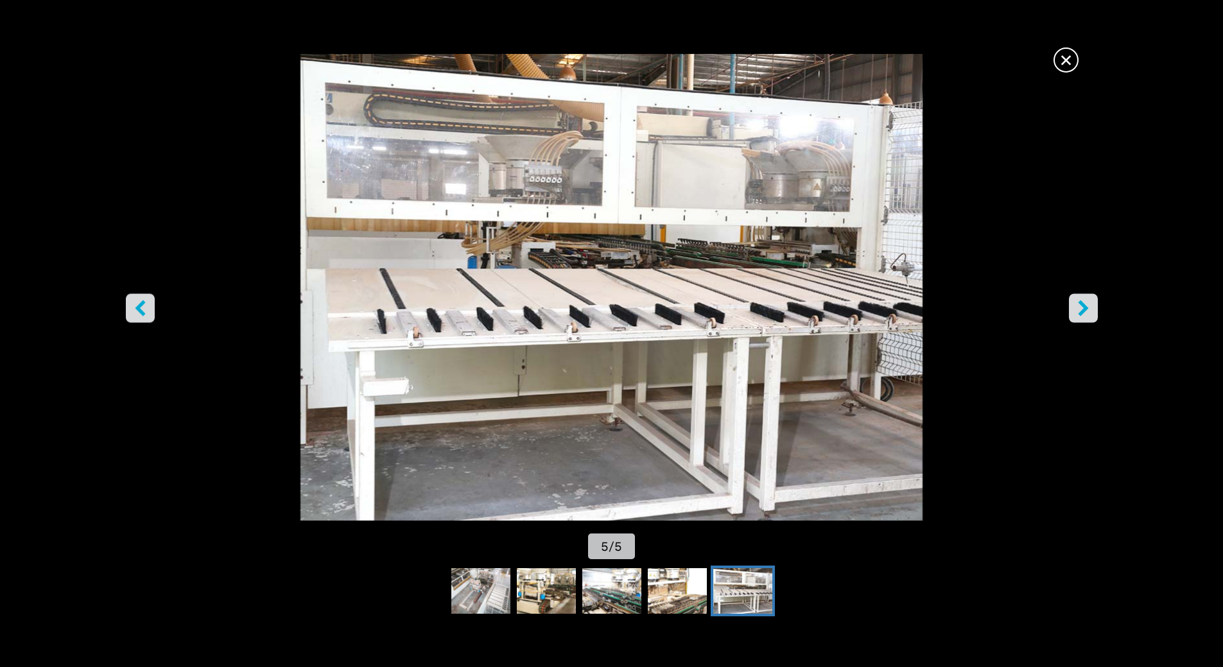
click at [1064, 61] on span "×" at bounding box center [1066, 57] width 22 height 22
